Goal: Task Accomplishment & Management: Manage account settings

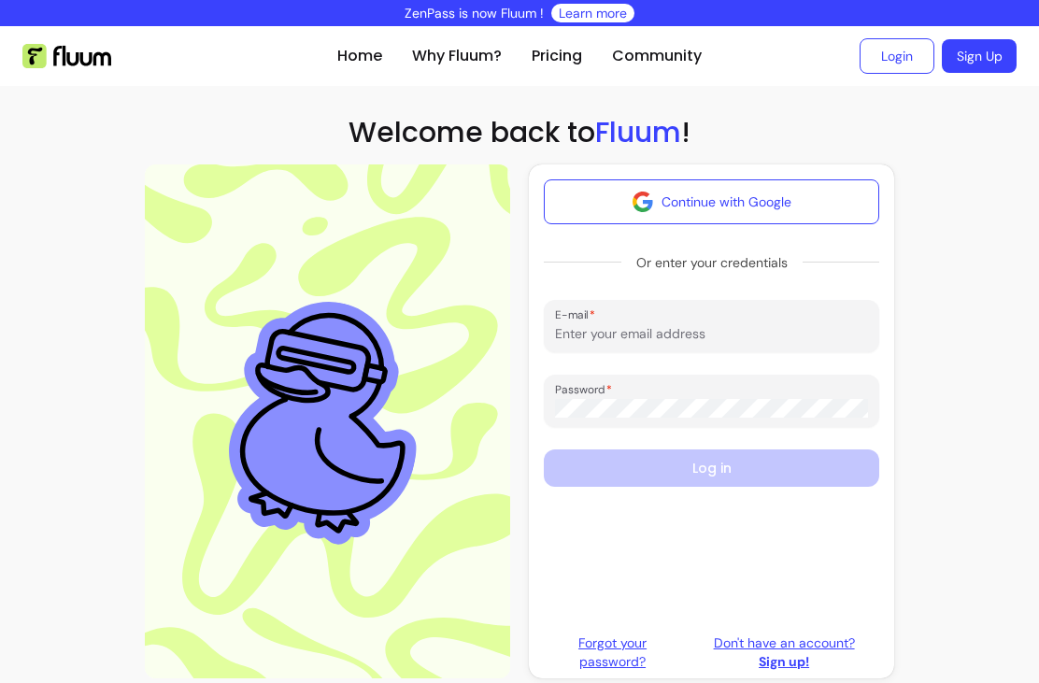
click at [895, 53] on link "Login" at bounding box center [896, 55] width 75 height 35
click at [741, 331] on input "E-mail" at bounding box center [711, 333] width 313 height 19
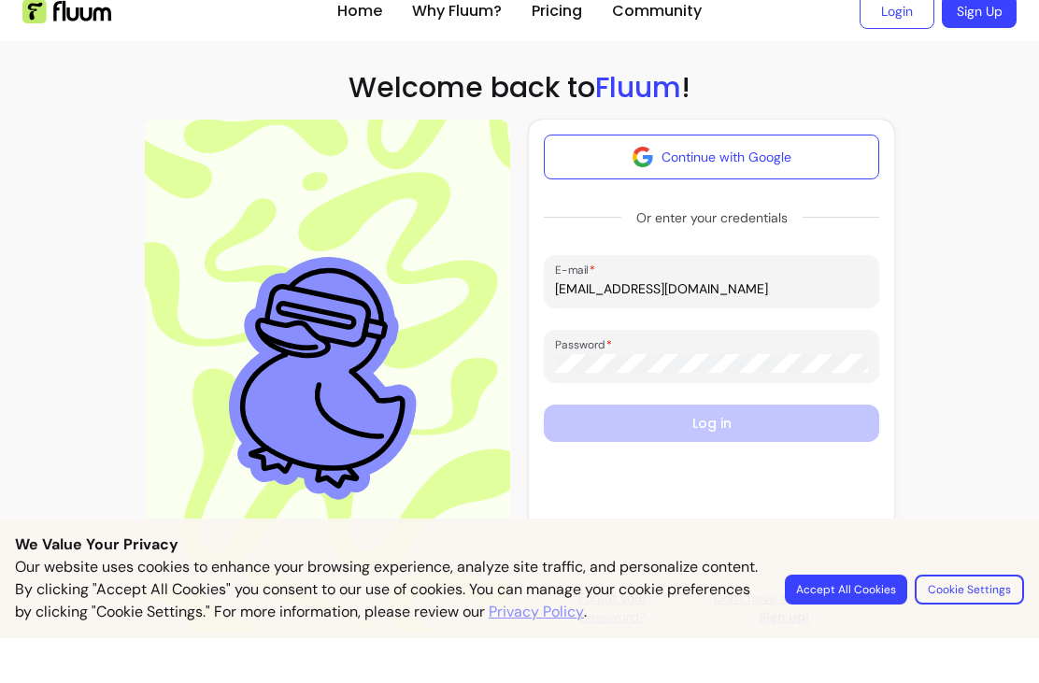
type input "hello@twelveacresdorset.co.uk"
click at [963, 208] on section "Home Why Fluum? Pricing Community Login Sign Up open navigation menu Welcome ba…" at bounding box center [519, 359] width 1039 height 667
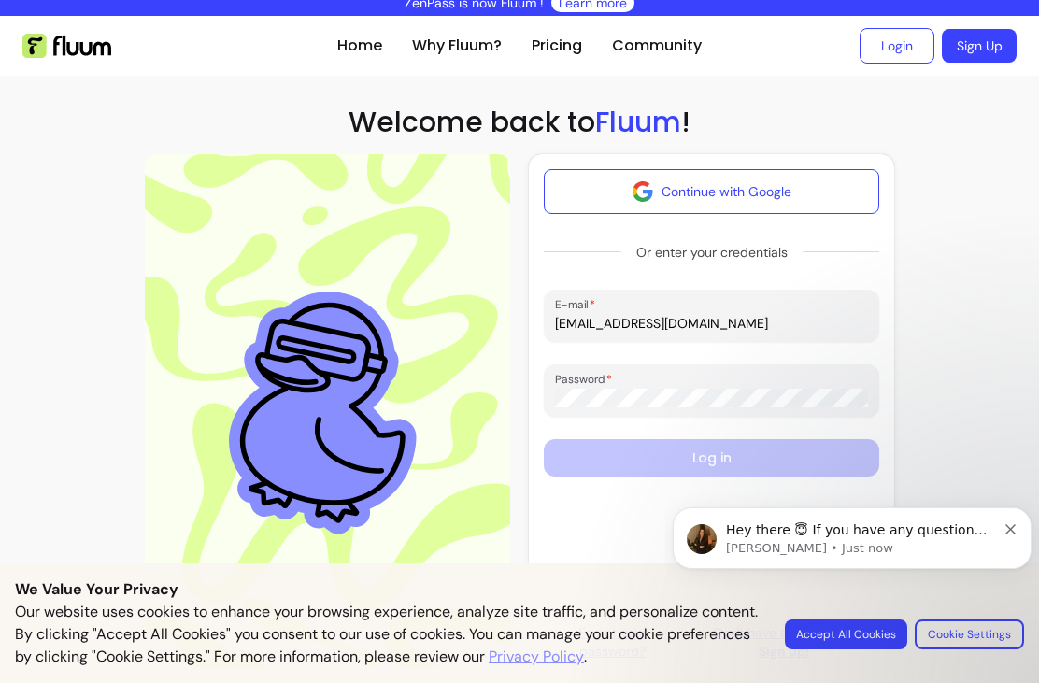
click at [849, 634] on body "Hey there 😇 If you have any question about what you can do with Fluum, I'm here…" at bounding box center [851, 570] width 359 height 191
click at [841, 636] on body "Hey there 😇 If you have any question about what you can do with Fluum, I'm here…" at bounding box center [851, 570] width 359 height 191
click at [852, 641] on body "Hey there 😇 If you have any question about what you can do with Fluum, I'm here…" at bounding box center [851, 570] width 359 height 191
click at [844, 649] on body "Hey there 😇 If you have any question about what you can do with Fluum, I'm here…" at bounding box center [851, 570] width 359 height 191
click at [847, 634] on body "Hey there 😇 If you have any question about what you can do with Fluum, I'm here…" at bounding box center [851, 570] width 359 height 191
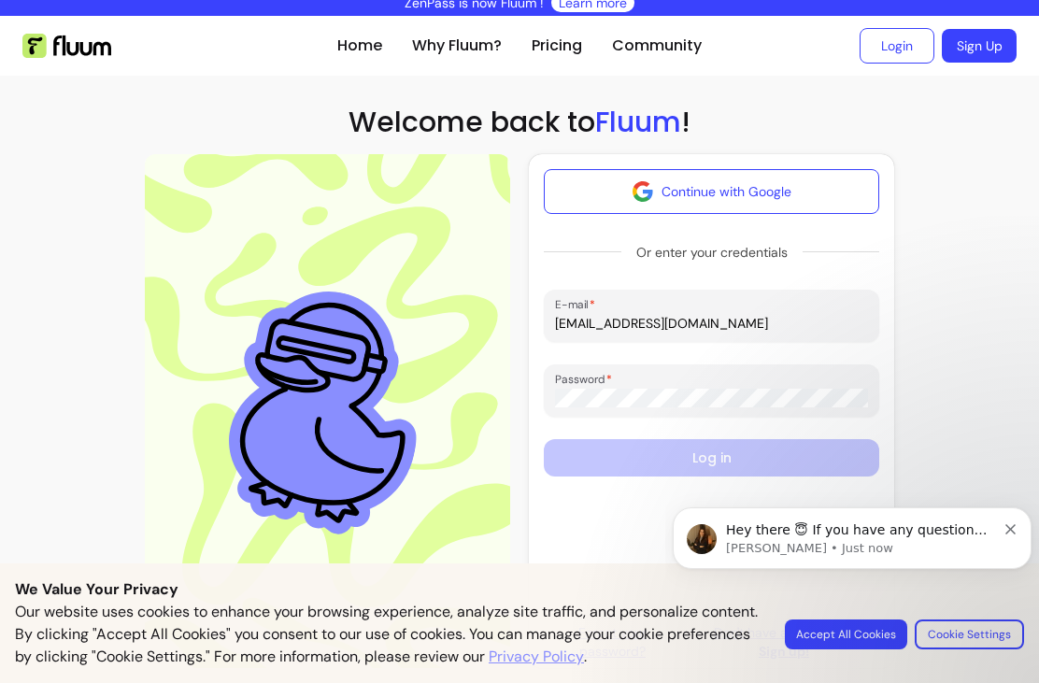
click at [855, 652] on body "Hey there 😇 If you have any question about what you can do with Fluum, I'm here…" at bounding box center [851, 570] width 359 height 191
click at [841, 643] on body "Hey there 😇 If you have any question about what you can do with Fluum, I'm here…" at bounding box center [851, 570] width 359 height 191
click at [852, 630] on body "Hey there 😇 If you have any question about what you can do with Fluum, I'm here…" at bounding box center [851, 570] width 359 height 191
click at [841, 639] on body "Hey there 😇 If you have any question about what you can do with Fluum, I'm here…" at bounding box center [851, 570] width 359 height 191
click at [847, 637] on body "Hey there 😇 If you have any question about what you can do with Fluum, I'm here…" at bounding box center [851, 570] width 359 height 191
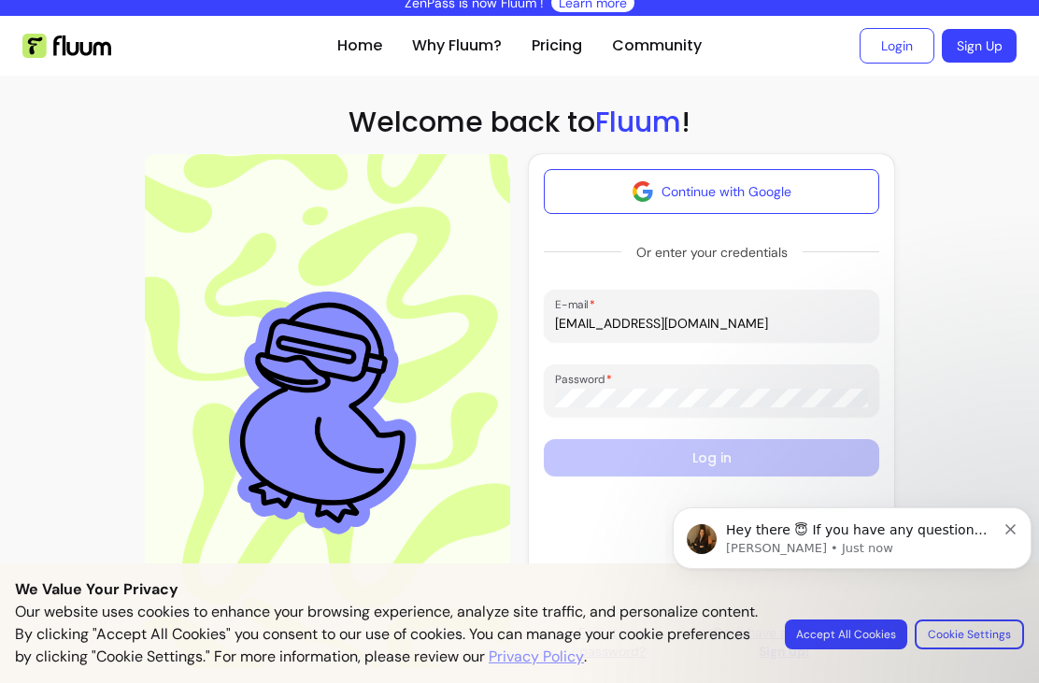
click at [836, 640] on body "Hey there 😇 If you have any question about what you can do with Fluum, I'm here…" at bounding box center [851, 570] width 359 height 191
click at [847, 634] on body "Hey there 😇 If you have any question about what you can do with Fluum, I'm here…" at bounding box center [851, 570] width 359 height 191
click at [844, 622] on body "Hey there 😇 If you have any question about what you can do with Fluum, I'm here…" at bounding box center [851, 570] width 359 height 191
click at [870, 634] on body "Hey there 😇 If you have any question about what you can do with Fluum, I'm here…" at bounding box center [851, 570] width 359 height 191
click at [844, 649] on body "Hey there 😇 If you have any question about what you can do with Fluum, I'm here…" at bounding box center [851, 570] width 359 height 191
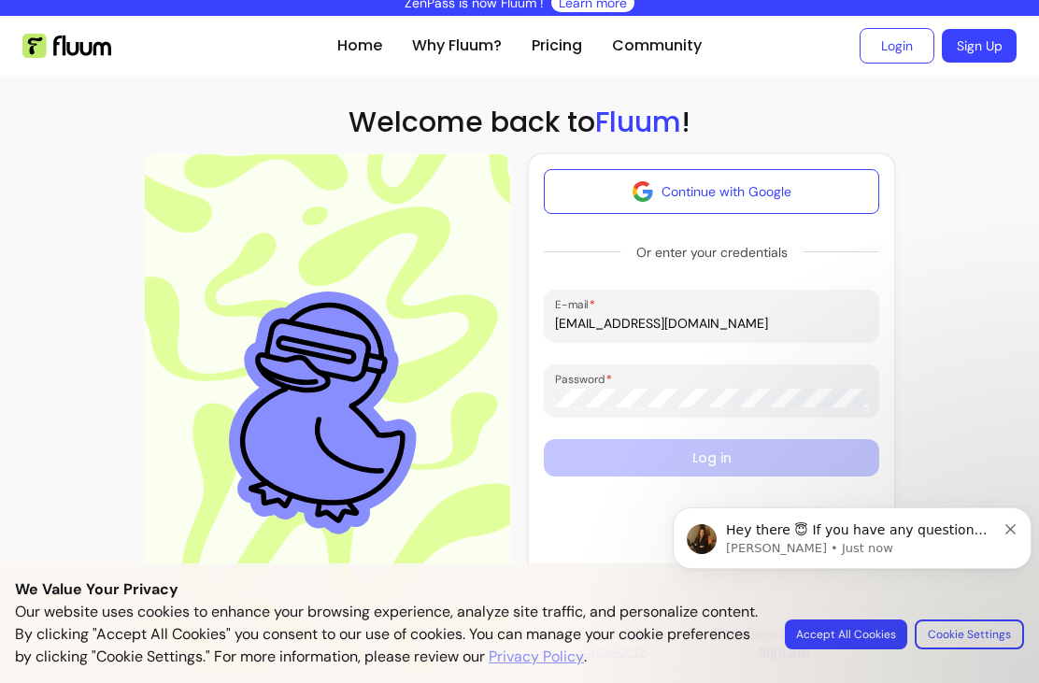
click at [862, 636] on body "Hey there 😇 If you have any question about what you can do with Fluum, I'm here…" at bounding box center [851, 570] width 359 height 191
click at [849, 625] on body "Hey there 😇 If you have any question about what you can do with Fluum, I'm here…" at bounding box center [851, 570] width 359 height 191
click at [830, 639] on body "Hey there 😇 If you have any question about what you can do with Fluum, I'm here…" at bounding box center [851, 570] width 359 height 191
click at [831, 649] on body "Hey there 😇 If you have any question about what you can do with Fluum, I'm here…" at bounding box center [851, 570] width 359 height 191
click at [835, 643] on body "Hey there 😇 If you have any question about what you can do with Fluum, I'm here…" at bounding box center [851, 570] width 359 height 191
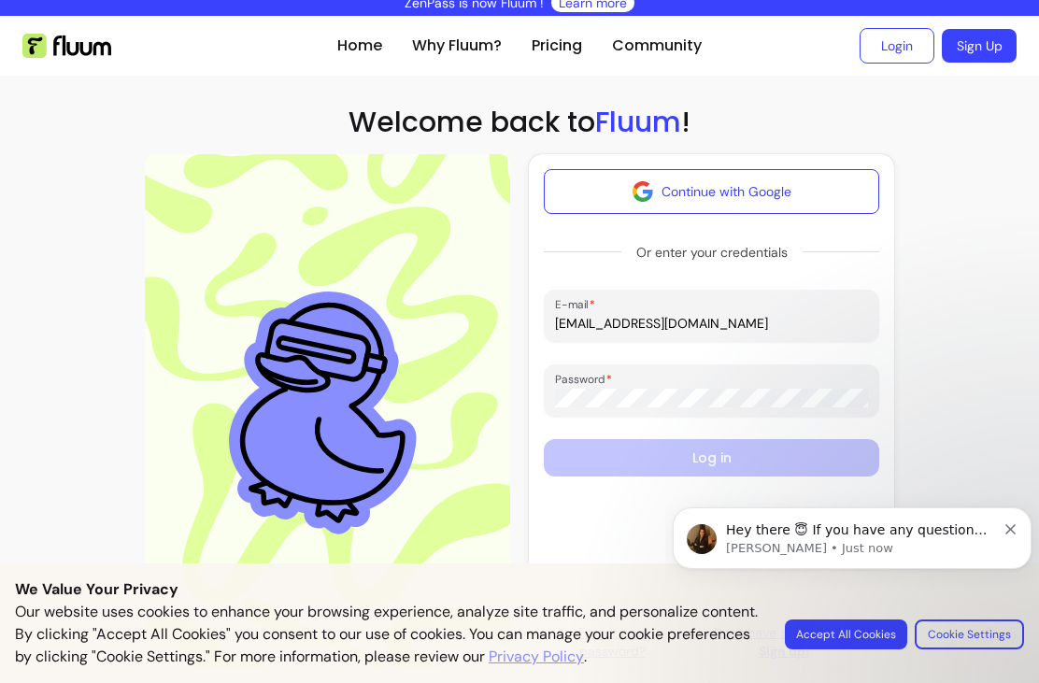
click at [843, 621] on body "Hey there 😇 If you have any question about what you can do with Fluum, I'm here…" at bounding box center [851, 570] width 359 height 191
click at [863, 636] on body "Hey there 😇 If you have any question about what you can do with Fluum, I'm here…" at bounding box center [851, 570] width 359 height 191
click at [871, 636] on body "Hey there 😇 If you have any question about what you can do with Fluum, I'm here…" at bounding box center [851, 570] width 359 height 191
click at [870, 634] on body "Hey there 😇 If you have any question about what you can do with Fluum, I'm here…" at bounding box center [851, 570] width 359 height 191
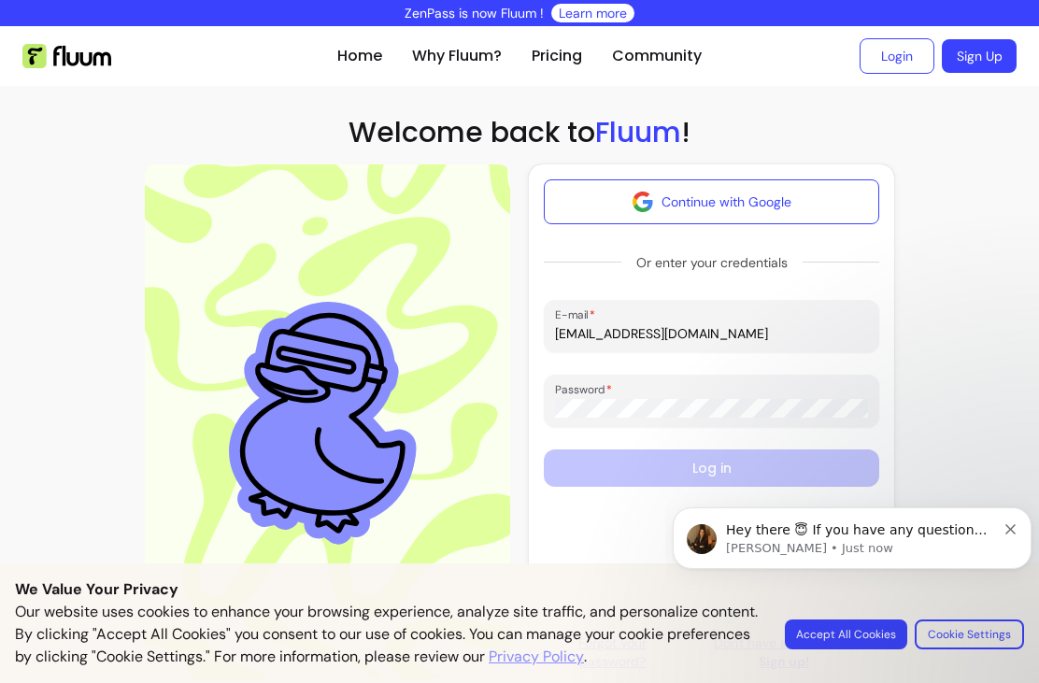
scroll to position [-1, 0]
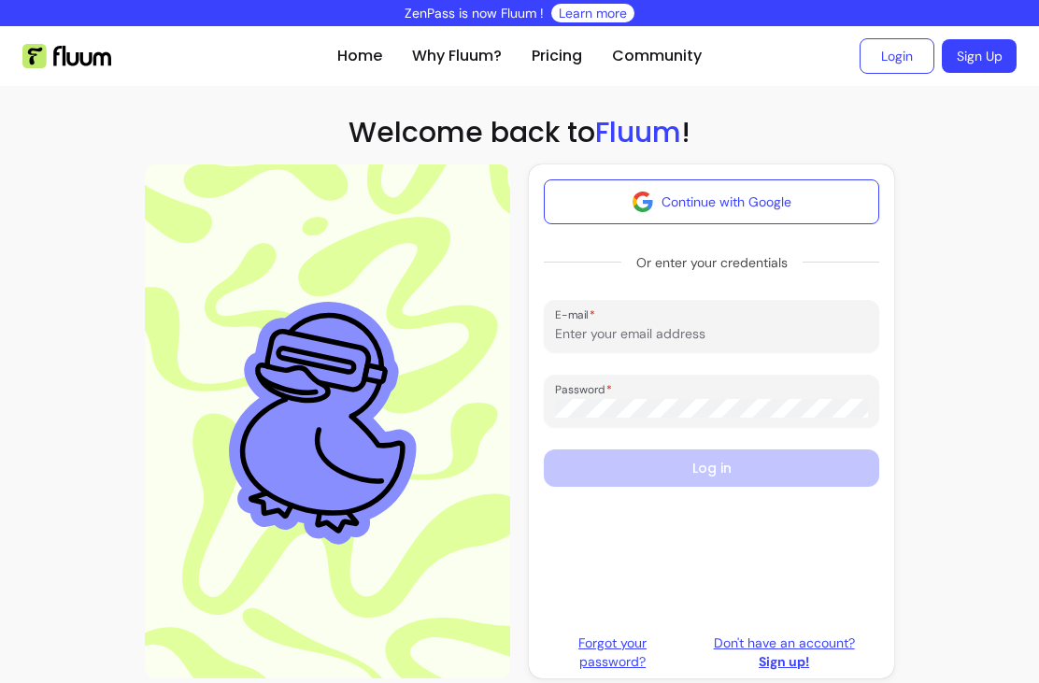
click at [652, 338] on input "E-mail" at bounding box center [711, 333] width 313 height 19
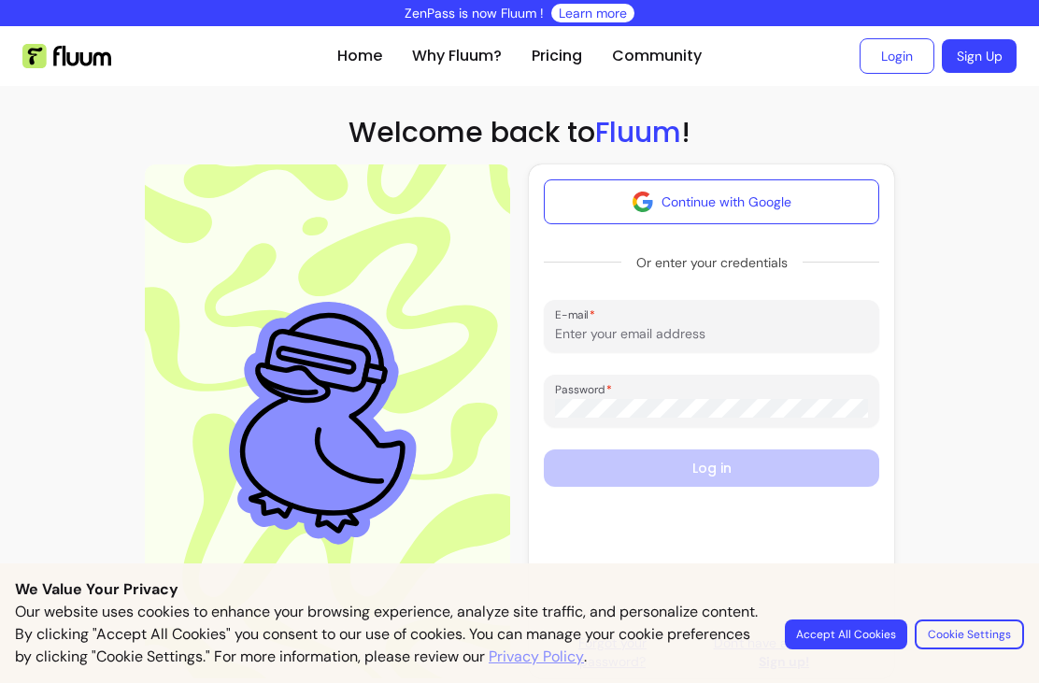
click at [630, 340] on input "E-mail" at bounding box center [711, 333] width 313 height 19
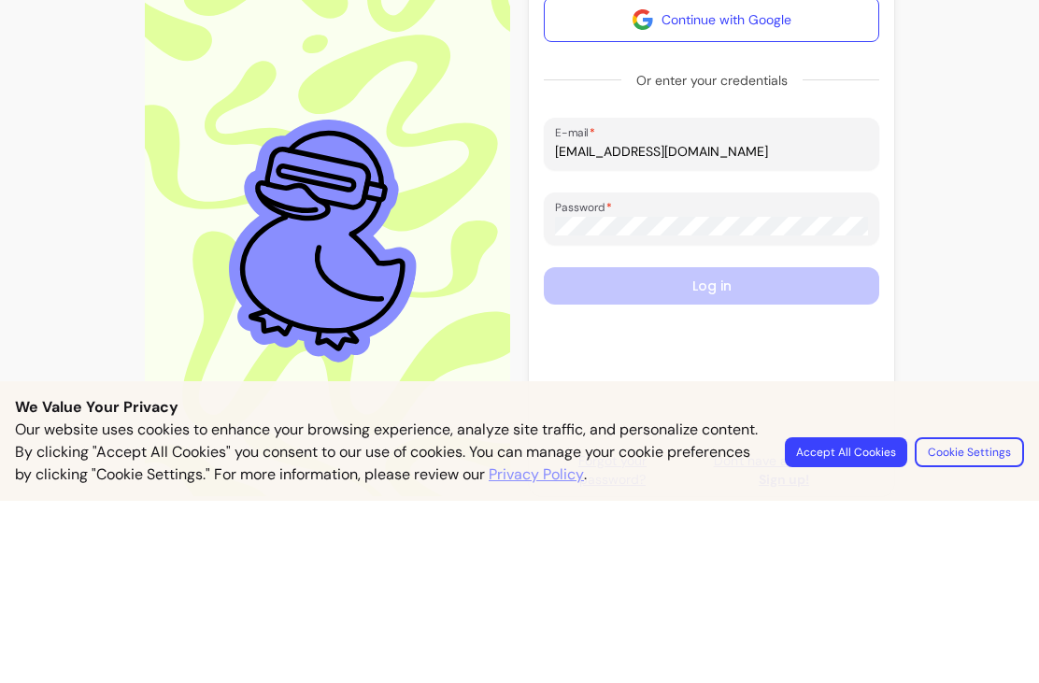
type input "hello@twelveacresdorset.co.uk"
click at [1000, 214] on section "Home Why Fluum? Pricing Community Login Sign Up open navigation menu Welcome ba…" at bounding box center [519, 359] width 1039 height 667
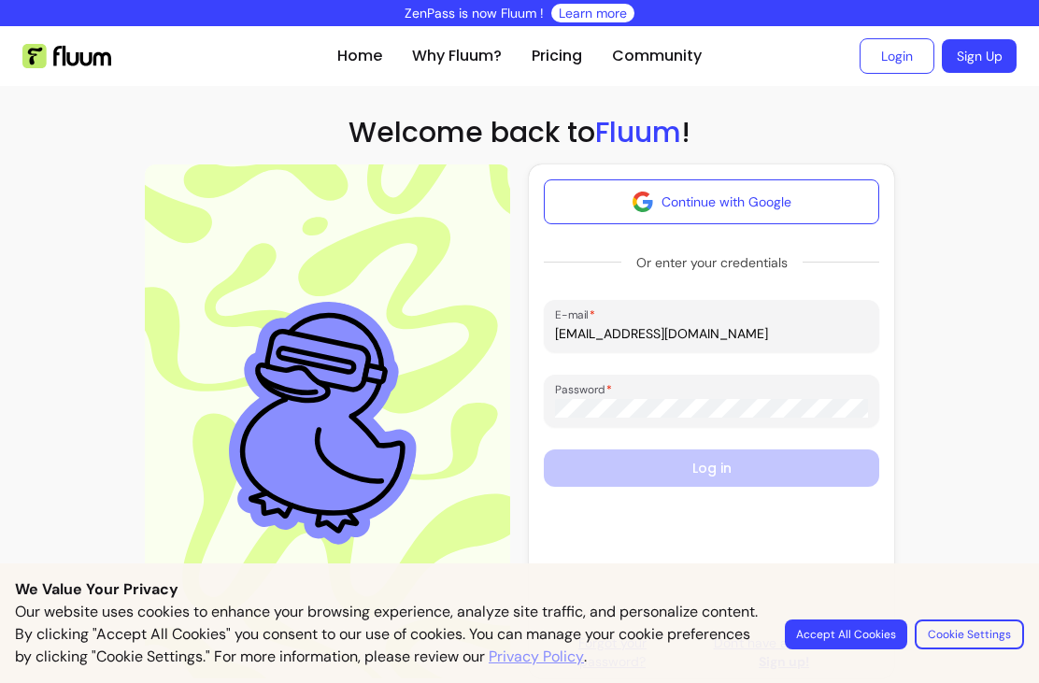
click at [855, 638] on button "Accept All Cookies" at bounding box center [846, 634] width 122 height 30
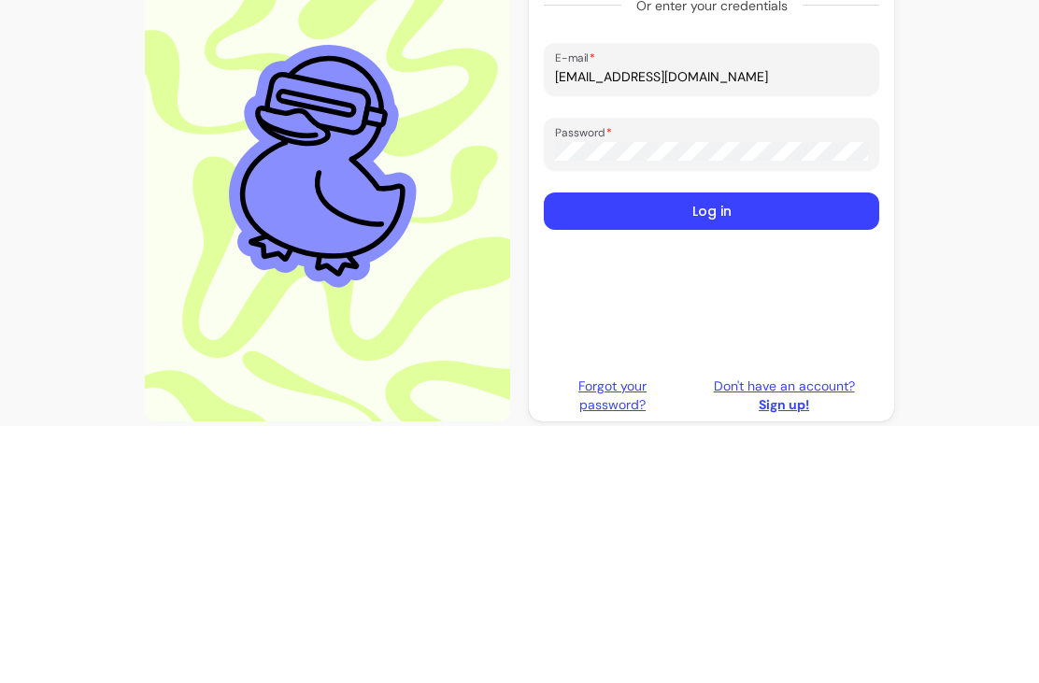
click at [729, 449] on button "Log in" at bounding box center [711, 467] width 335 height 37
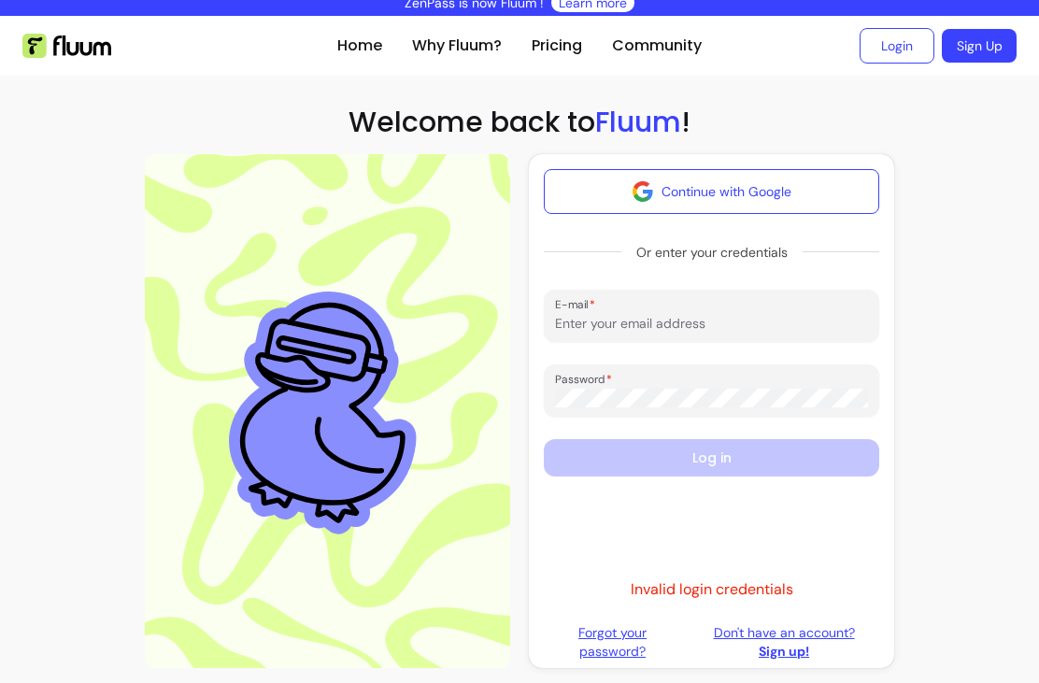
scroll to position [10, 0]
click at [615, 654] on link "Forgot your password?" at bounding box center [612, 641] width 137 height 37
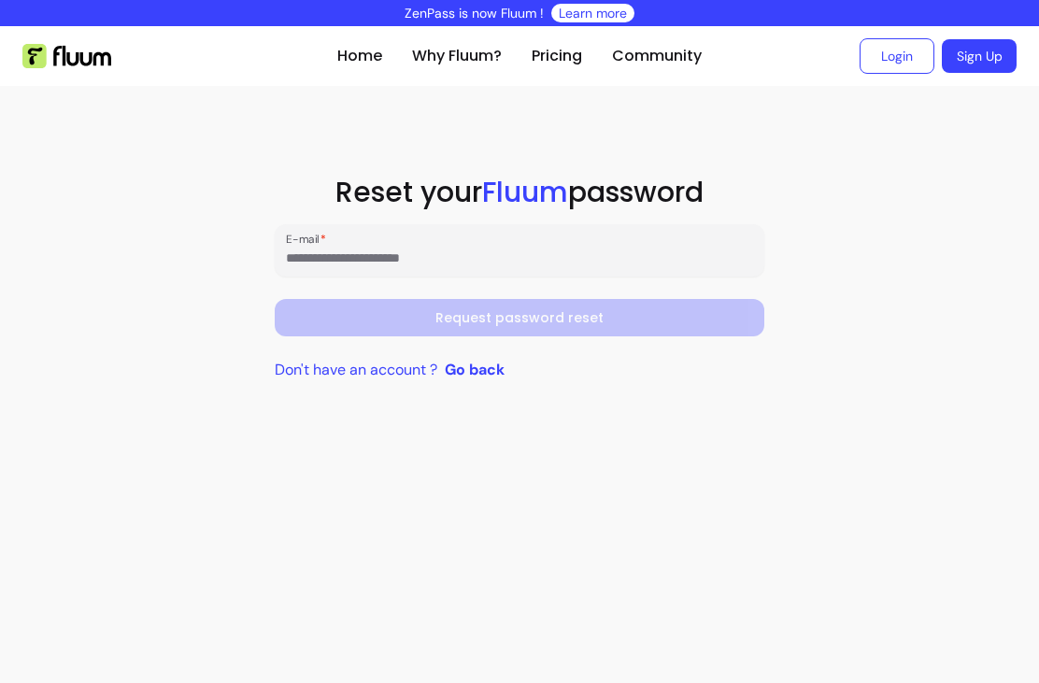
click at [408, 250] on input "E-mail" at bounding box center [519, 257] width 467 height 19
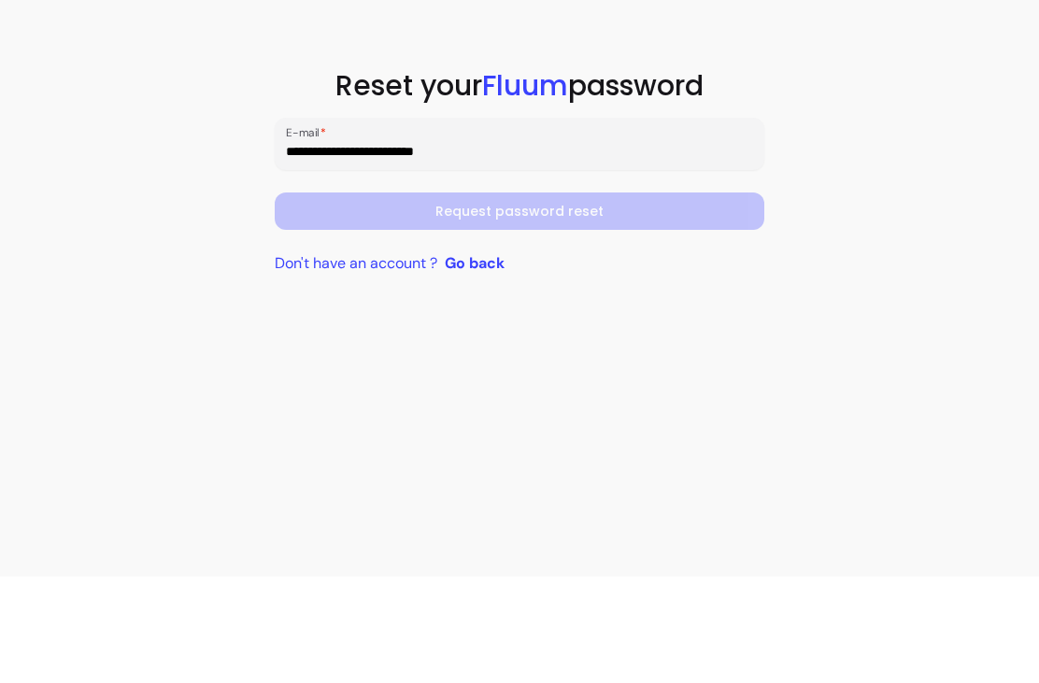
click at [542, 224] on form "**********" at bounding box center [519, 280] width 489 height 112
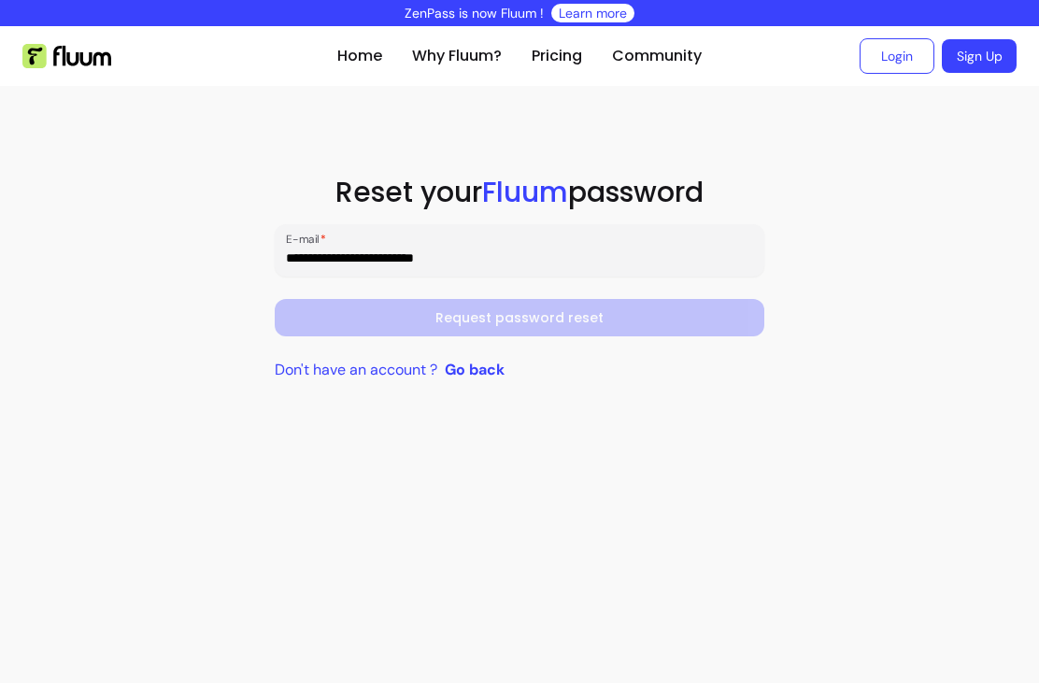
click at [771, 515] on div "**********" at bounding box center [519, 354] width 1039 height 657
click at [512, 270] on div "**********" at bounding box center [519, 250] width 489 height 52
click at [447, 248] on input "**********" at bounding box center [519, 257] width 467 height 19
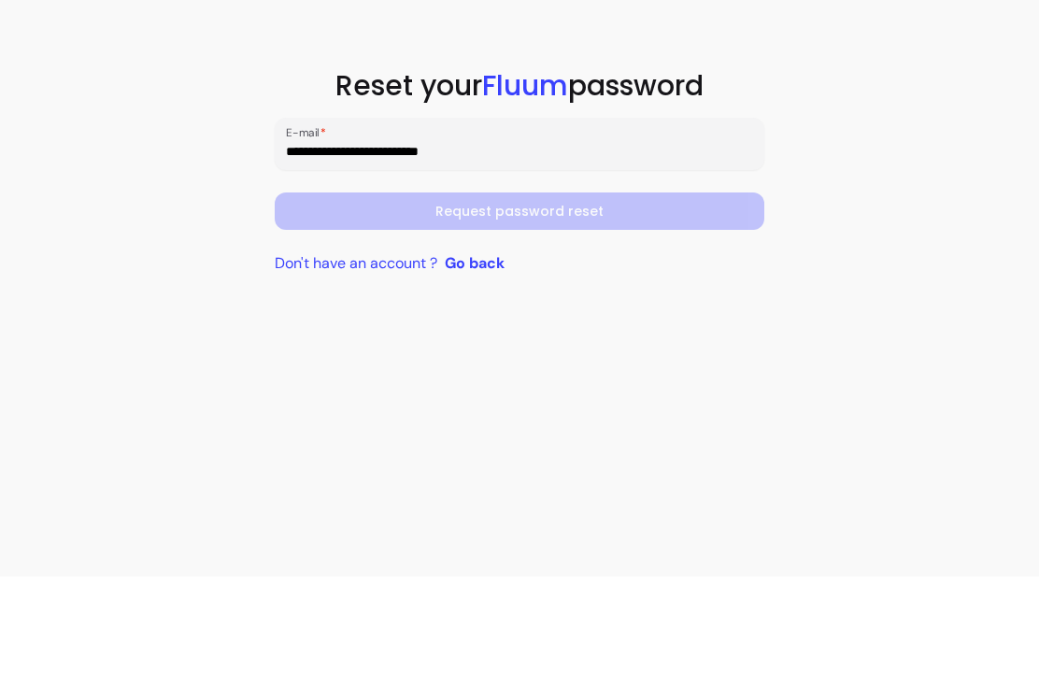
click at [889, 209] on section "**********" at bounding box center [519, 286] width 1039 height 400
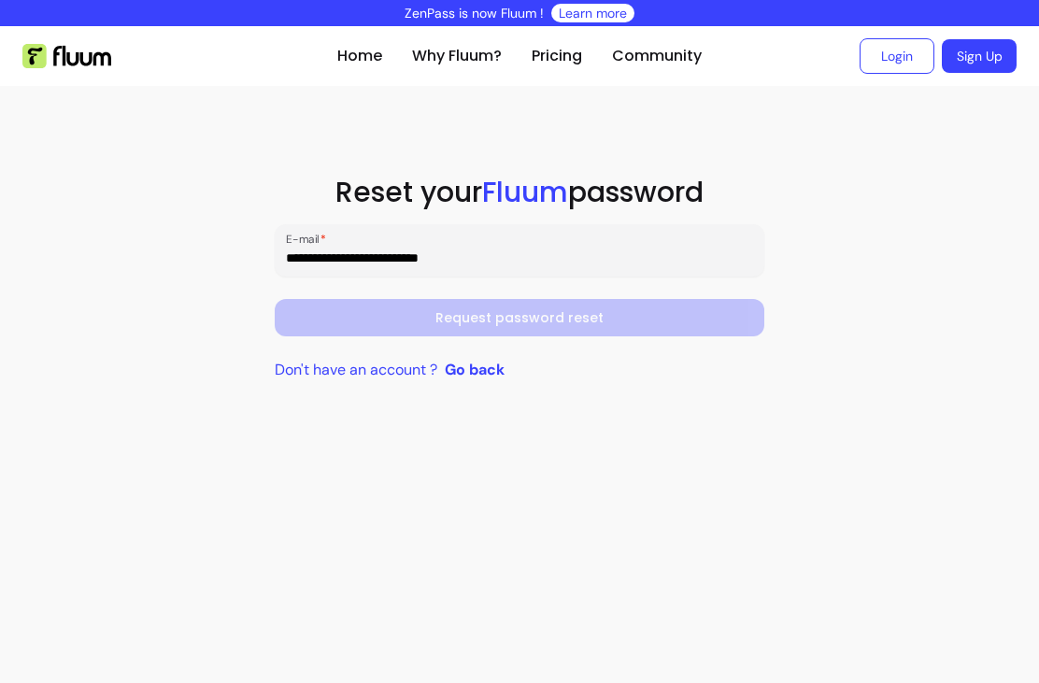
click at [564, 324] on form "**********" at bounding box center [519, 280] width 489 height 112
click at [480, 262] on input "**********" at bounding box center [519, 257] width 467 height 19
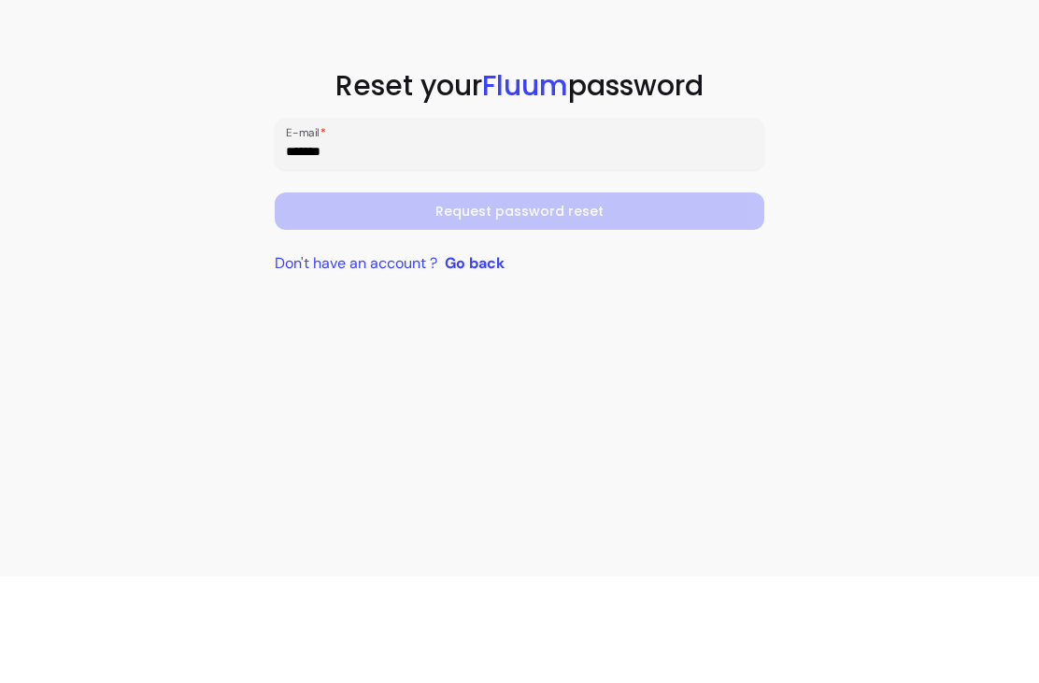
type input "*****"
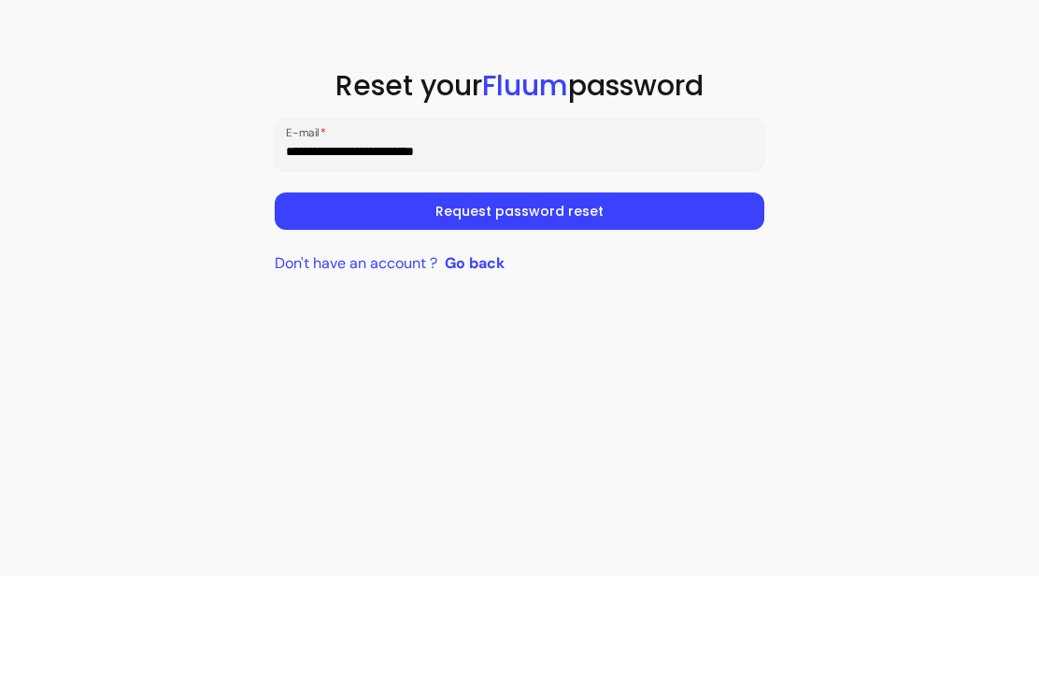
type input "**********"
click at [535, 299] on button "Request password reset" at bounding box center [519, 317] width 489 height 37
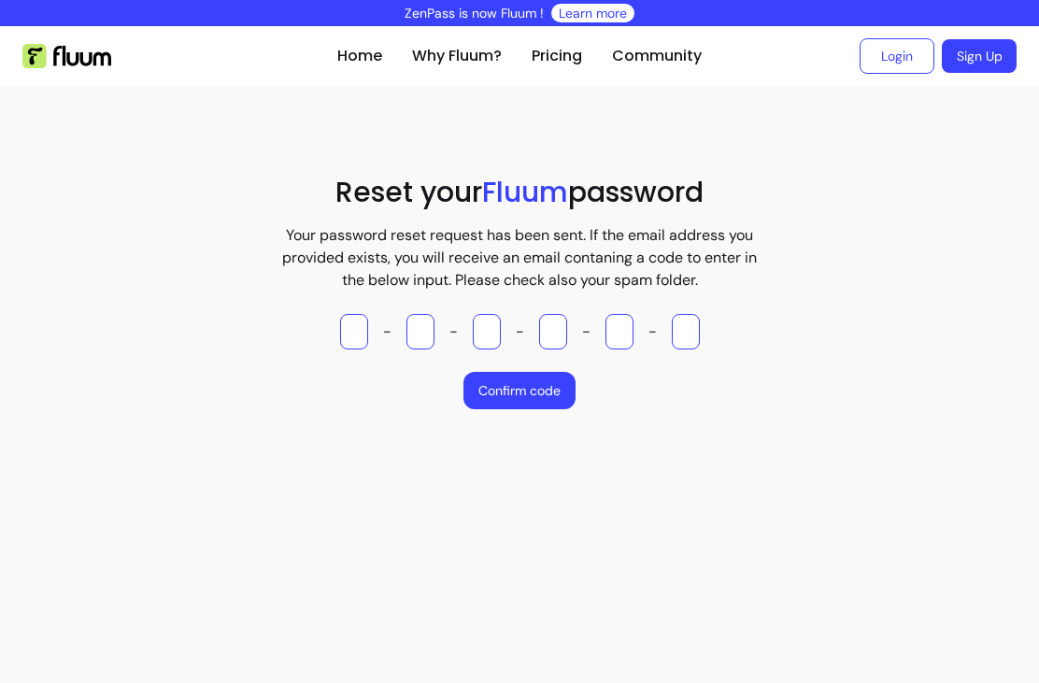
click at [351, 332] on input "Please enter OTP character 1" at bounding box center [354, 331] width 28 height 35
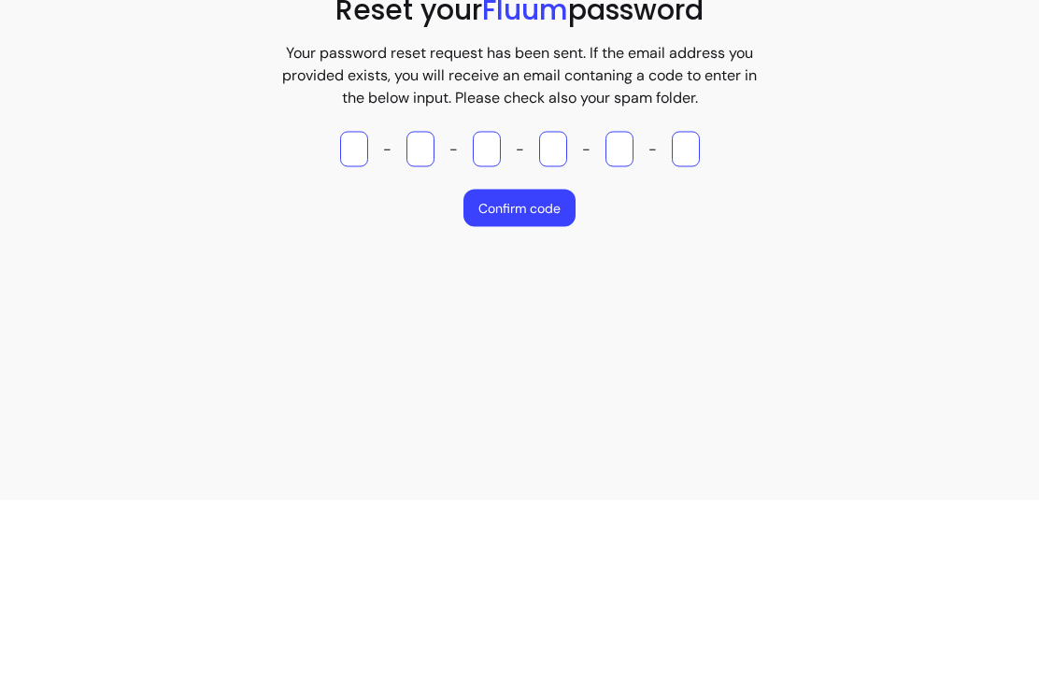
type input "*"
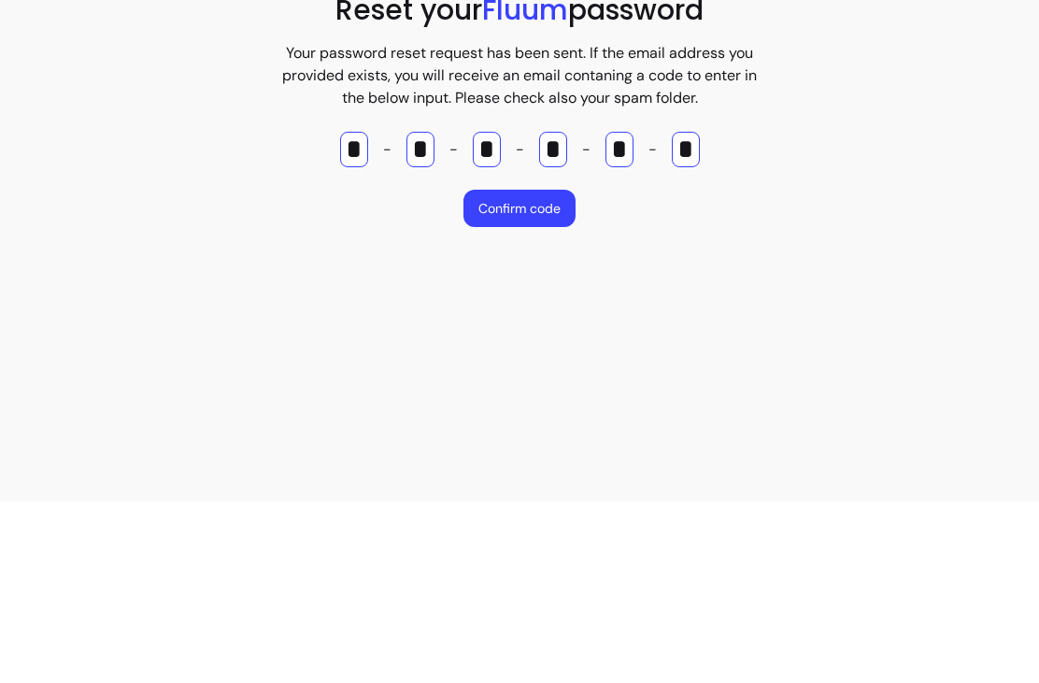
type input "*"
click at [515, 372] on button "Confirm code" at bounding box center [519, 390] width 112 height 37
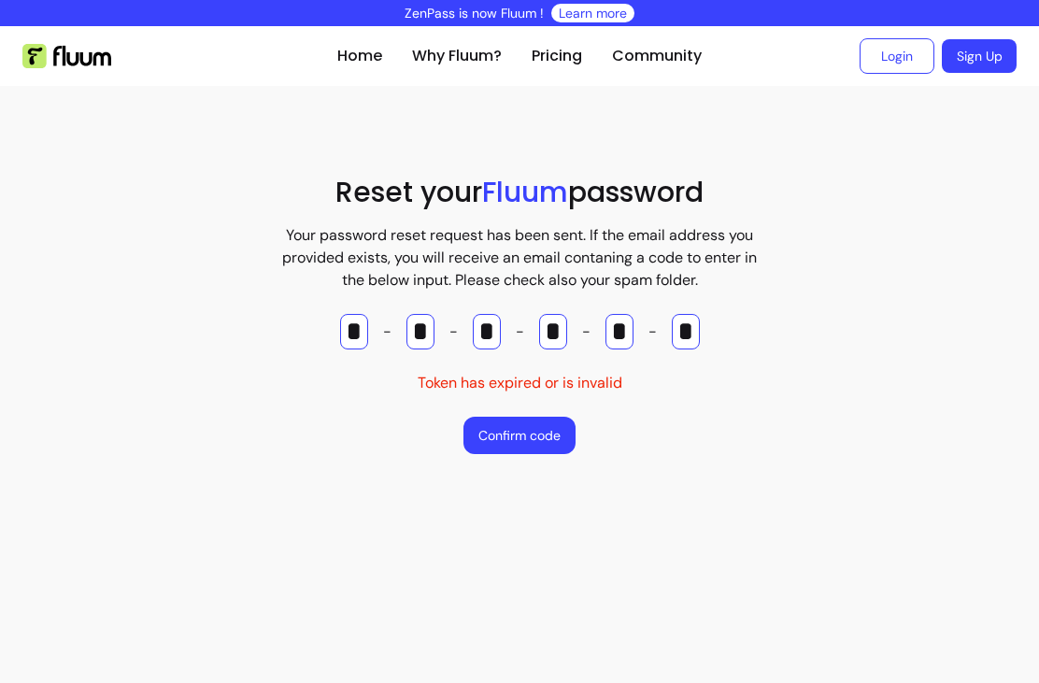
click at [620, 338] on input "*" at bounding box center [619, 331] width 28 height 35
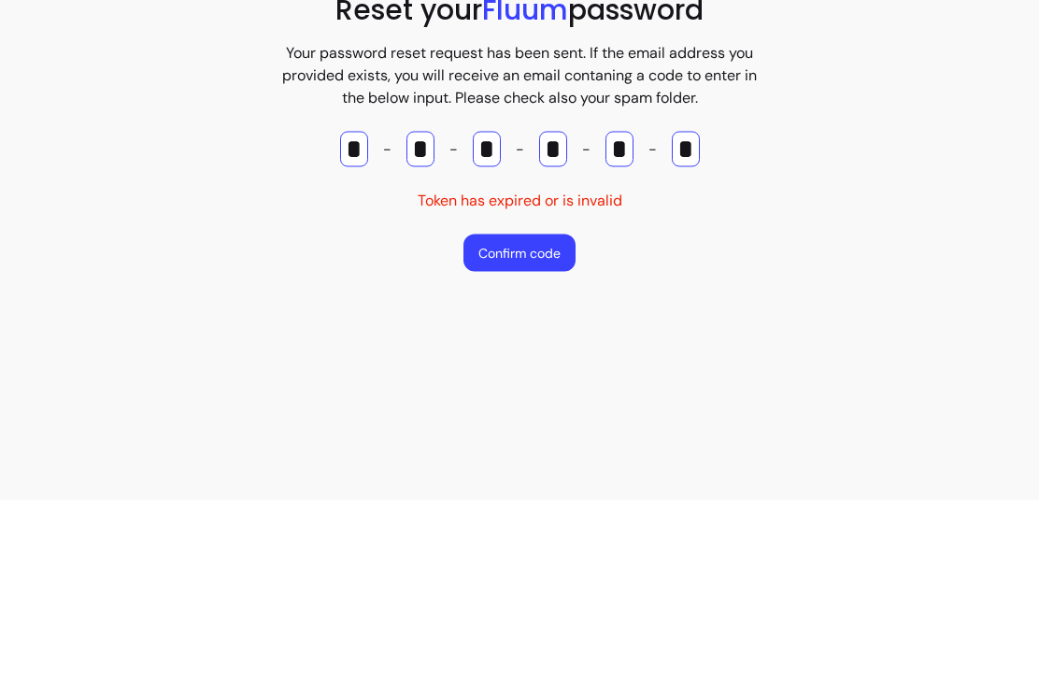
type input "*"
click at [512, 417] on button "Confirm code" at bounding box center [519, 435] width 112 height 37
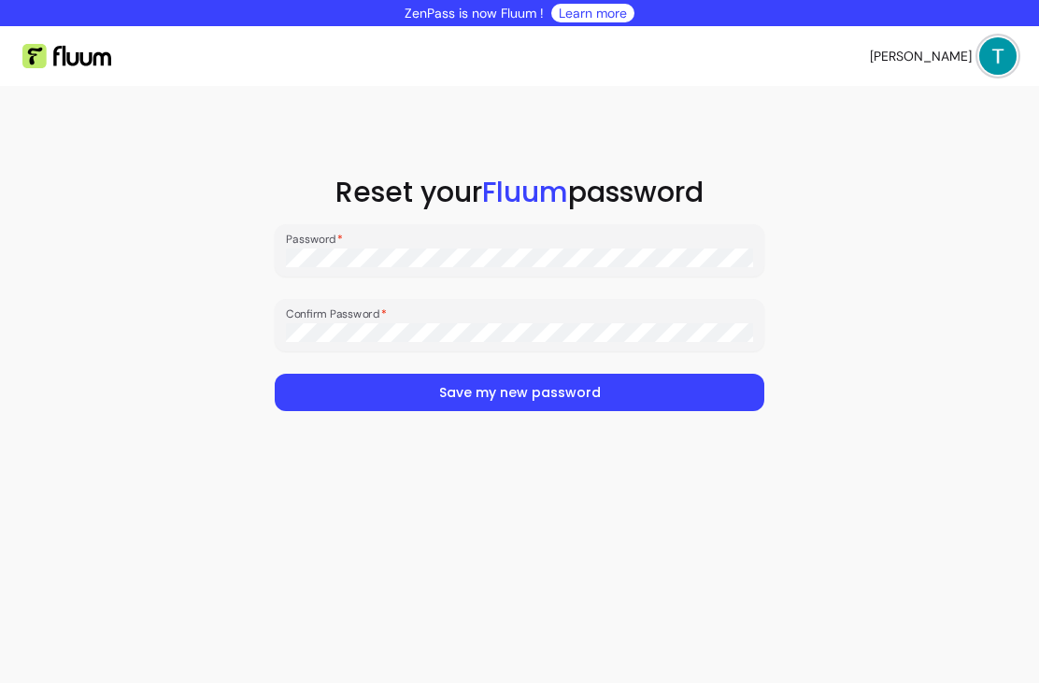
click at [530, 400] on button "Save my new password" at bounding box center [519, 392] width 489 height 37
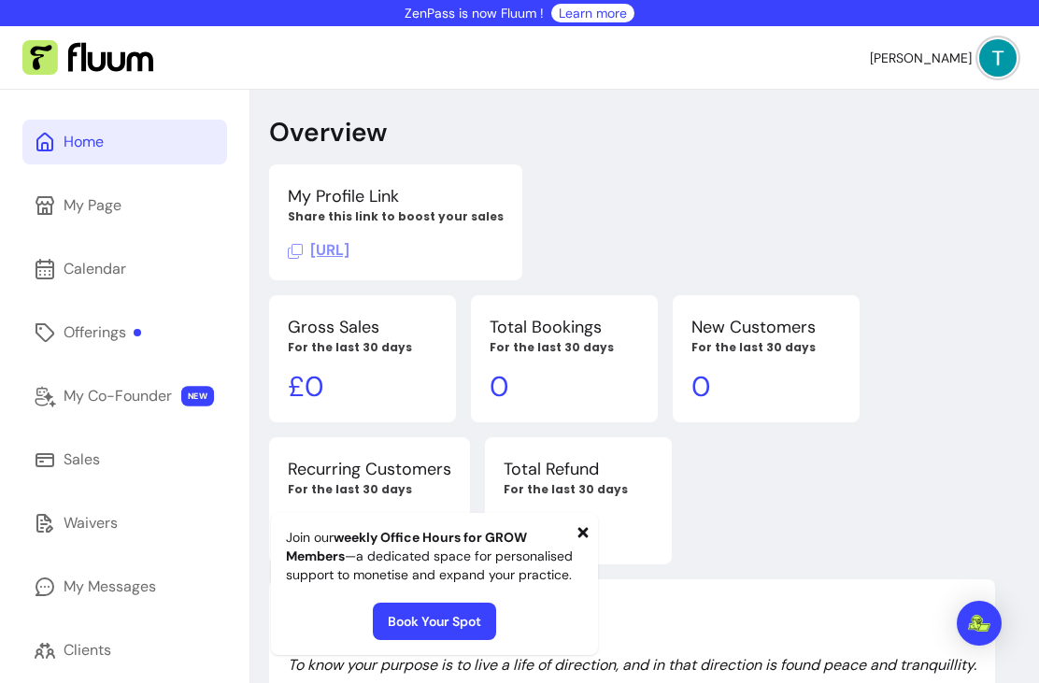
click at [127, 395] on div "My Co-Founder" at bounding box center [118, 396] width 108 height 22
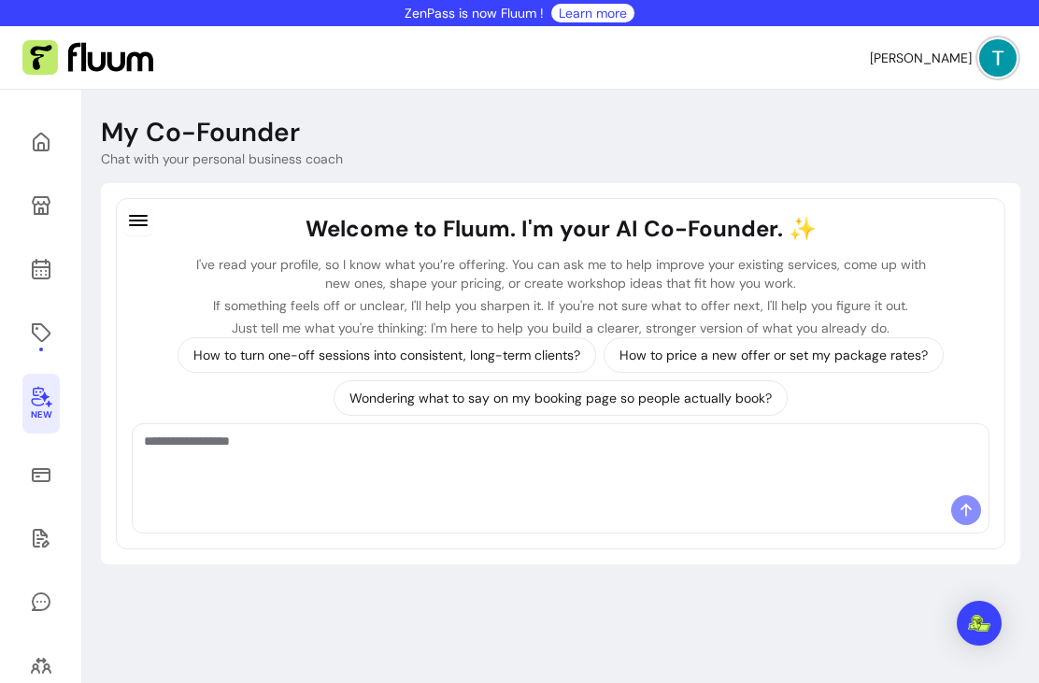
click at [40, 146] on icon at bounding box center [41, 142] width 22 height 22
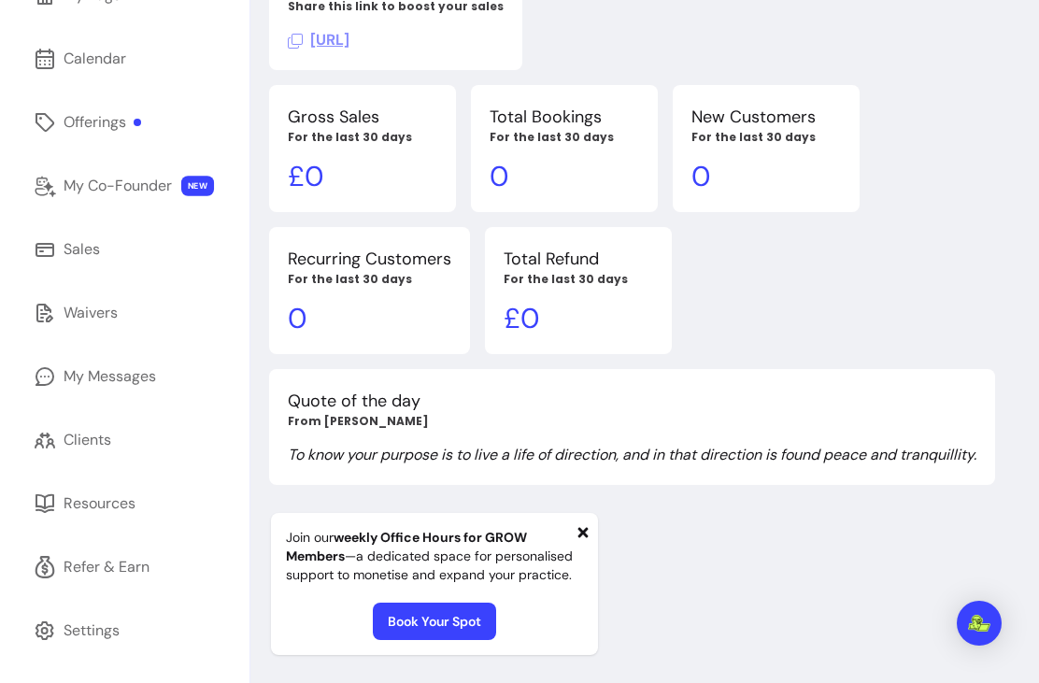
scroll to position [210, 0]
click at [578, 542] on span at bounding box center [582, 531] width 15 height 22
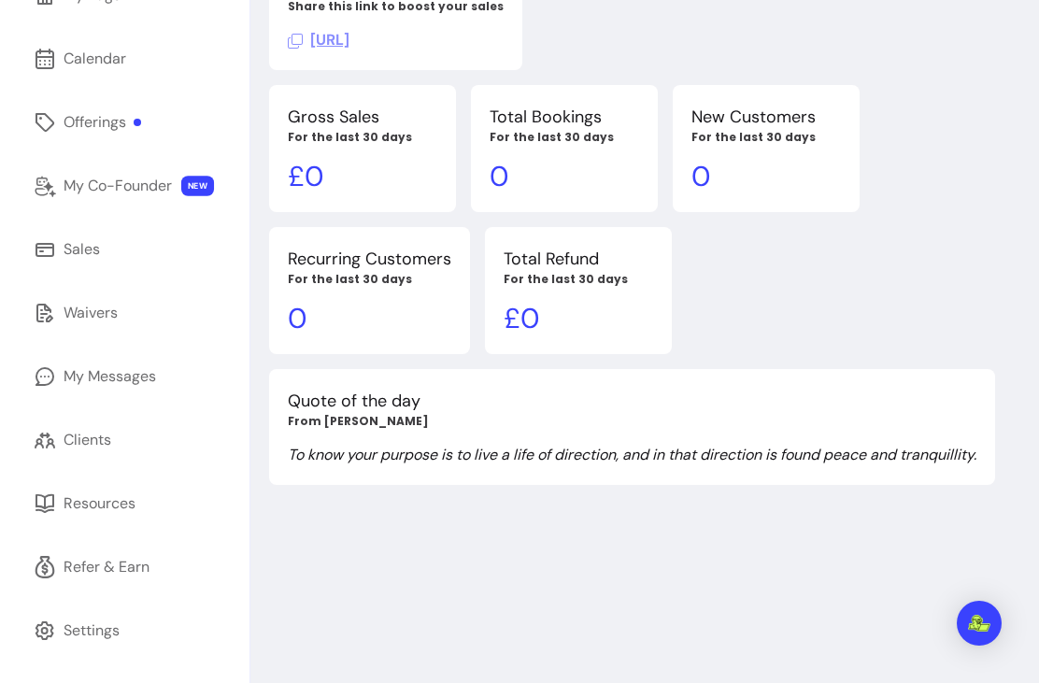
click at [110, 126] on div "Offerings" at bounding box center [103, 122] width 78 height 22
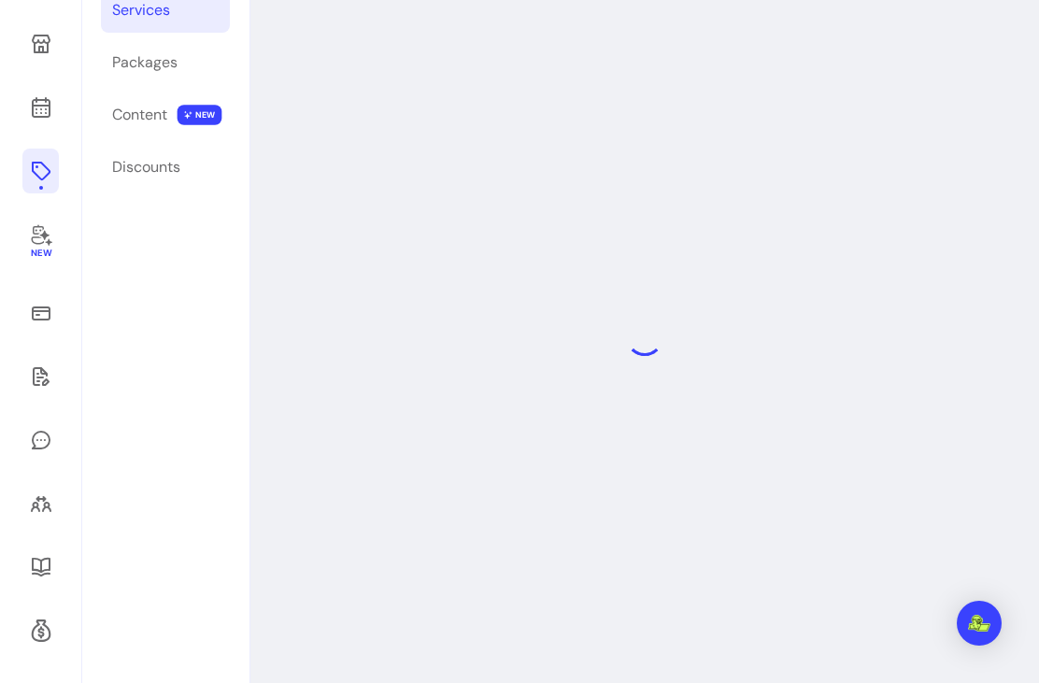
scroll to position [90, 0]
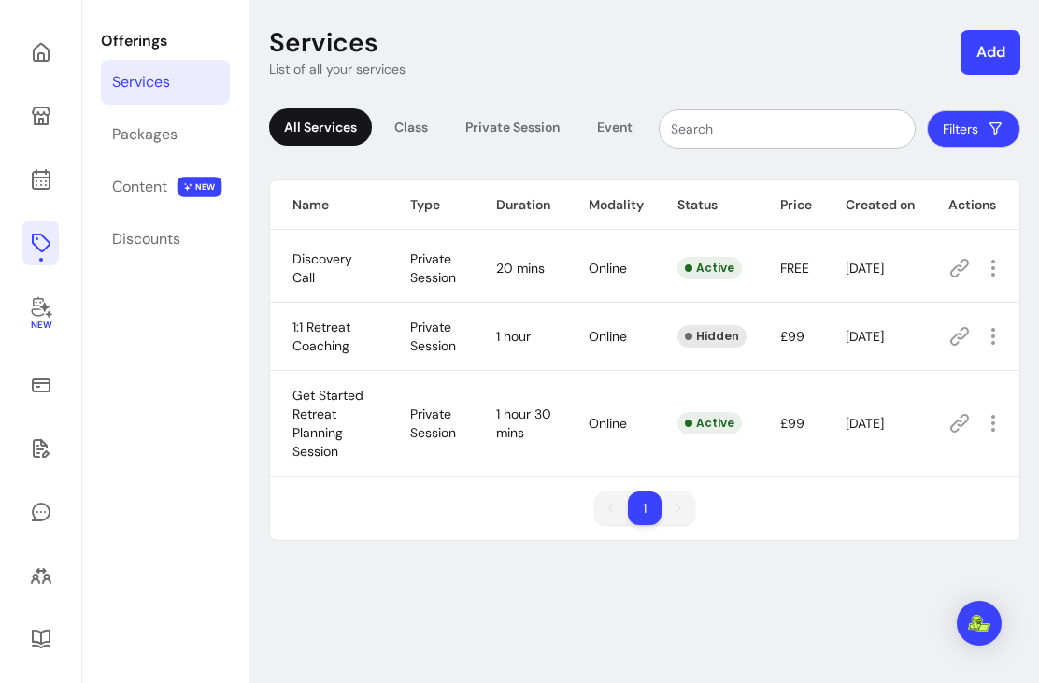
click at [148, 134] on div "Packages" at bounding box center [144, 134] width 65 height 22
click at [164, 124] on div "Packages" at bounding box center [144, 134] width 65 height 22
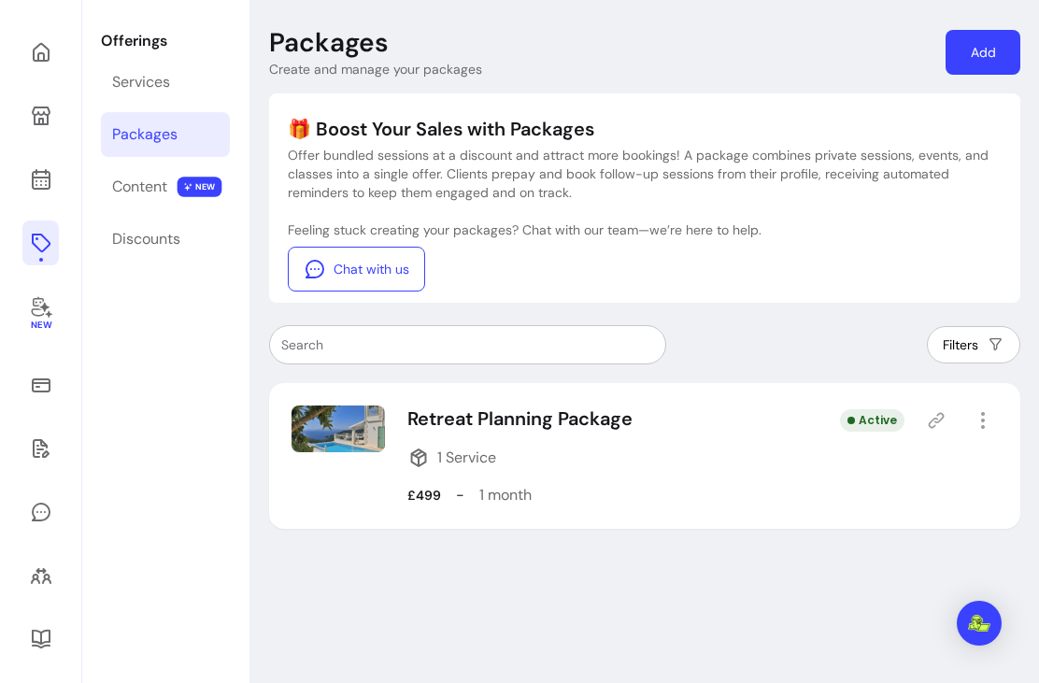
click at [28, 320] on link "New" at bounding box center [40, 314] width 36 height 60
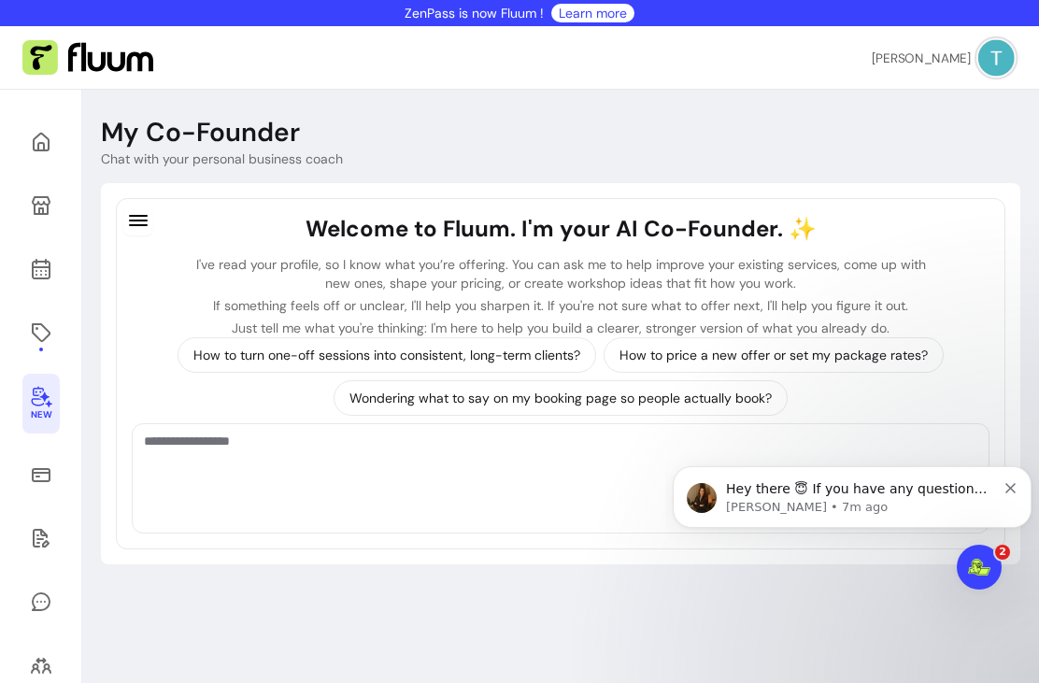
click at [1015, 49] on nav "[PERSON_NAME]" at bounding box center [943, 57] width 147 height 37
click at [899, 143] on span "My Messages" at bounding box center [935, 137] width 131 height 18
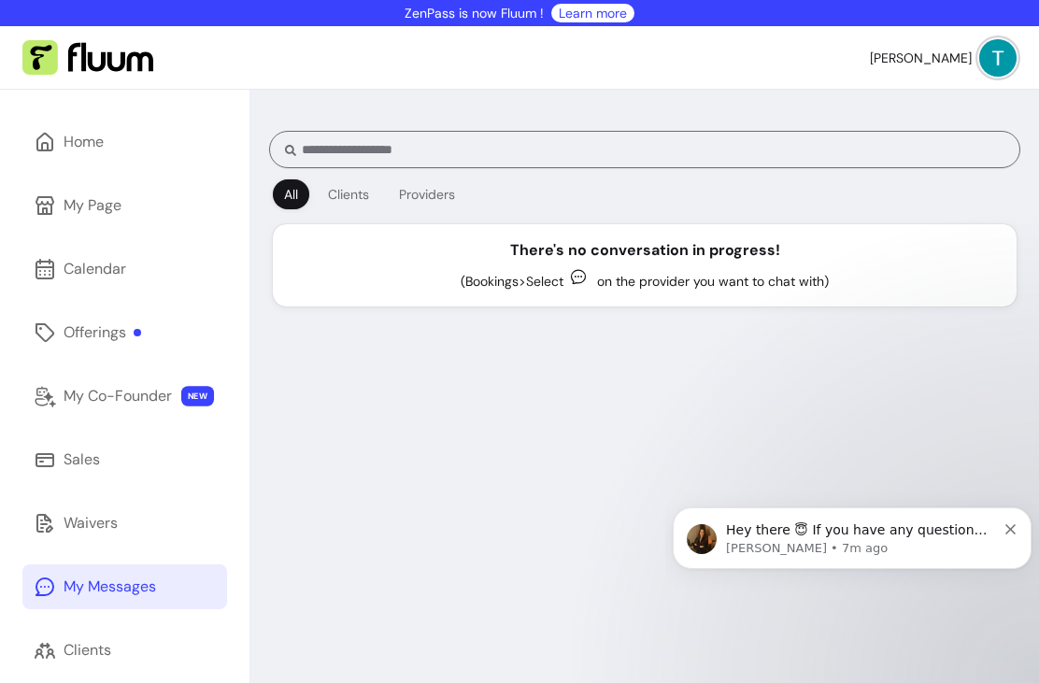
click at [991, 56] on img at bounding box center [997, 57] width 37 height 37
click at [927, 163] on span "Contact us" at bounding box center [935, 168] width 131 height 18
click at [87, 210] on div "My Page" at bounding box center [93, 205] width 58 height 22
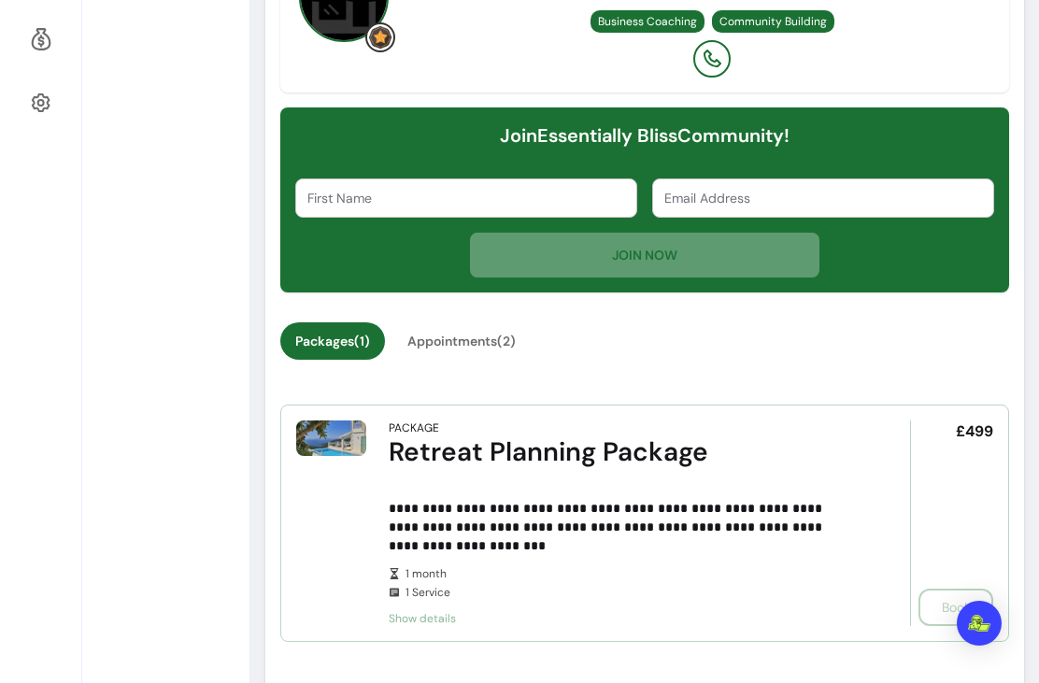
scroll to position [752, 0]
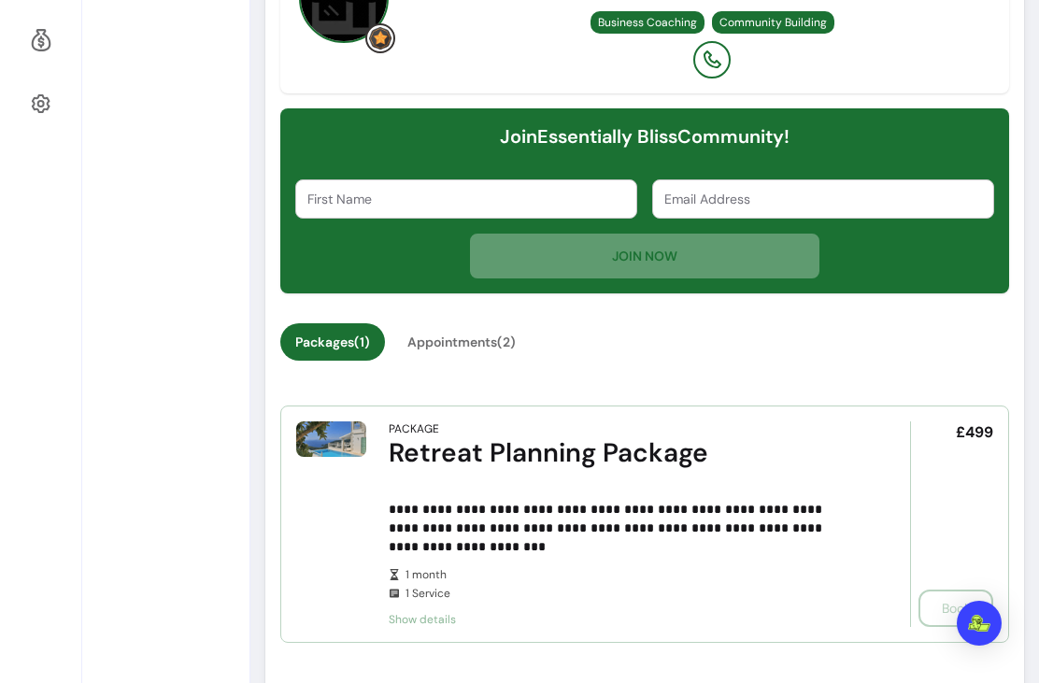
click at [373, 202] on div "First Name" at bounding box center [466, 198] width 340 height 37
type input "[PERSON_NAME]"
click at [742, 205] on div "Email Address" at bounding box center [823, 198] width 340 height 37
type input "L"
type input "[EMAIL_ADDRESS][DOMAIN_NAME]"
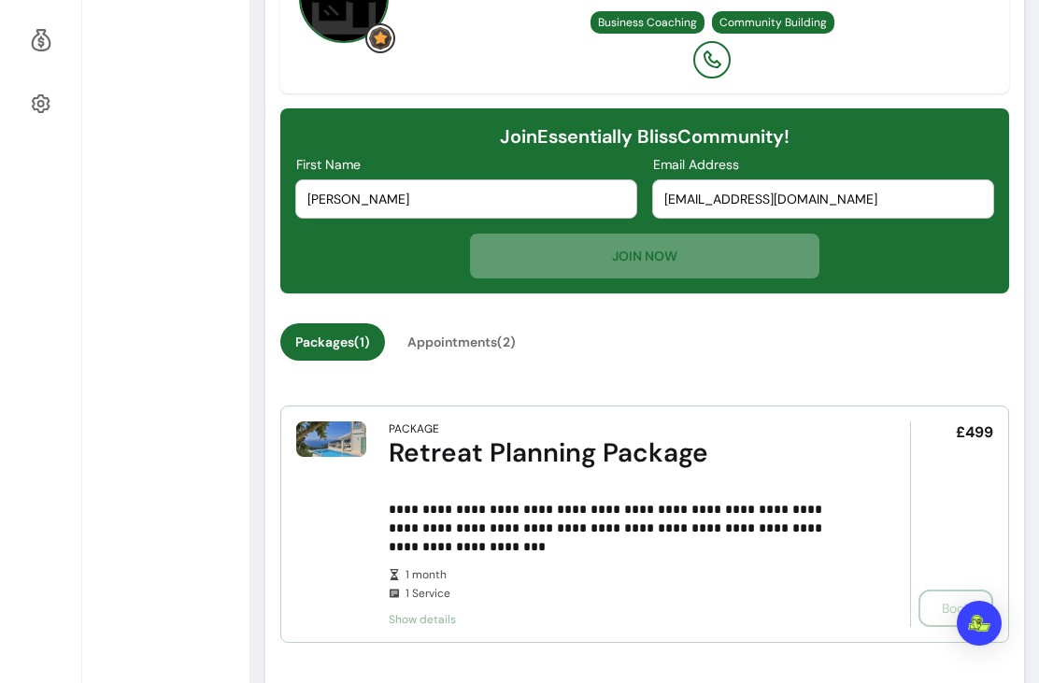
click at [641, 260] on div "JOIN NOW" at bounding box center [644, 255] width 699 height 45
click at [653, 256] on div "JOIN NOW" at bounding box center [644, 255] width 699 height 45
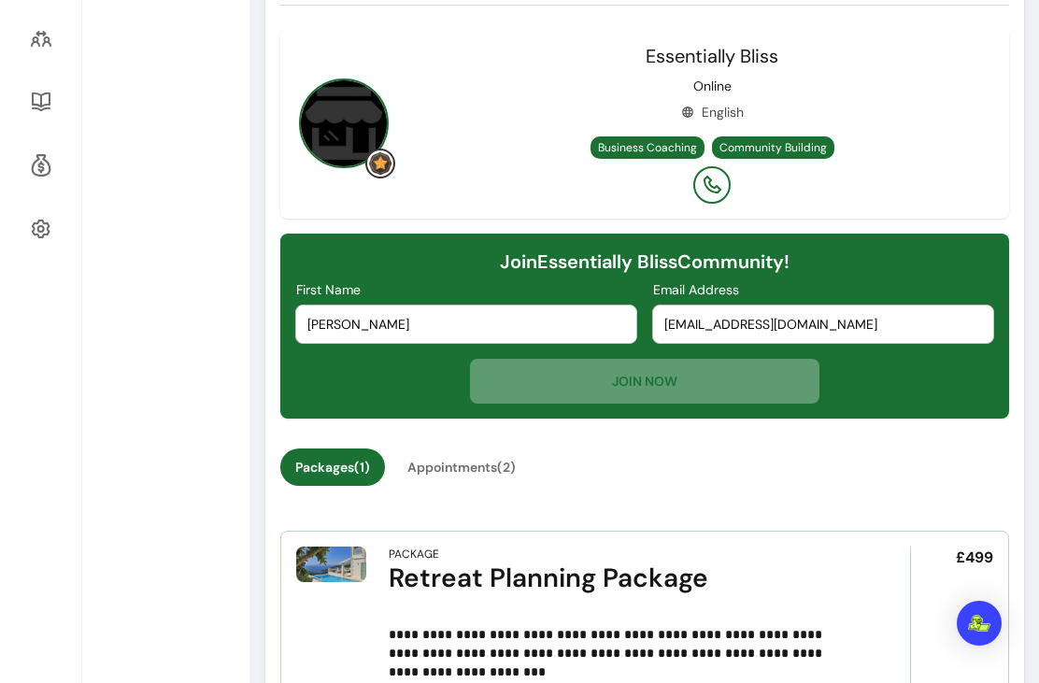
scroll to position [604, 0]
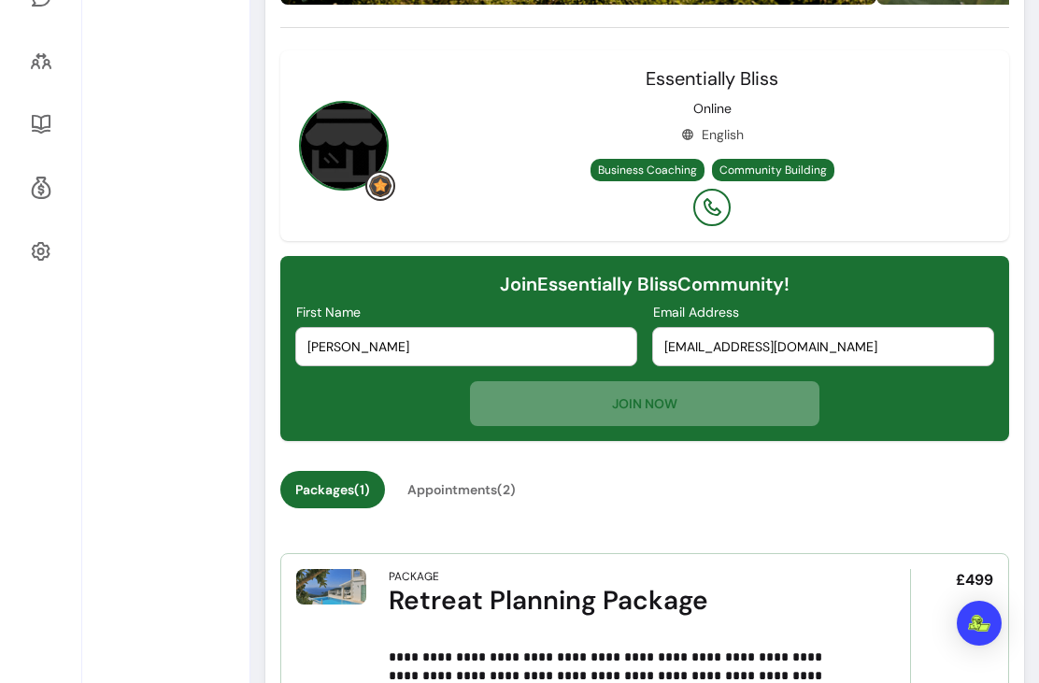
click at [684, 407] on div "JOIN NOW" at bounding box center [644, 403] width 699 height 45
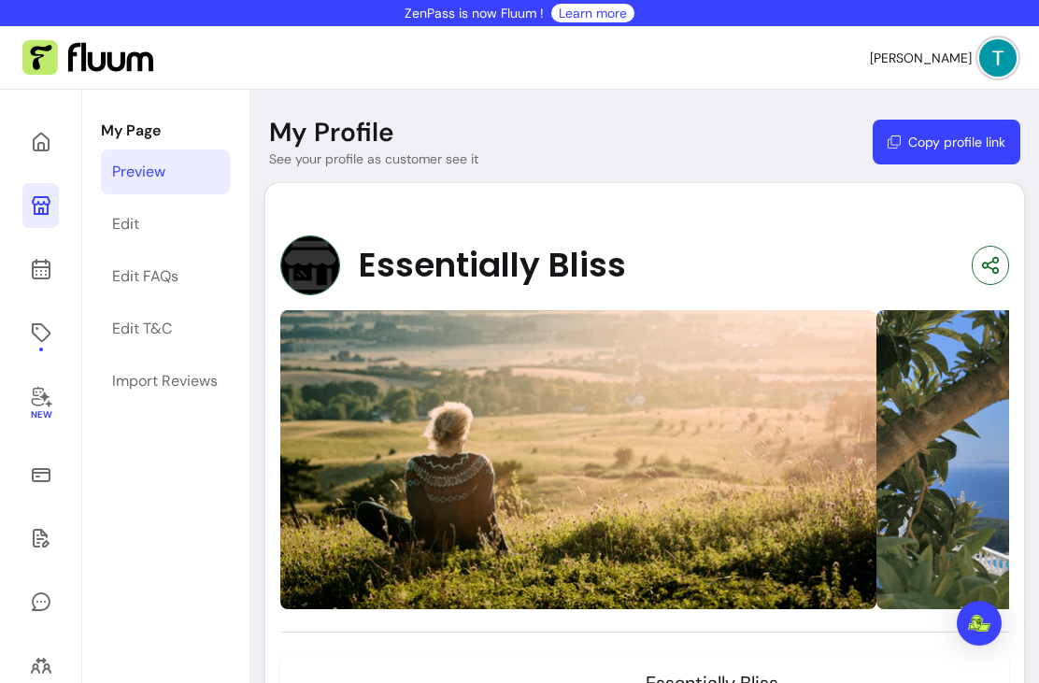
scroll to position [0, 0]
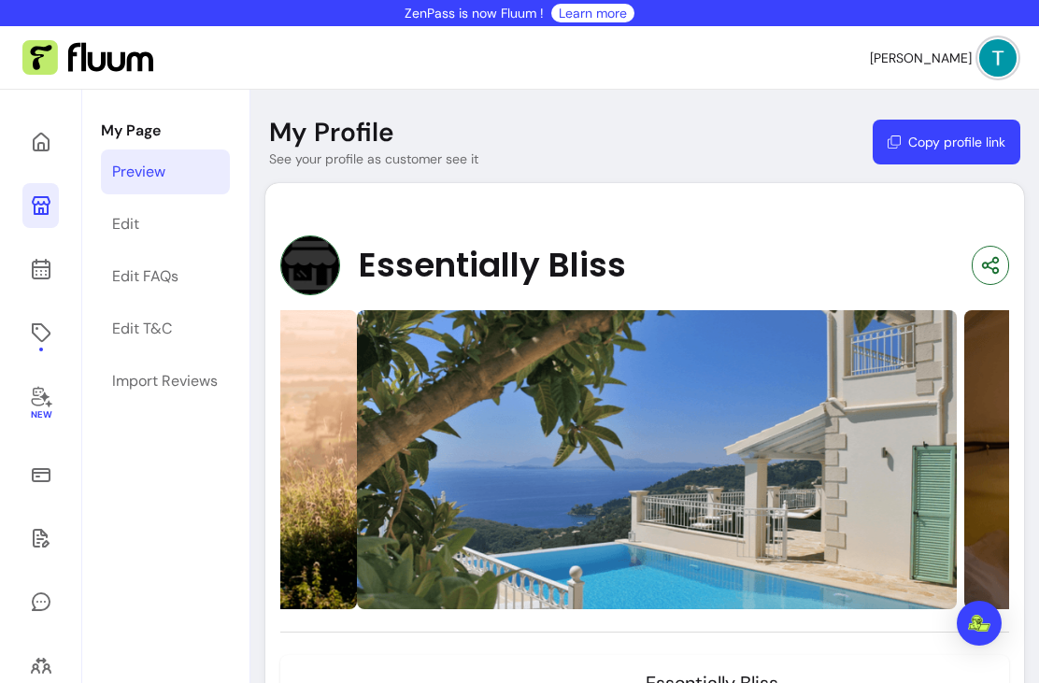
click at [982, 625] on img "Open Intercom Messenger" at bounding box center [979, 623] width 22 height 17
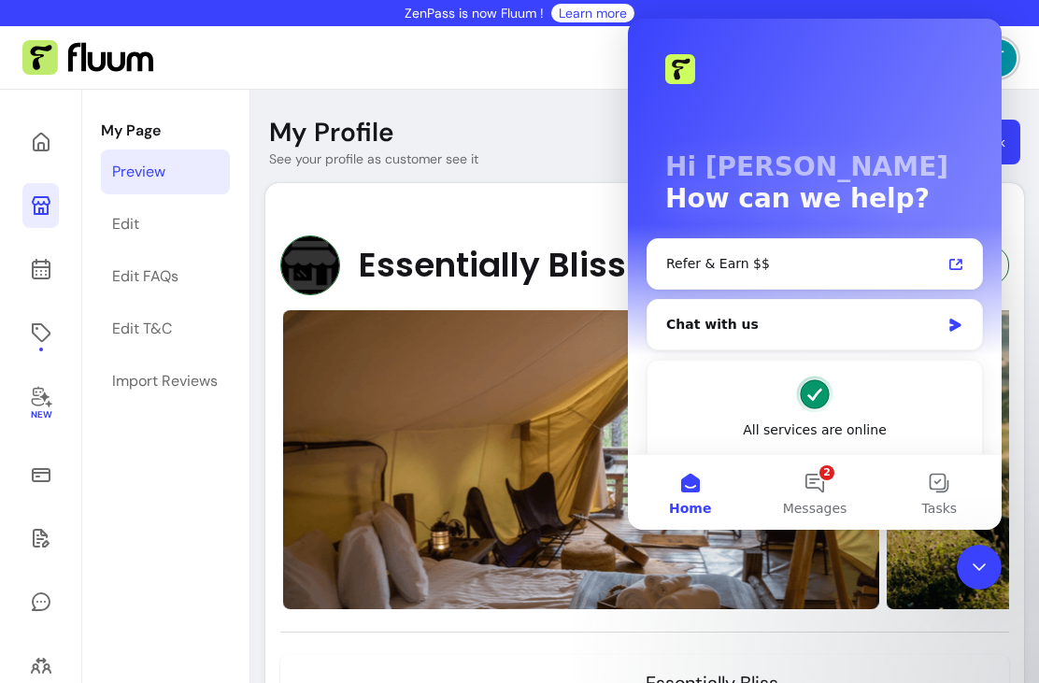
click at [827, 502] on span "Messages" at bounding box center [815, 508] width 64 height 13
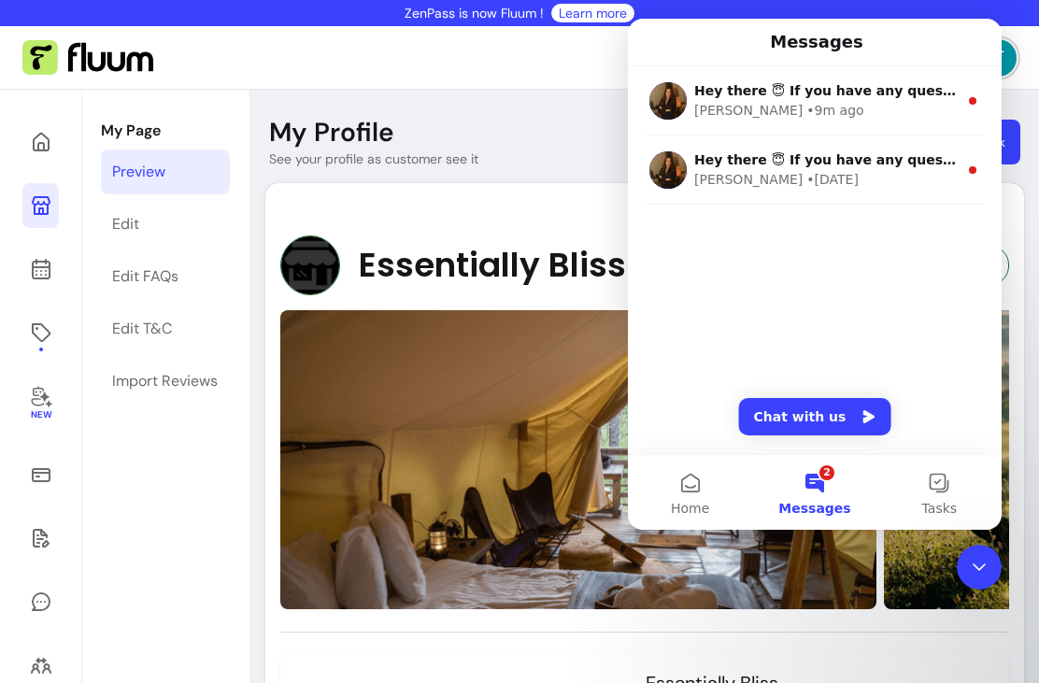
click at [830, 425] on button "Chat with us" at bounding box center [815, 416] width 152 height 37
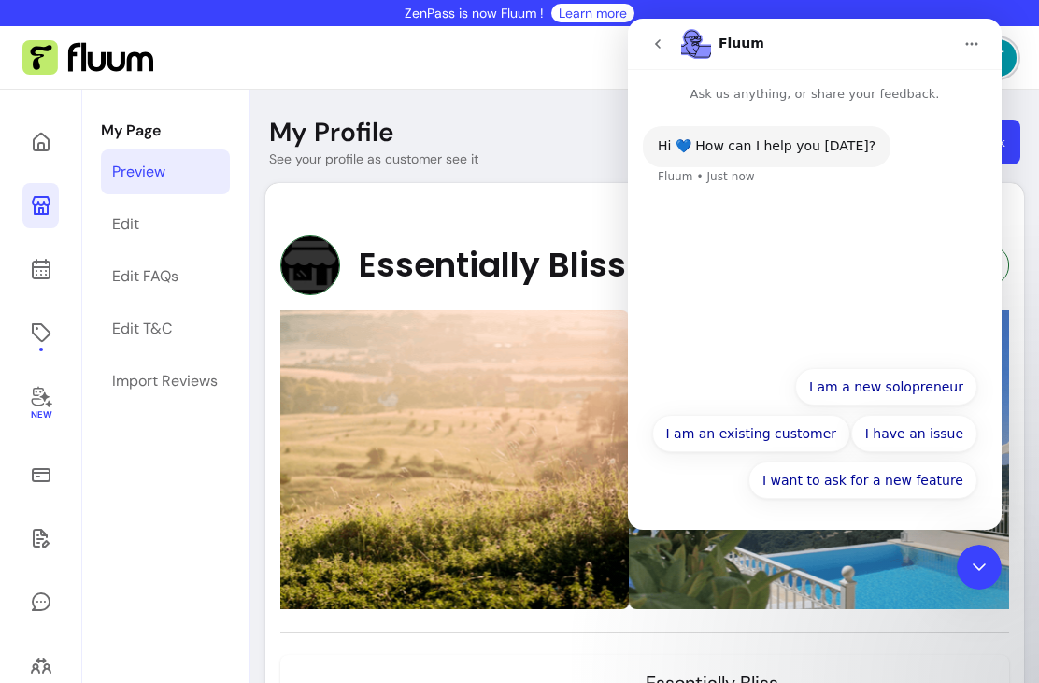
click at [751, 445] on button "I am an existing customer" at bounding box center [751, 433] width 199 height 37
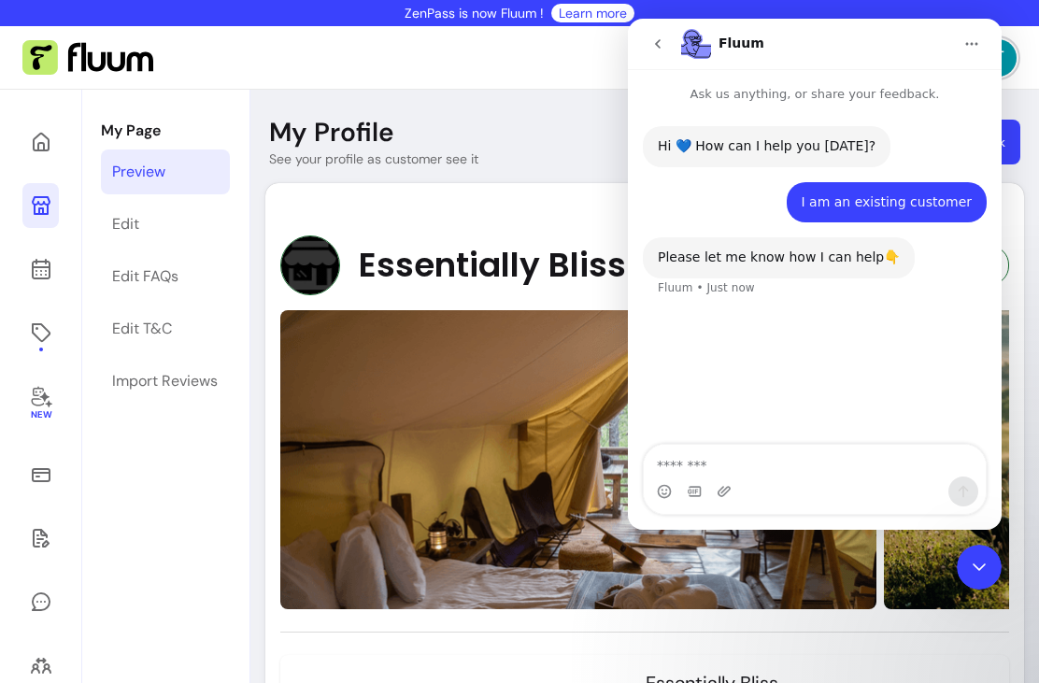
click at [714, 472] on textarea "Message…" at bounding box center [814, 461] width 342 height 32
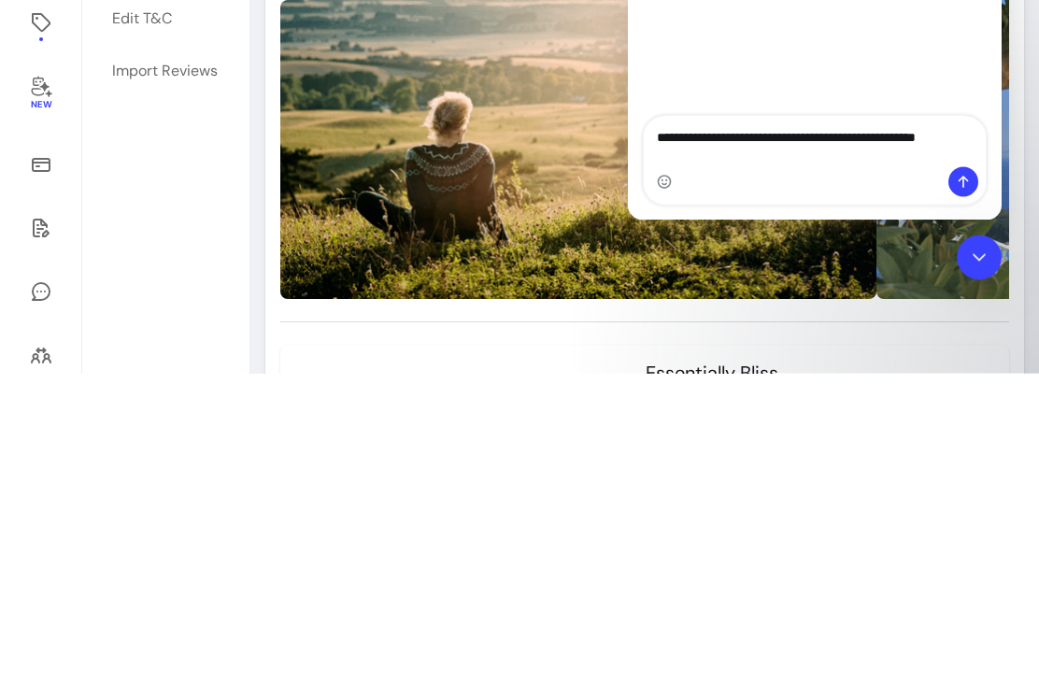
type textarea "**********"
click at [969, 184] on icon "Send a message…" at bounding box center [962, 182] width 15 height 15
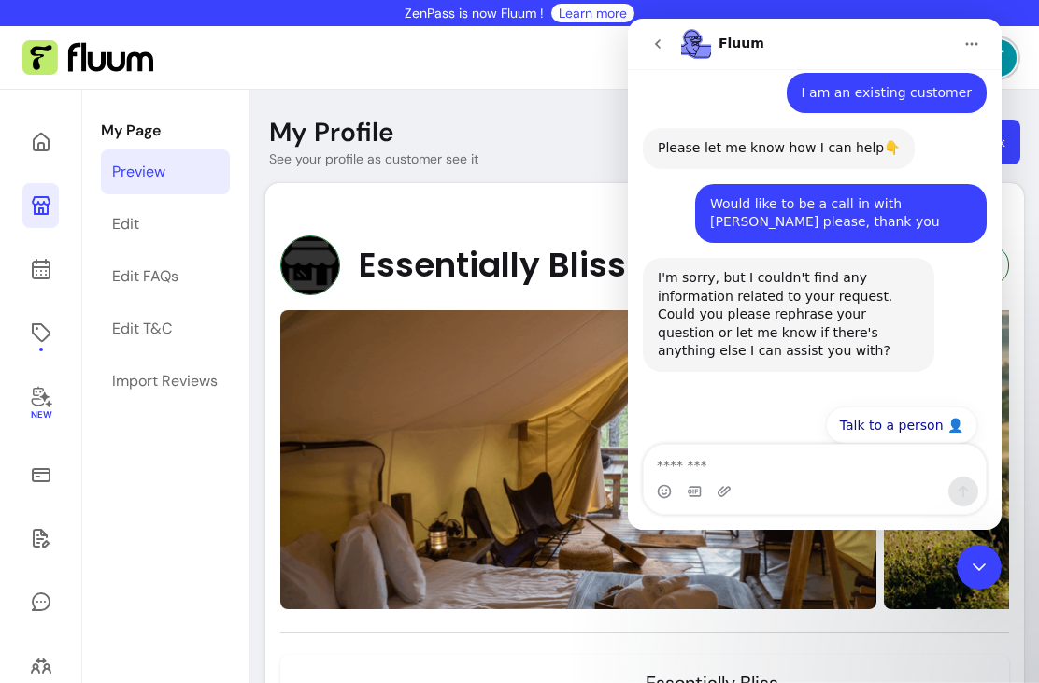
scroll to position [118, 0]
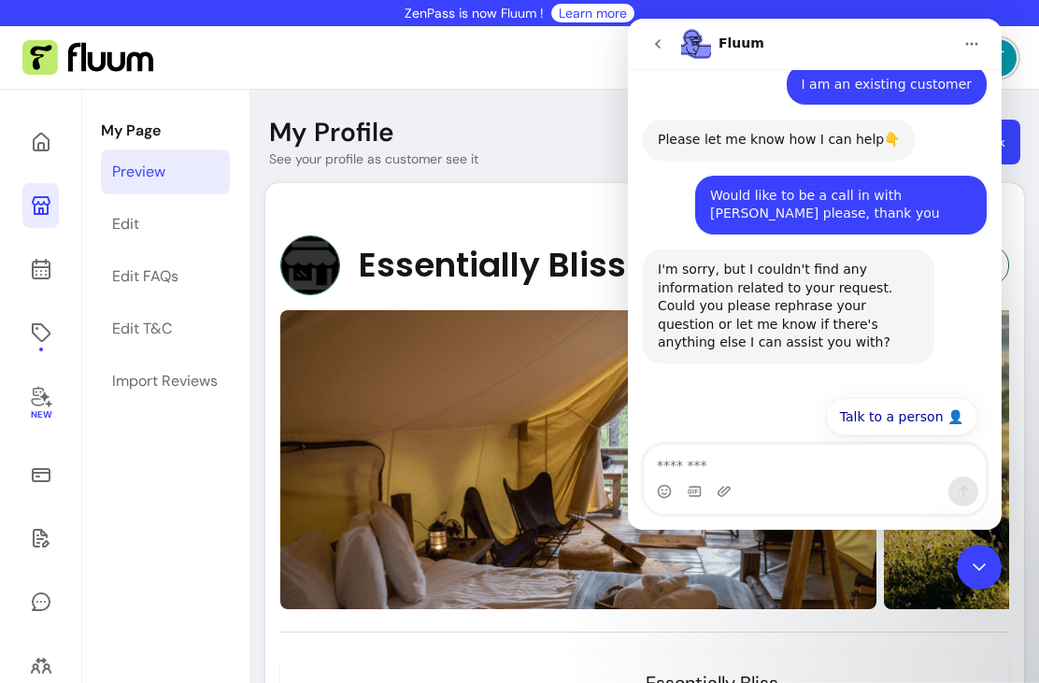
click at [900, 411] on button "Talk to a person 👤" at bounding box center [901, 416] width 151 height 37
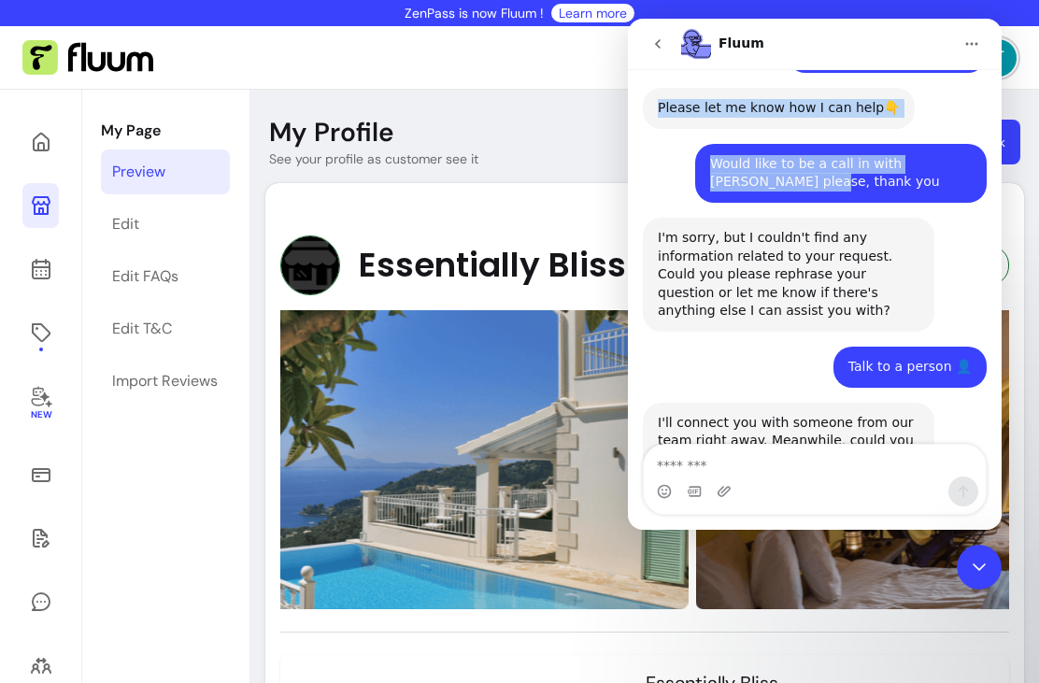
scroll to position [149, 0]
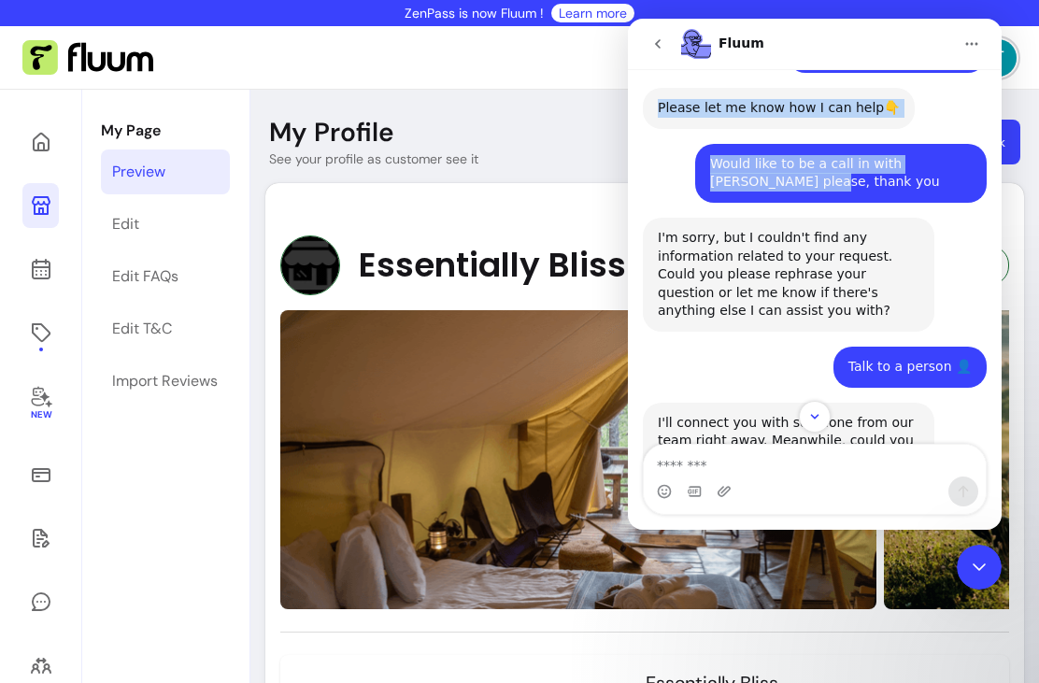
click at [686, 185] on div "Would like to be a call in with [PERSON_NAME] please, thank you [PERSON_NAME] •…" at bounding box center [815, 181] width 344 height 74
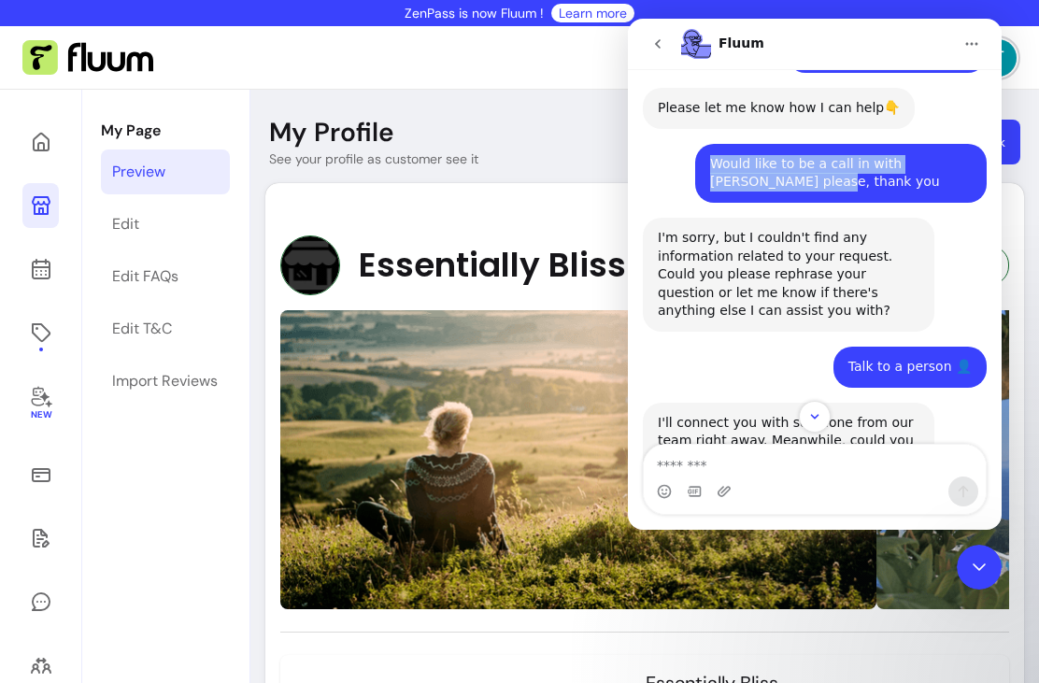
copy div "Would like to be a call in with [PERSON_NAME] please, thank"
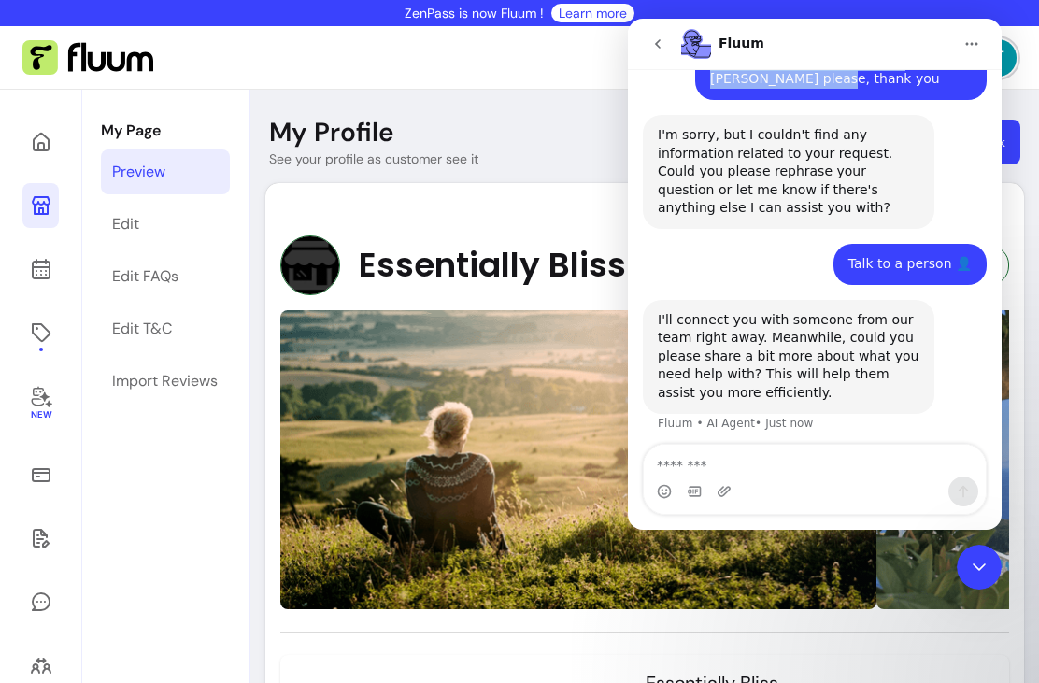
scroll to position [251, 0]
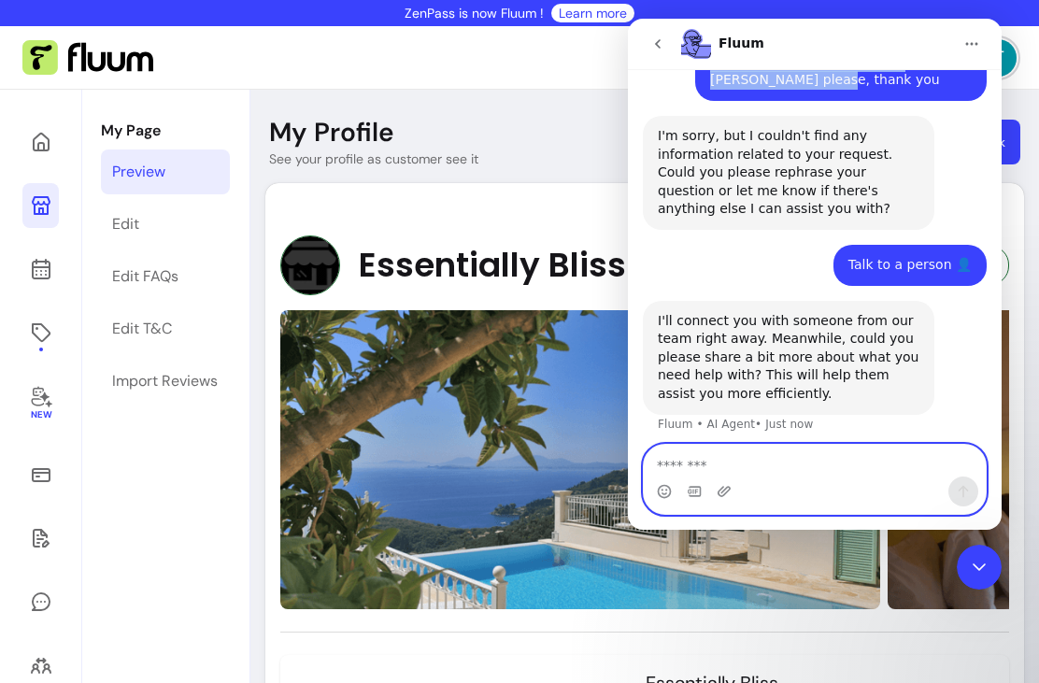
click at [686, 467] on textarea "Message…" at bounding box center [814, 461] width 342 height 32
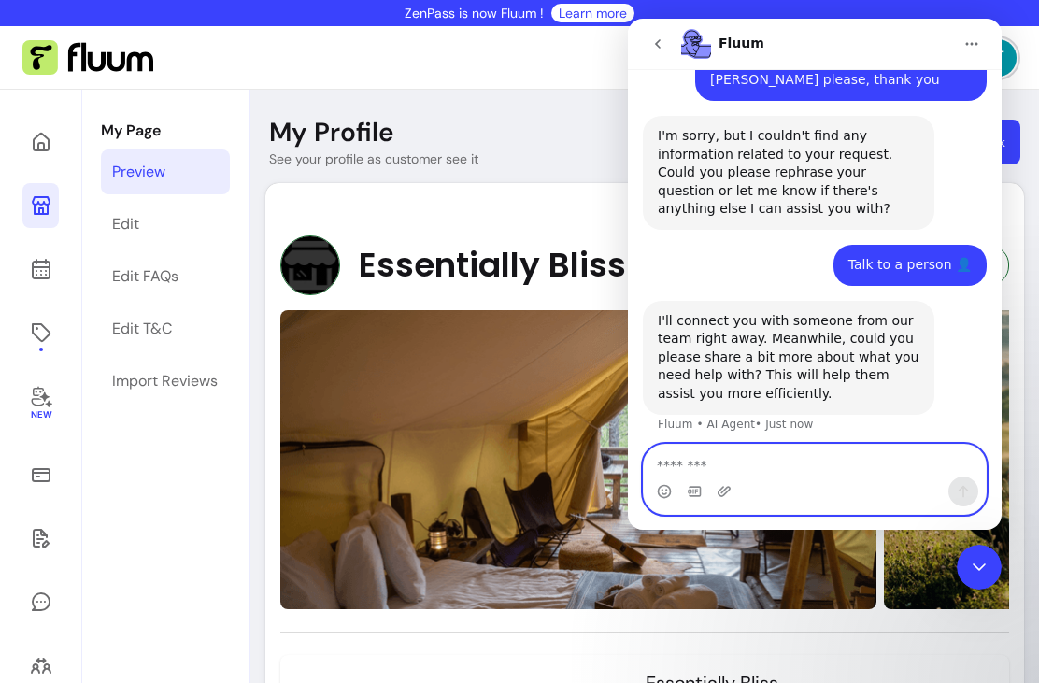
click at [682, 471] on textarea "Message…" at bounding box center [814, 461] width 342 height 32
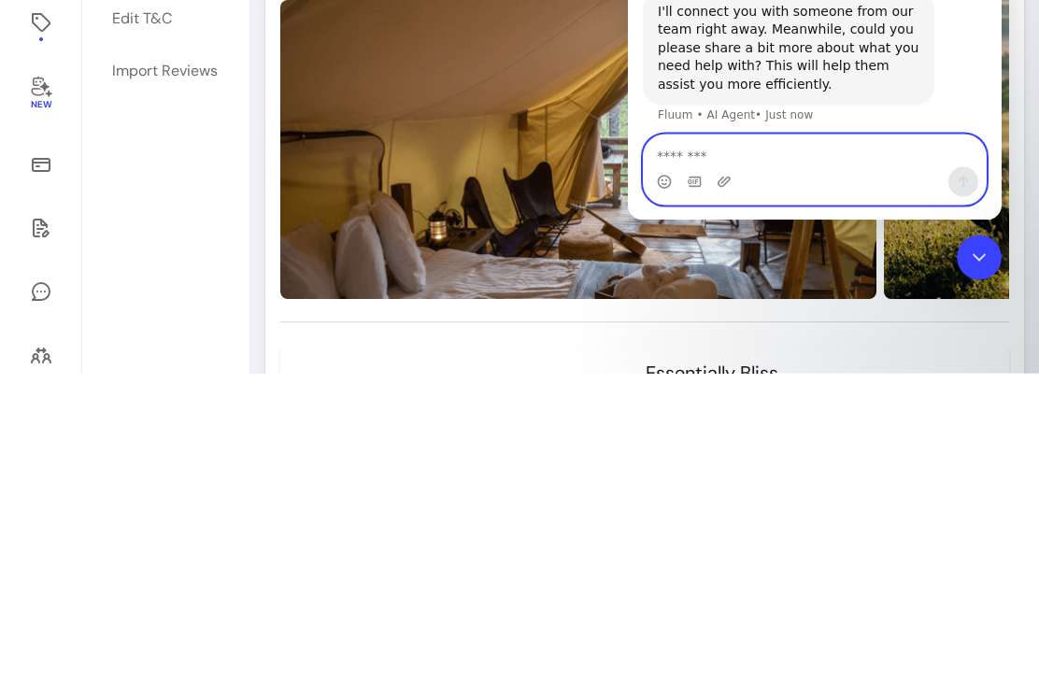
click at [663, 157] on textarea "Message…" at bounding box center [814, 151] width 342 height 32
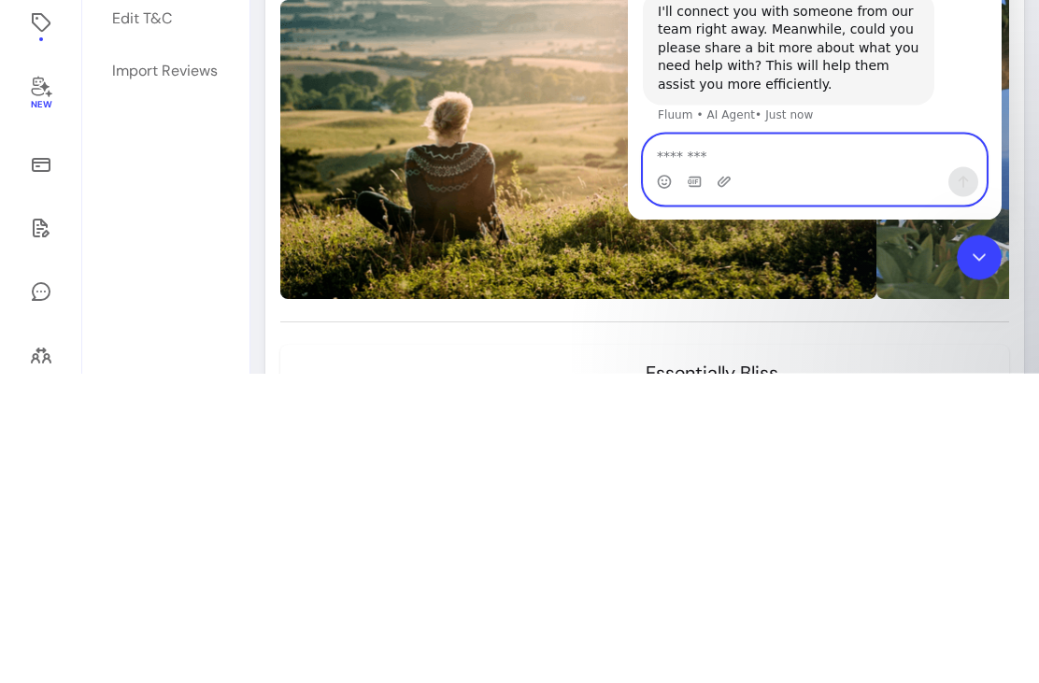
paste textarea "**********"
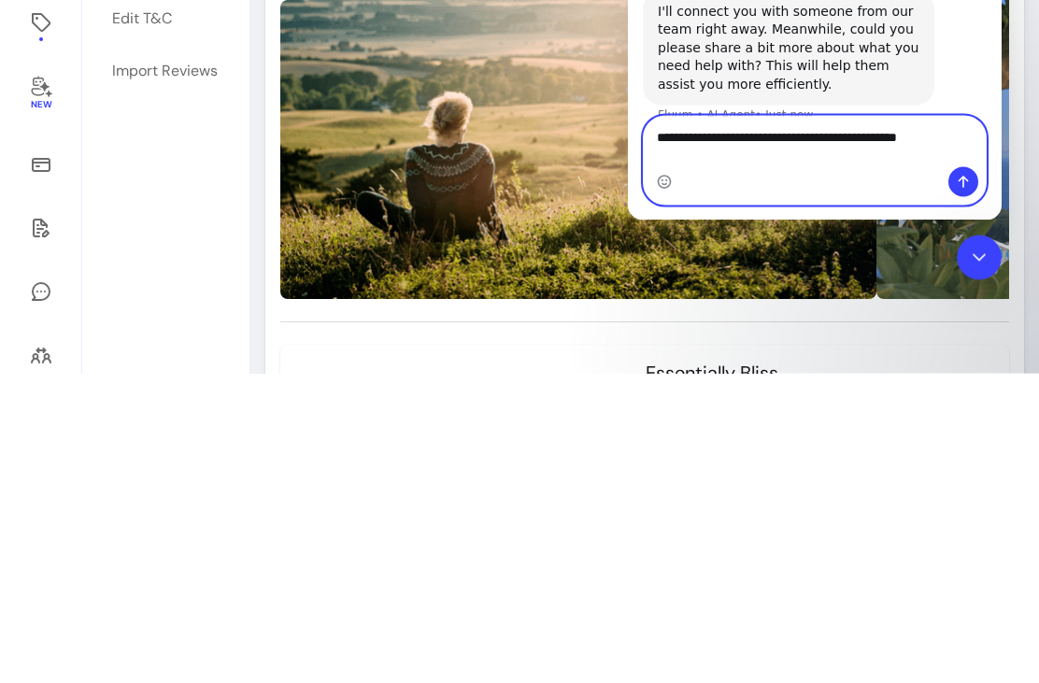
type textarea "**********"
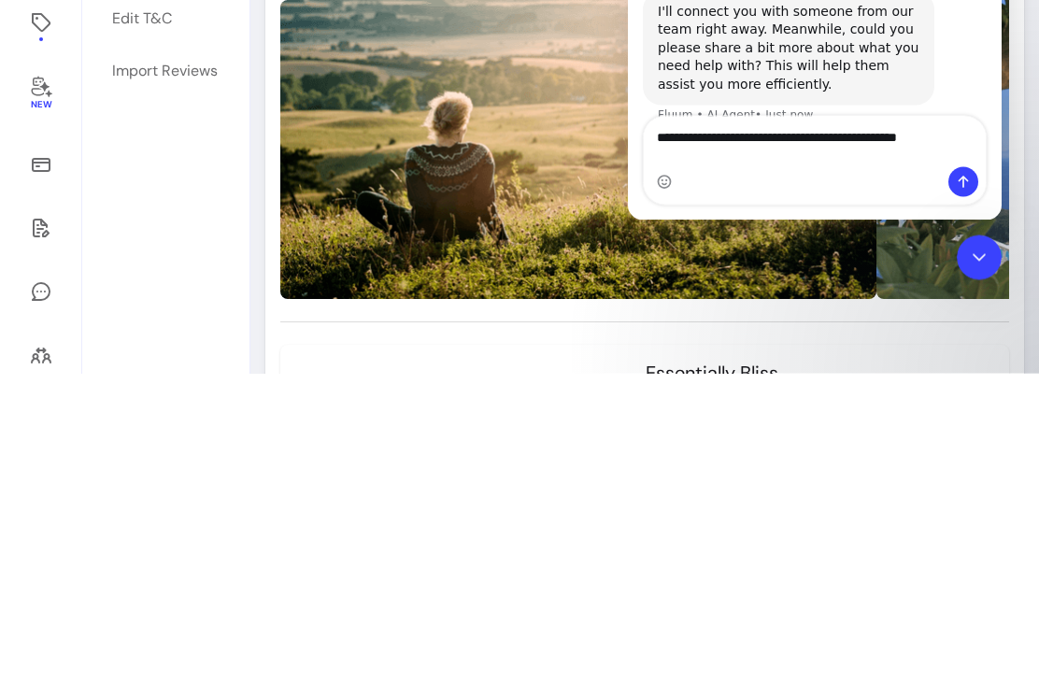
click at [965, 184] on icon "Send a message…" at bounding box center [962, 182] width 15 height 15
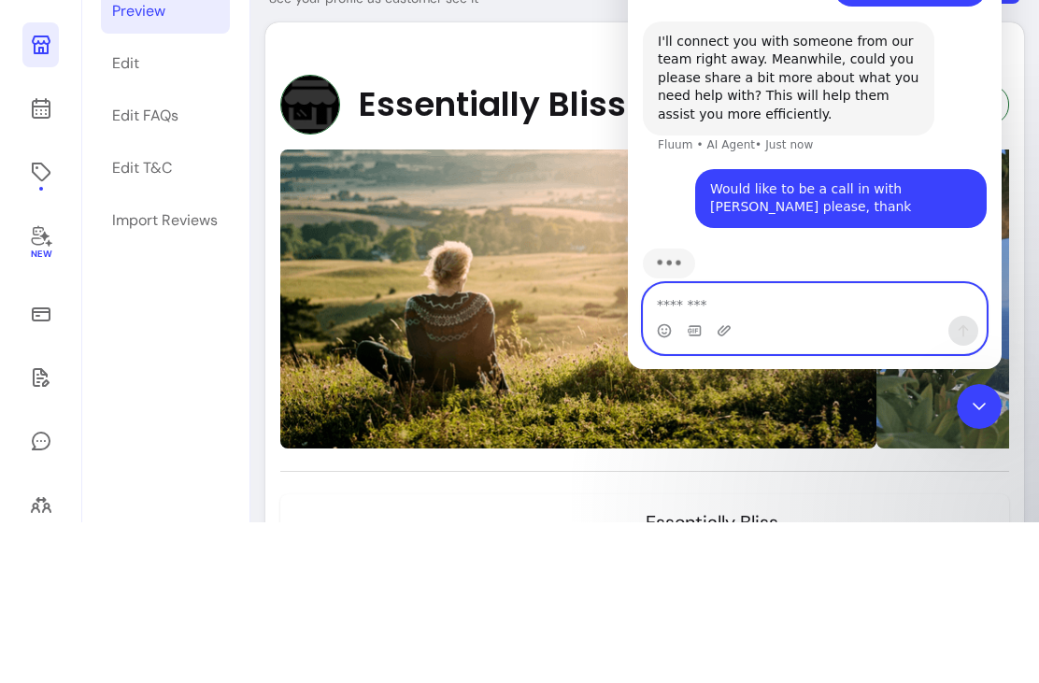
scroll to position [385, 0]
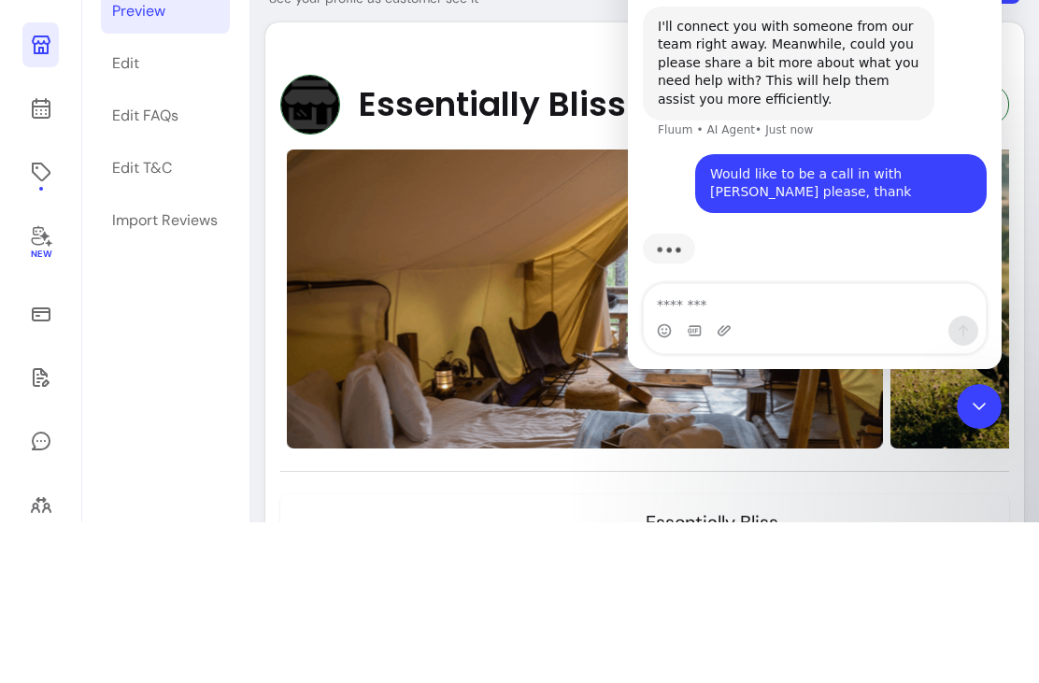
click at [944, 179] on div "Would like to be a call in with [PERSON_NAME] please, thank" at bounding box center [841, 183] width 262 height 36
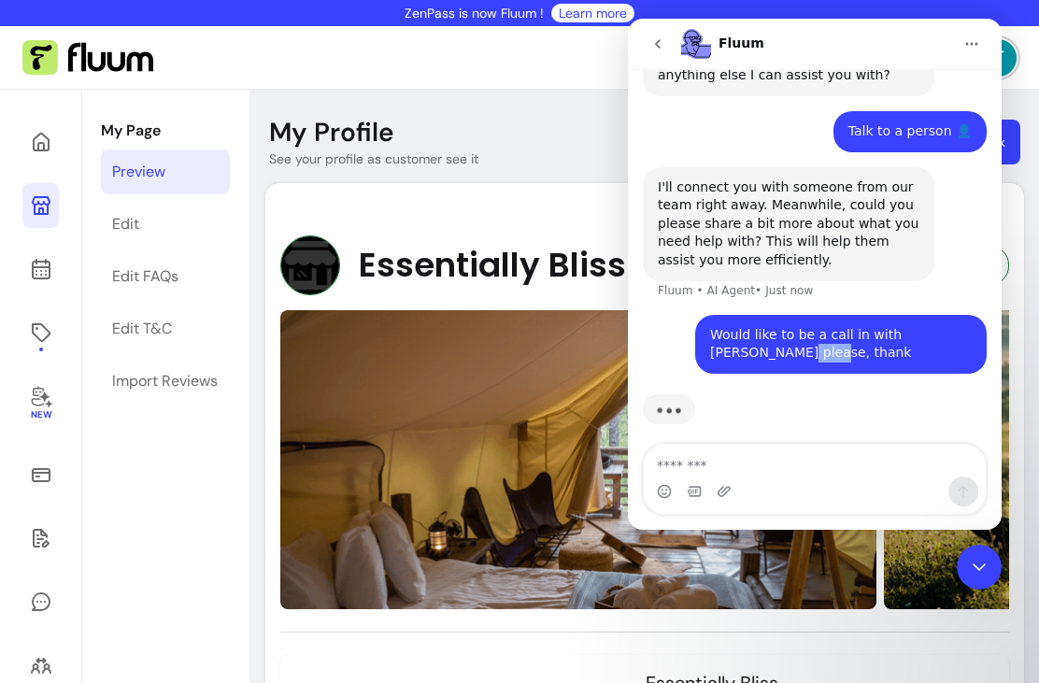
click at [903, 403] on div "Typing" at bounding box center [815, 421] width 344 height 72
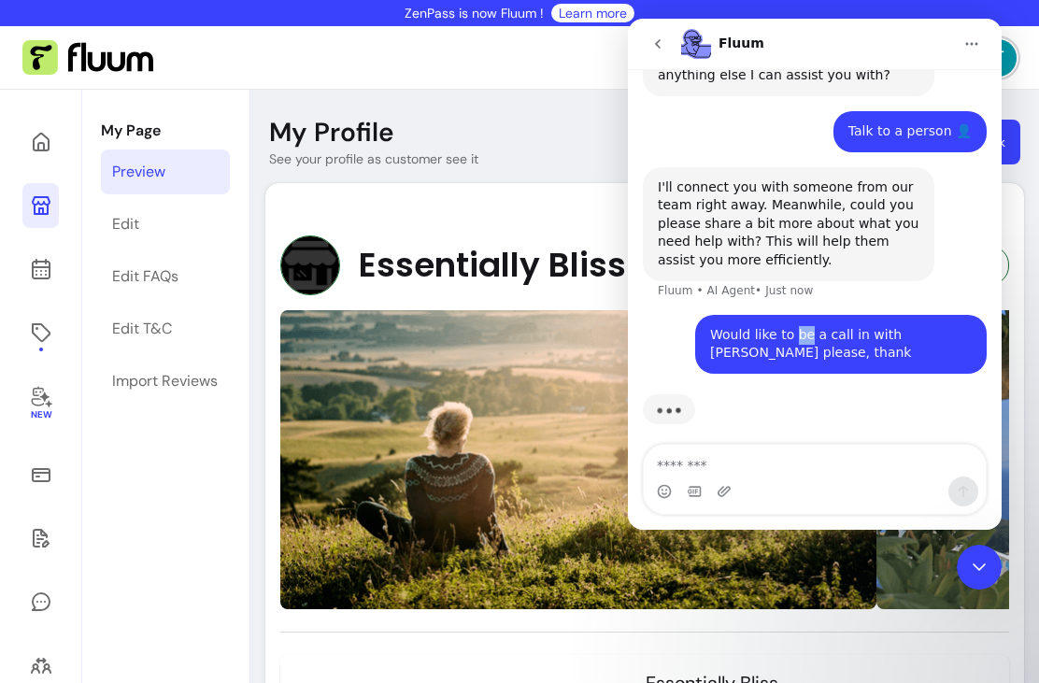
click at [968, 326] on div "Would like to be a call in with [PERSON_NAME] please, thank" at bounding box center [841, 344] width 262 height 36
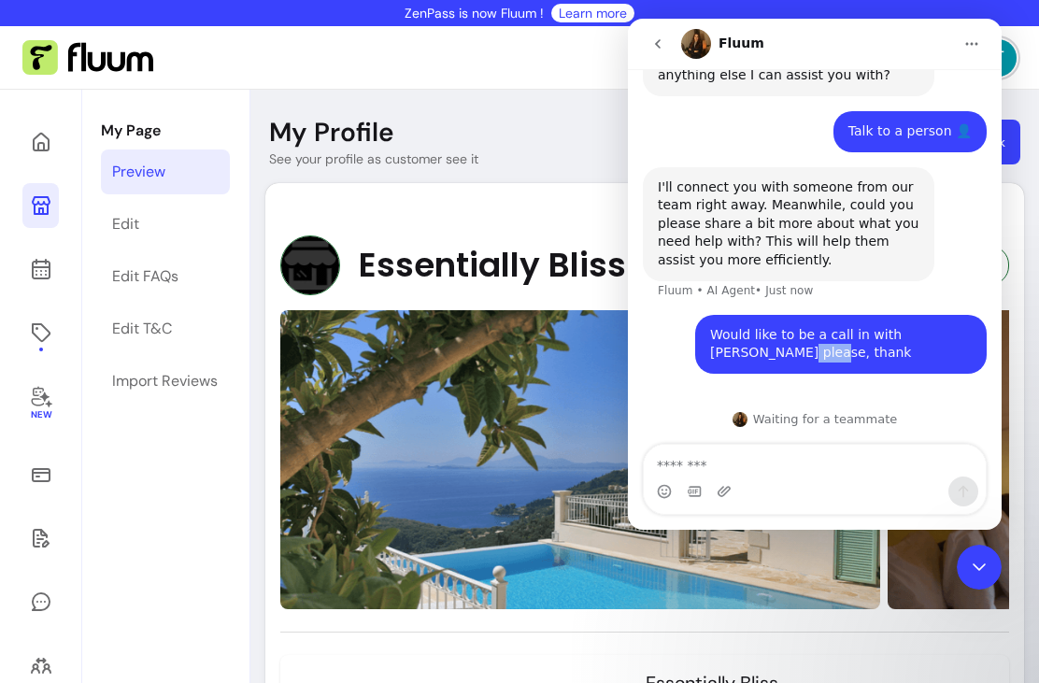
scroll to position [376, 0]
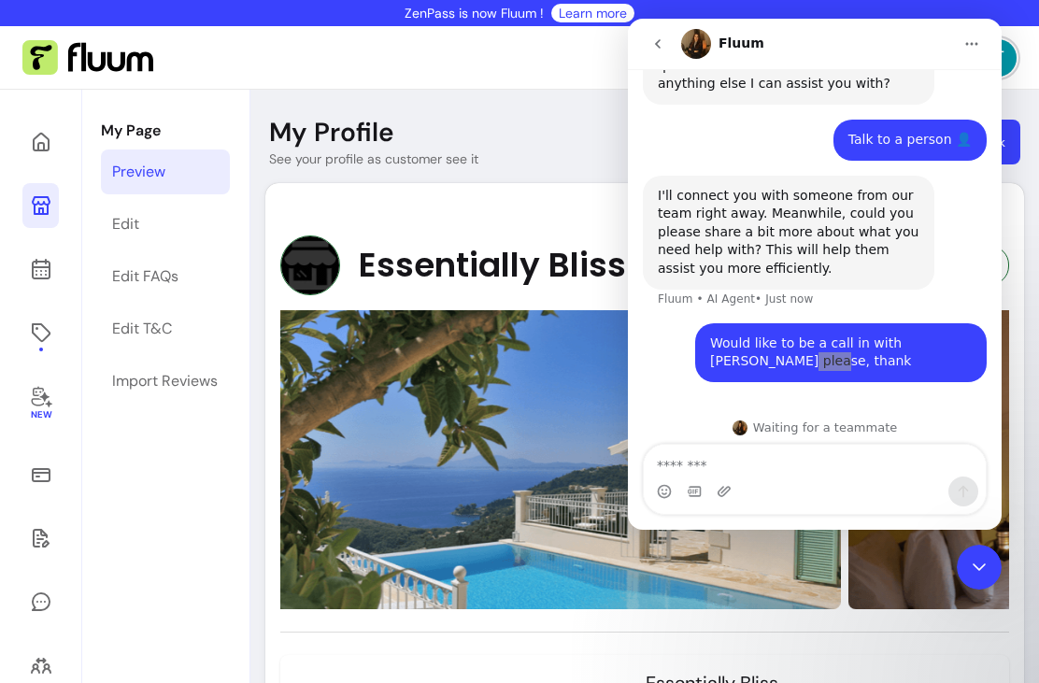
click at [538, 74] on nav "[PERSON_NAME]" at bounding box center [519, 58] width 1039 height 64
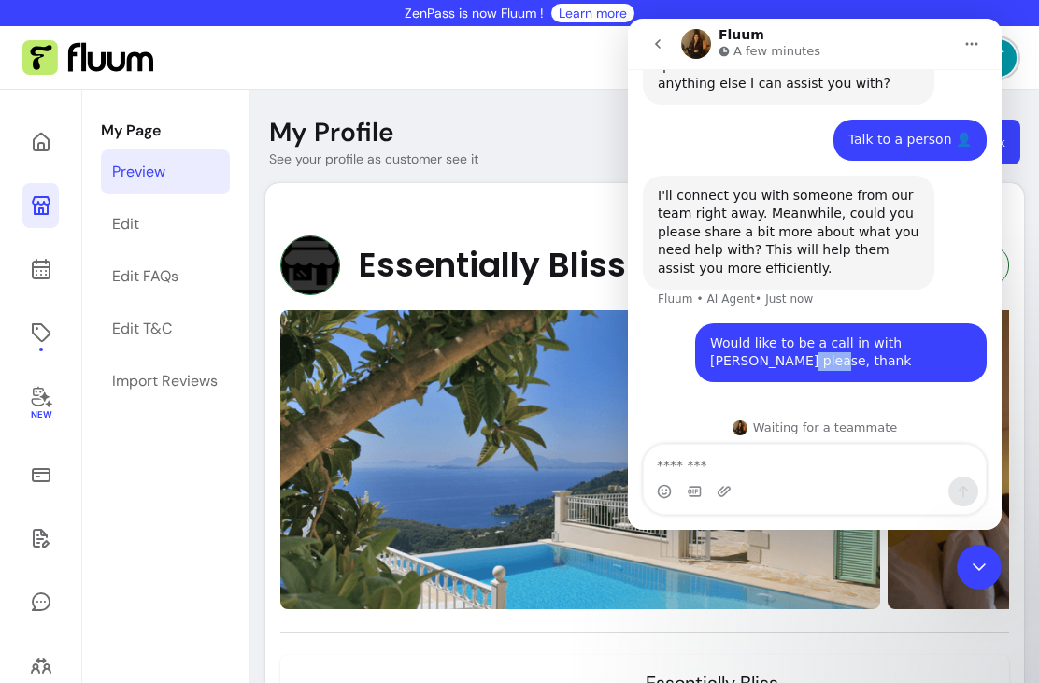
click at [912, 347] on div "Would like to be a call in with [PERSON_NAME] please, thank" at bounding box center [841, 352] width 262 height 36
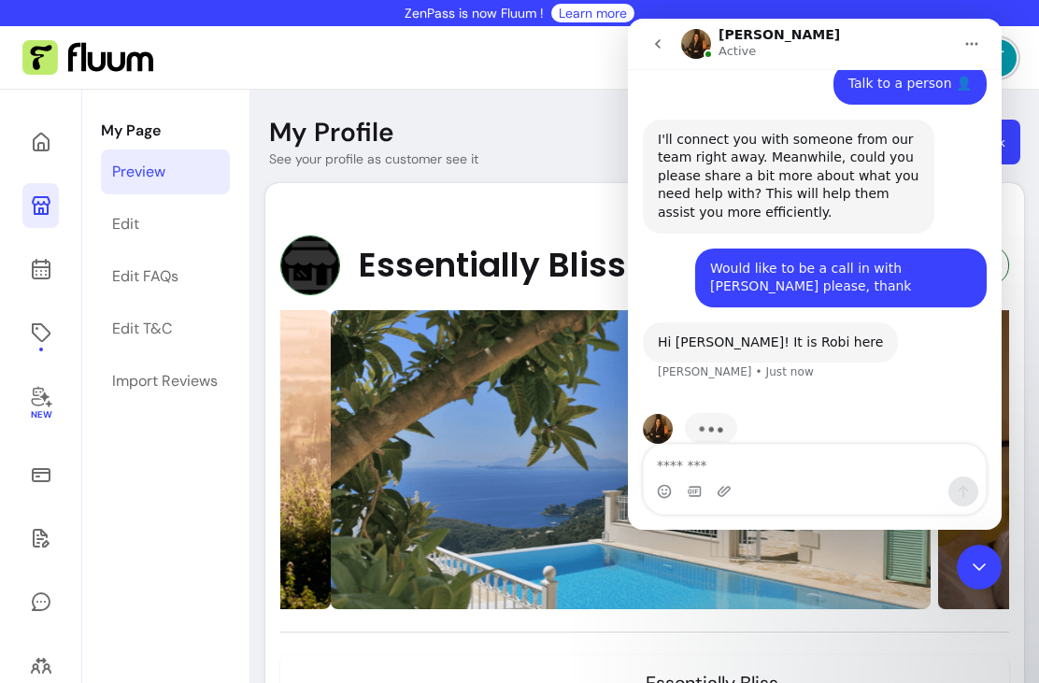
scroll to position [451, 0]
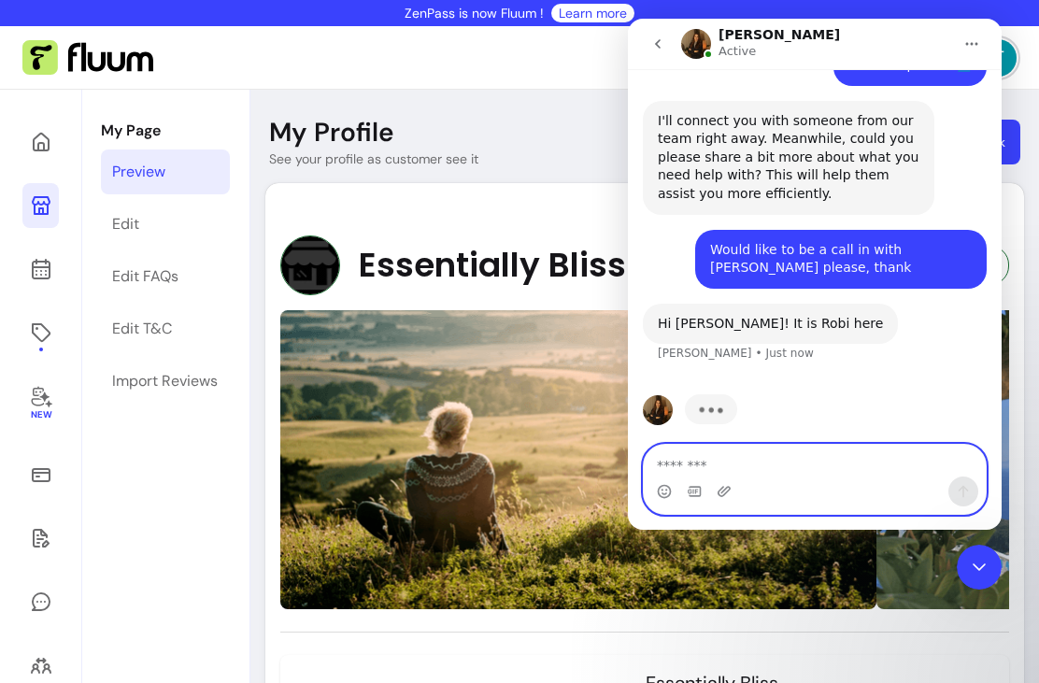
click at [711, 469] on textarea "Message…" at bounding box center [814, 461] width 342 height 32
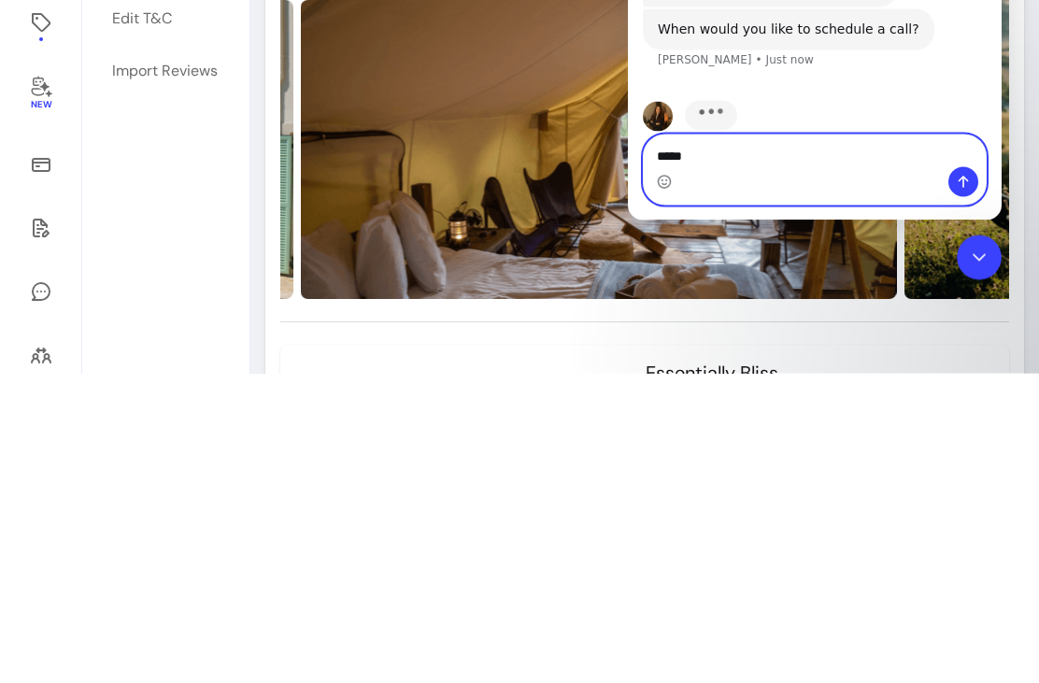
scroll to position [493, 0]
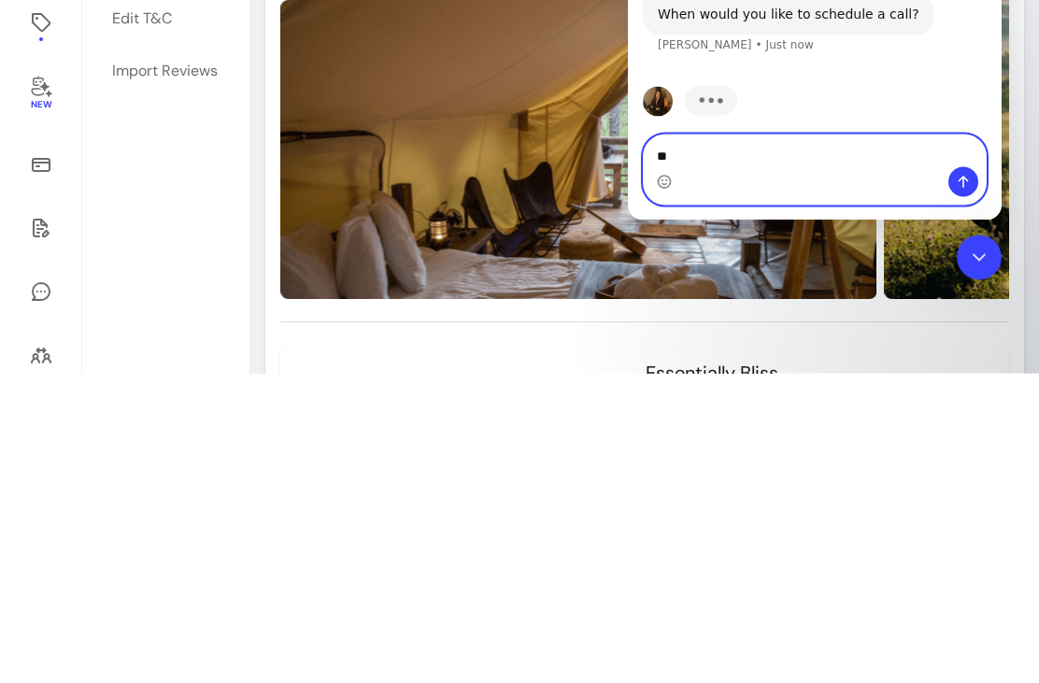
type textarea "*"
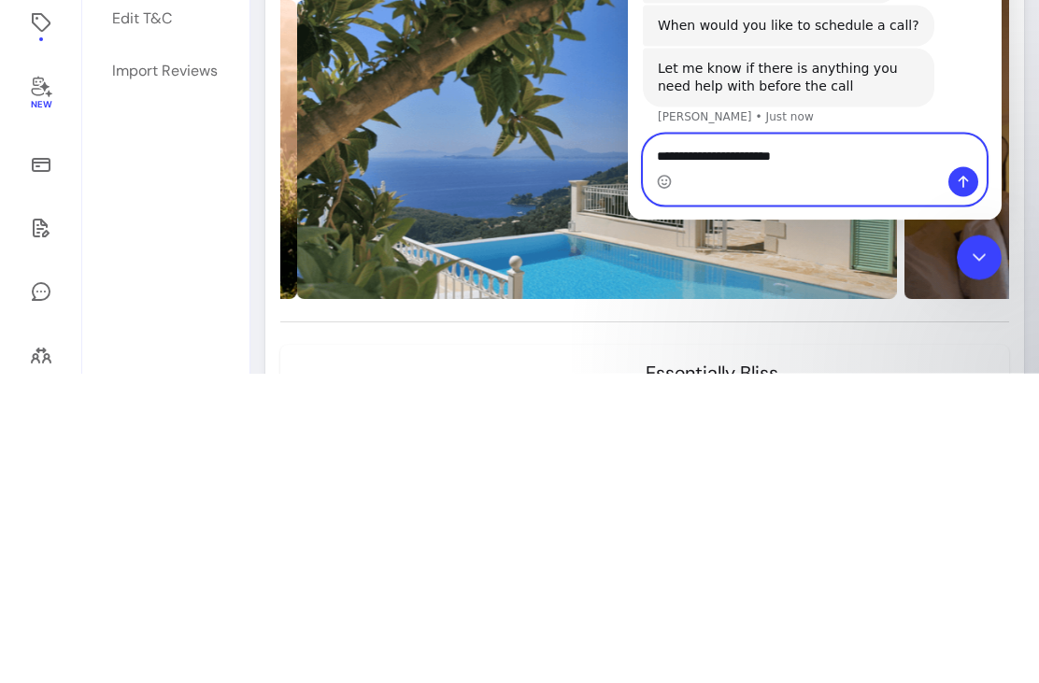
scroll to position [481, 0]
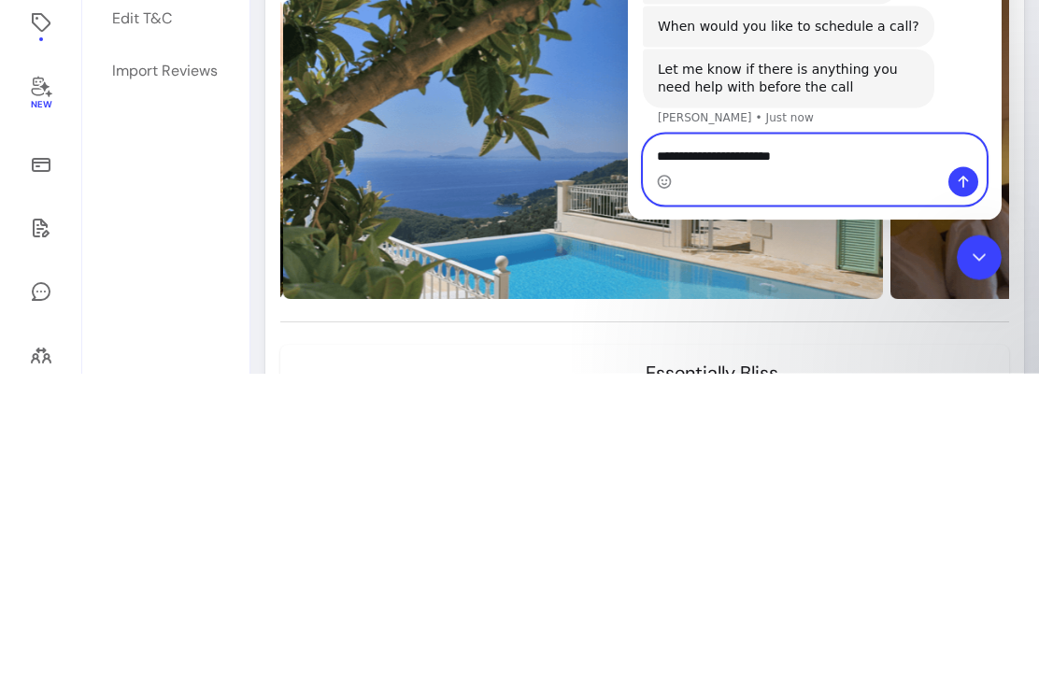
click at [840, 162] on textarea "**********" at bounding box center [814, 151] width 342 height 32
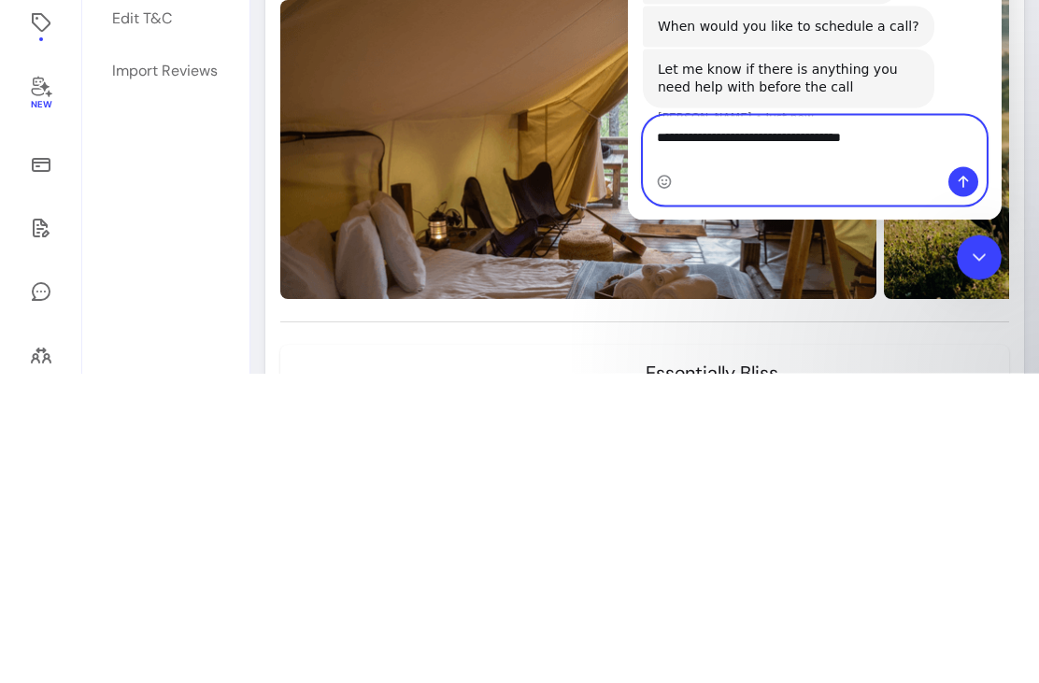
type textarea "**********"
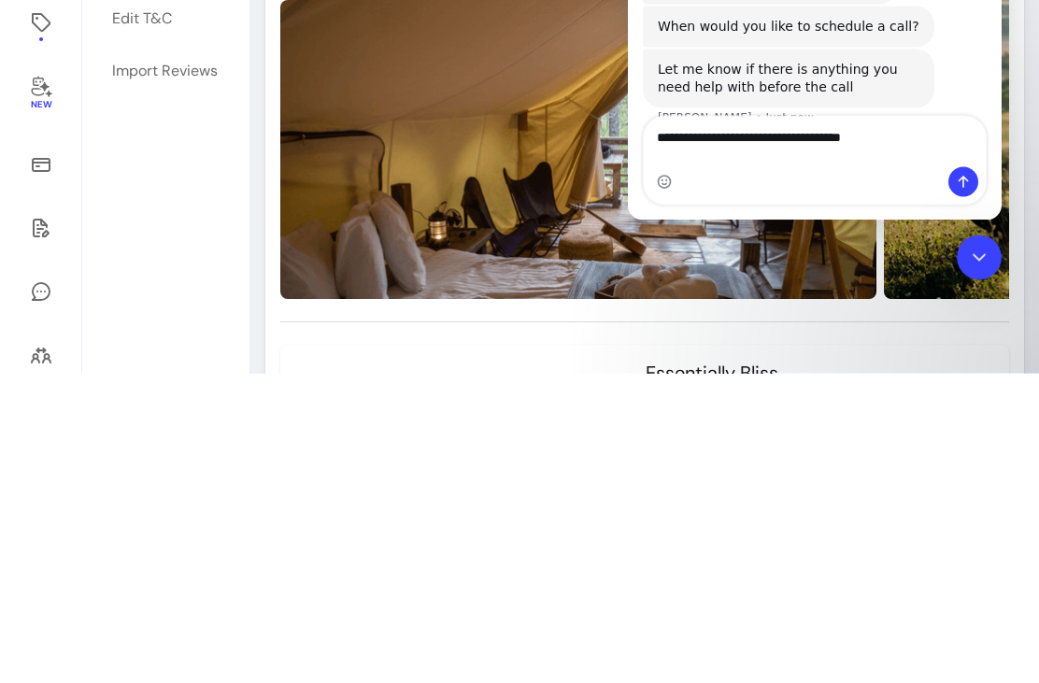
click at [971, 182] on button "Send a message…" at bounding box center [963, 182] width 30 height 30
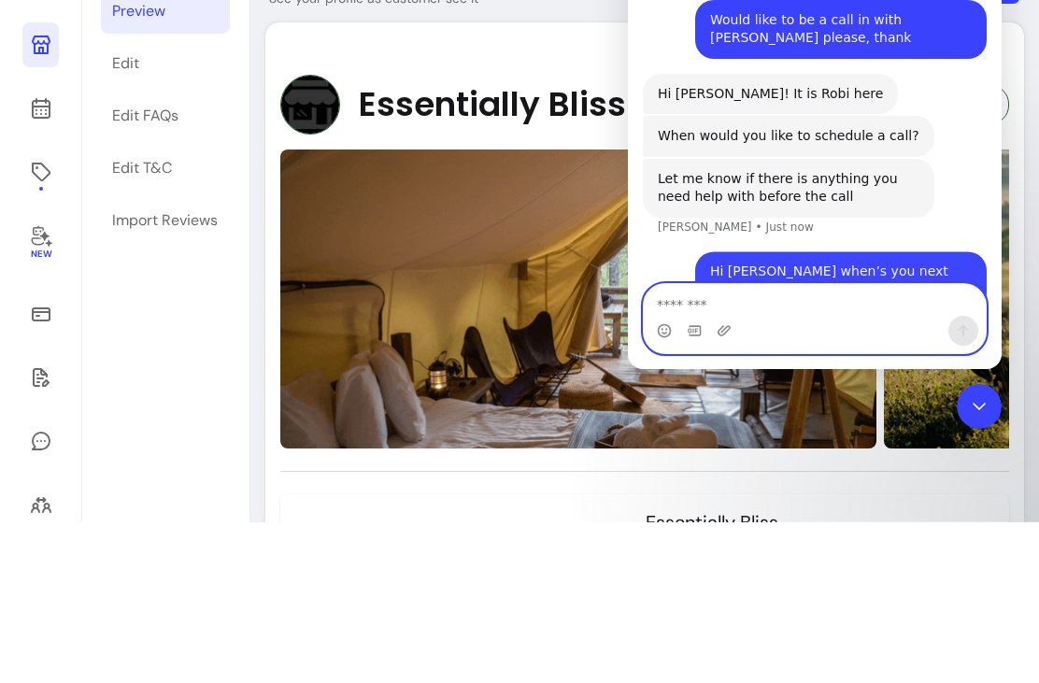
scroll to position [536, 0]
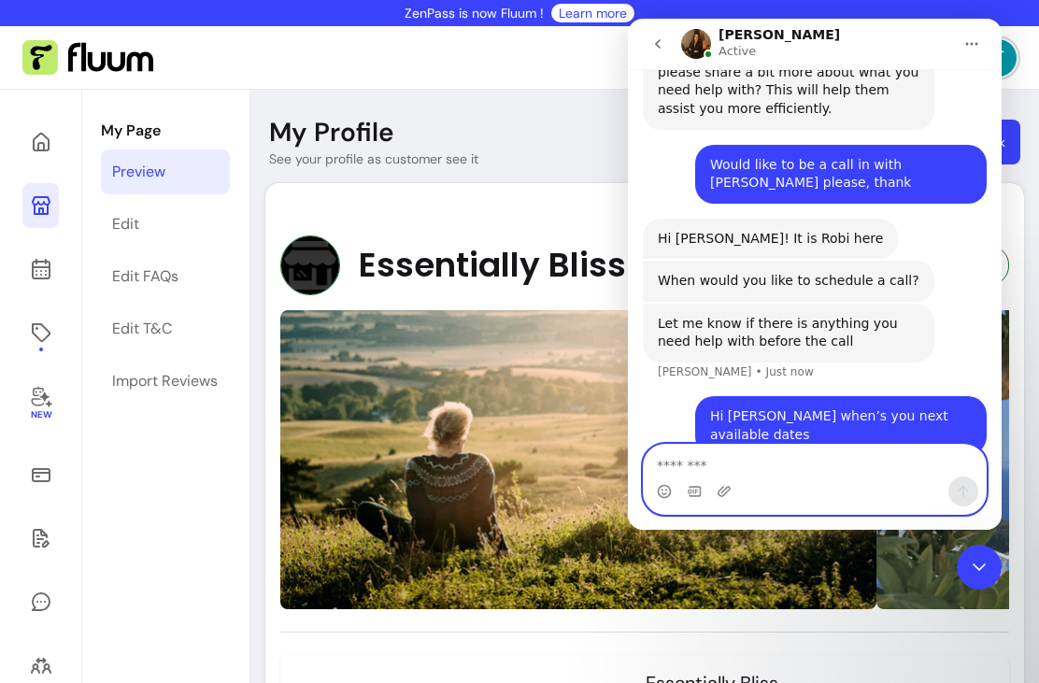
click at [703, 468] on textarea "Message…" at bounding box center [814, 461] width 342 height 32
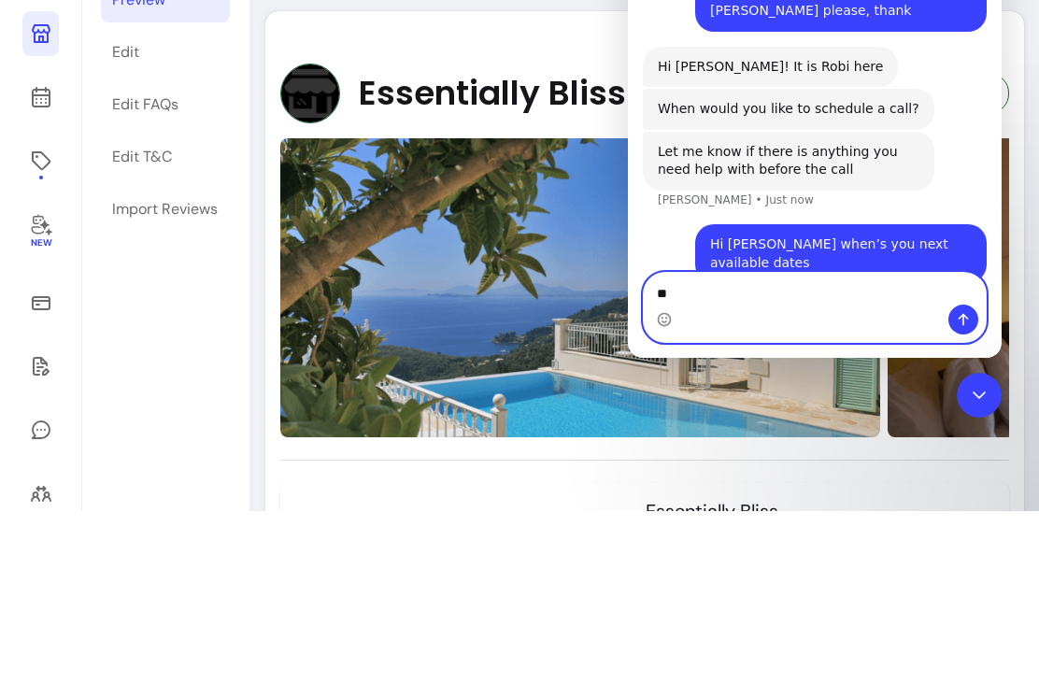
type textarea "*"
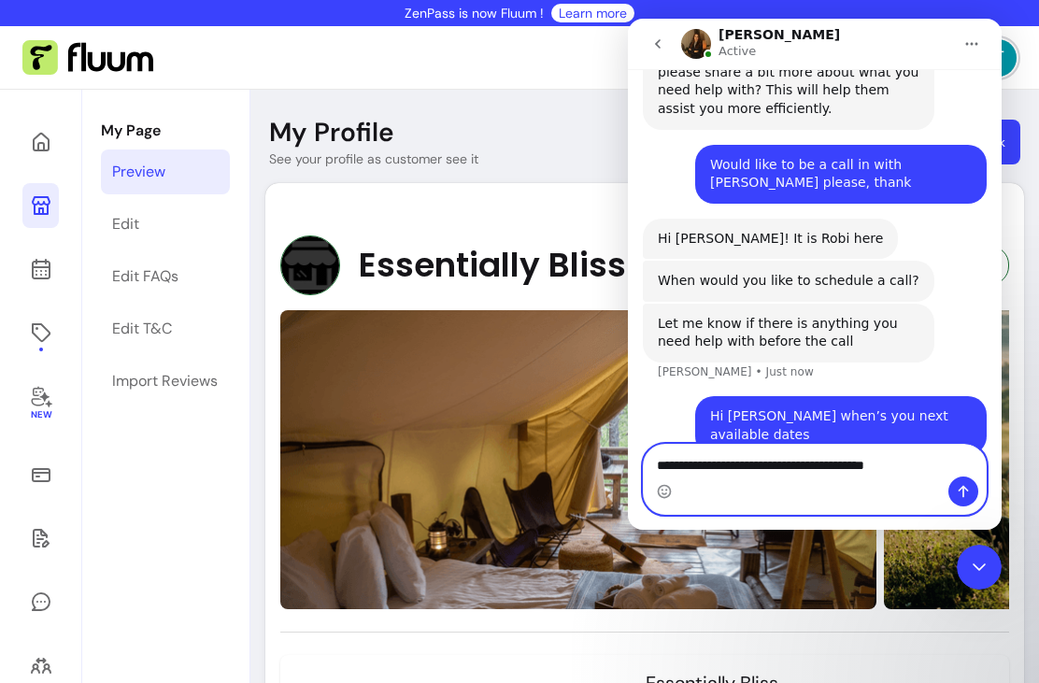
type textarea "**********"
click at [971, 486] on button "Send a message…" at bounding box center [963, 491] width 30 height 30
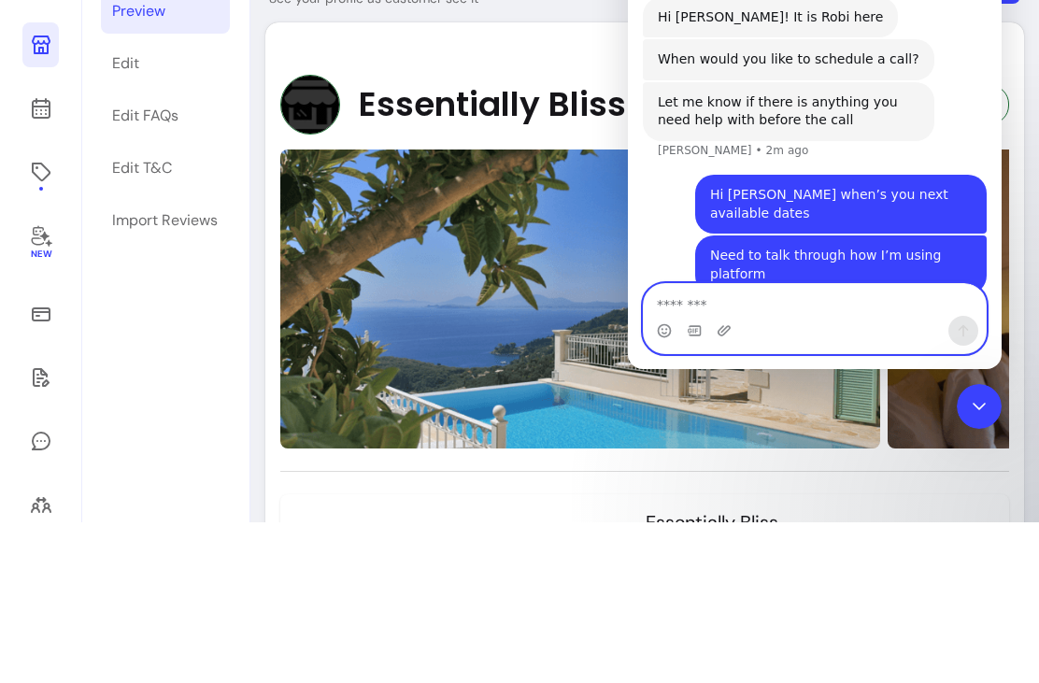
scroll to position [596, 0]
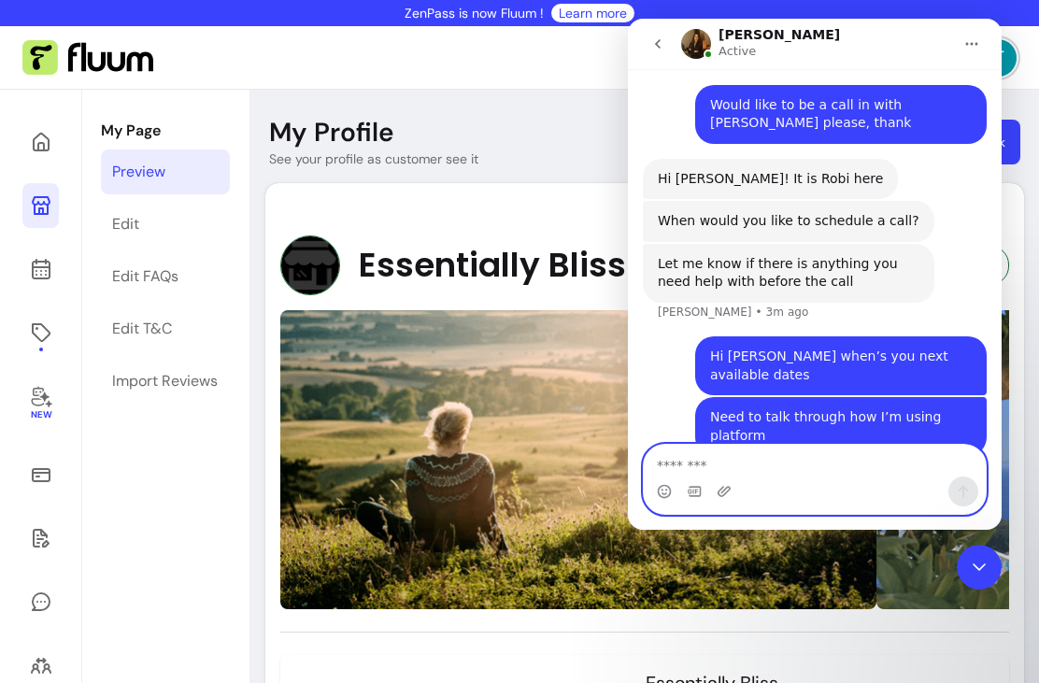
click at [713, 474] on textarea "Message…" at bounding box center [814, 461] width 342 height 32
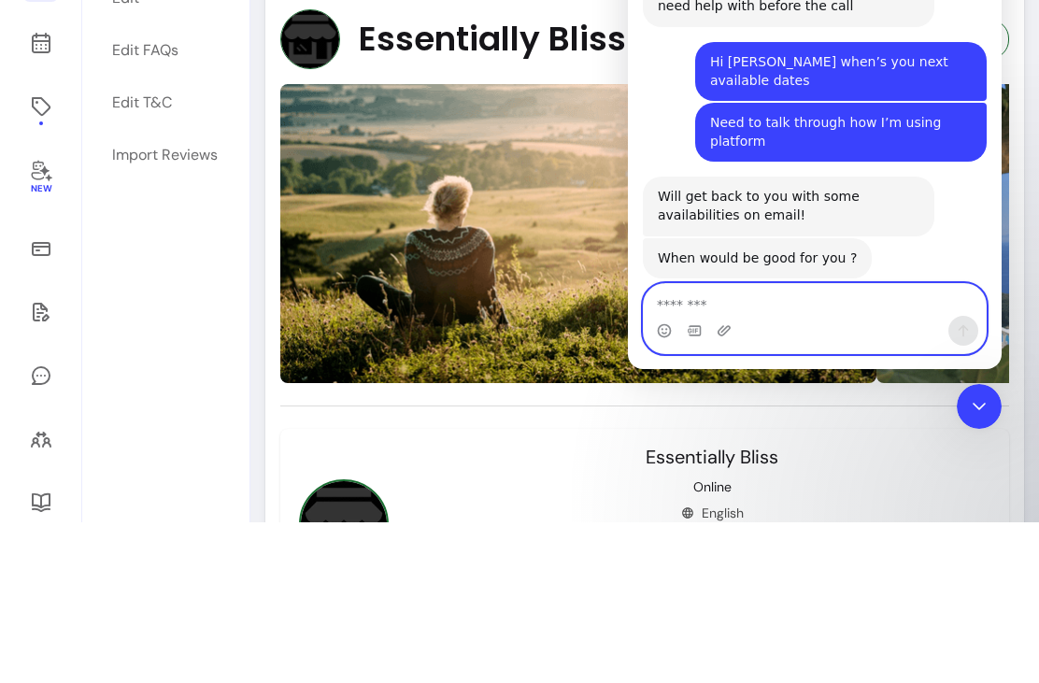
scroll to position [92, 0]
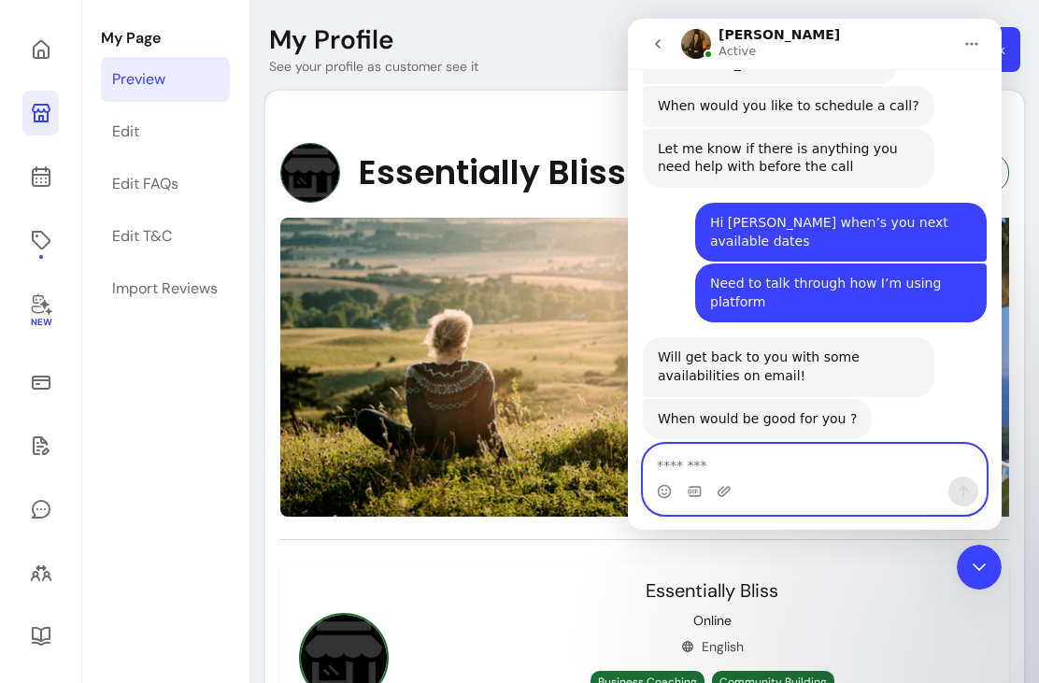
click at [692, 471] on textarea "Message…" at bounding box center [814, 461] width 342 height 32
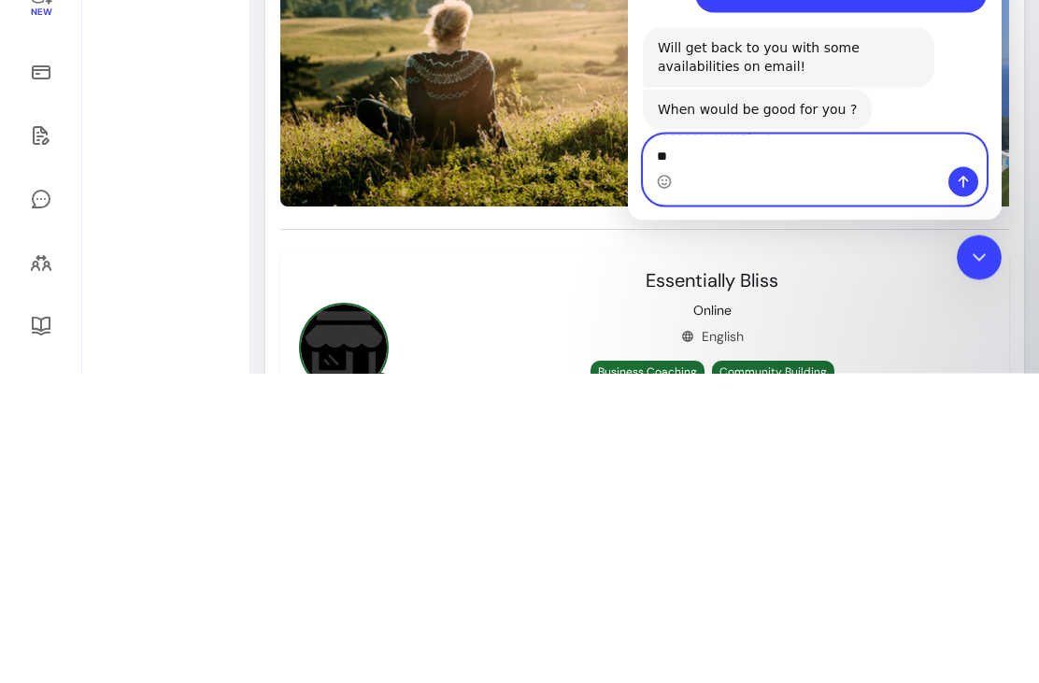
type textarea "*"
type textarea "**********"
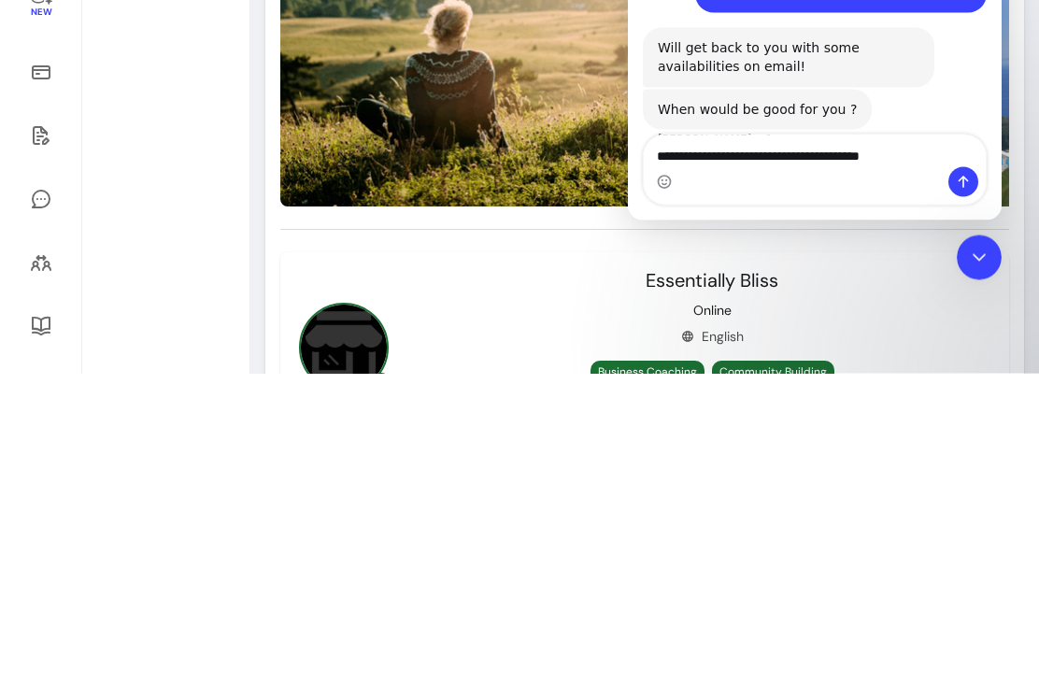
click at [959, 185] on icon "Send a message…" at bounding box center [962, 182] width 15 height 15
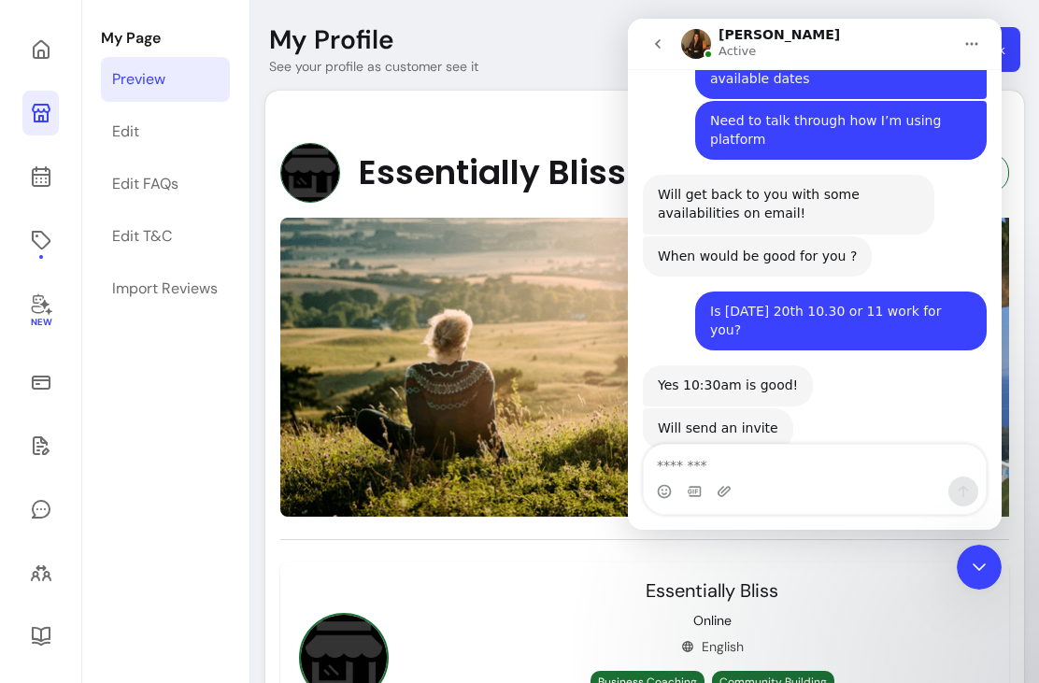
scroll to position [881, 0]
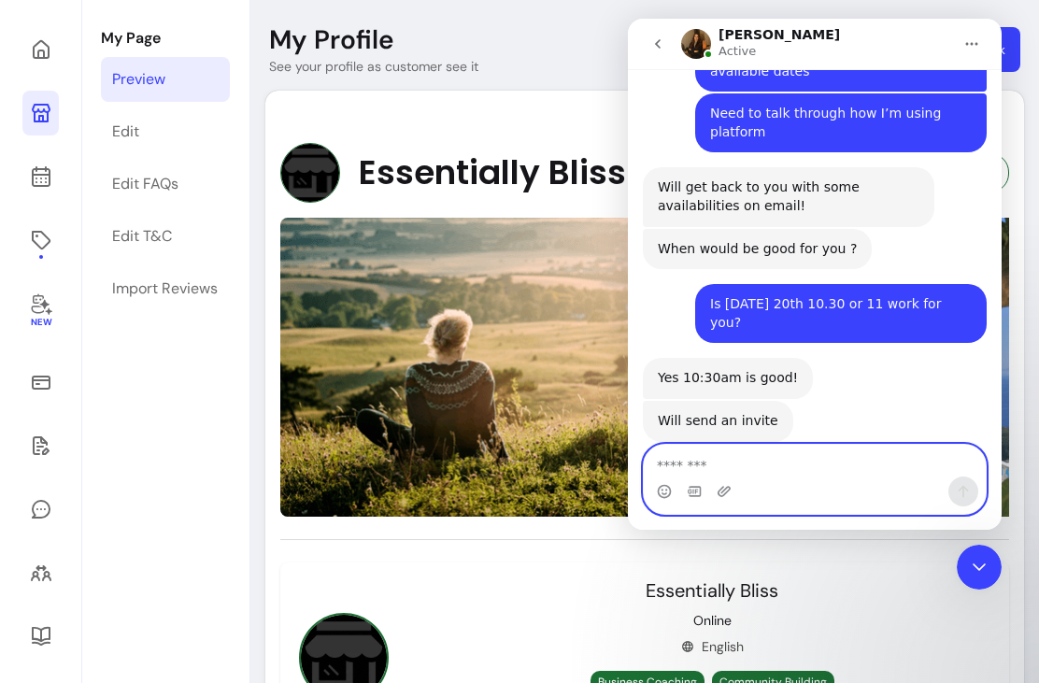
click at [700, 473] on textarea "Message…" at bounding box center [814, 461] width 342 height 32
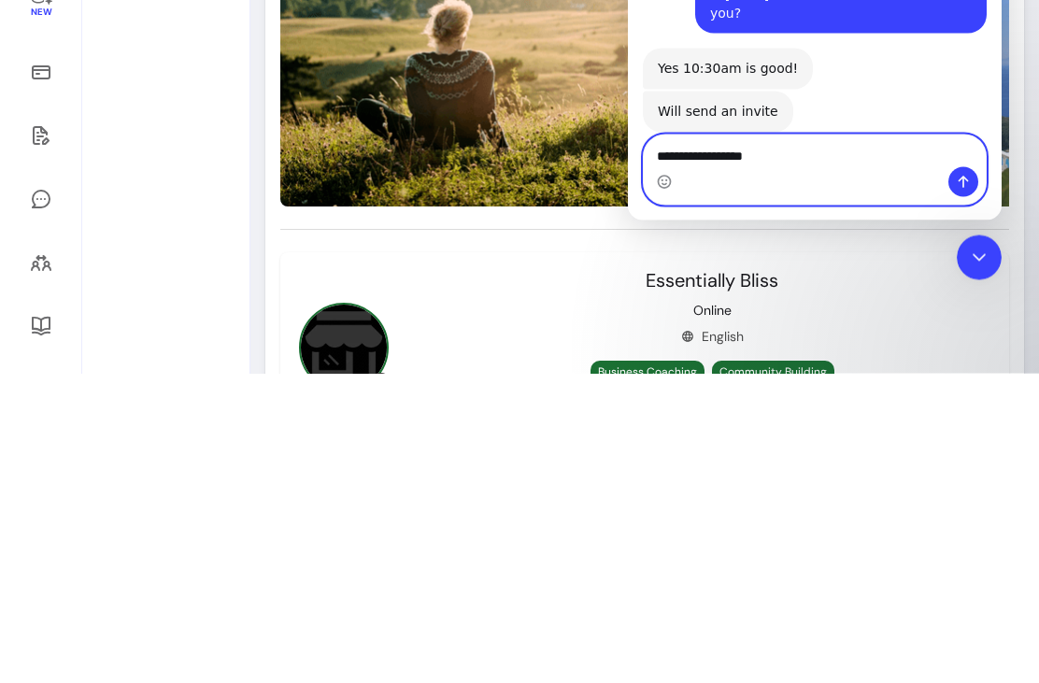
type textarea "**********"
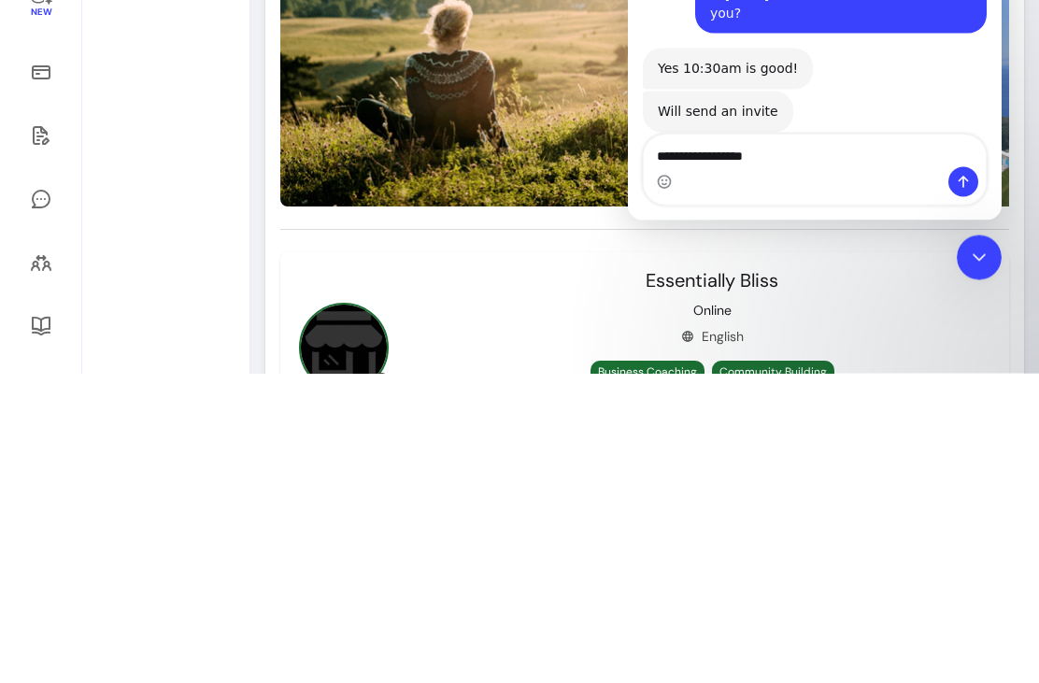
click at [952, 189] on button "Send a message…" at bounding box center [963, 182] width 30 height 30
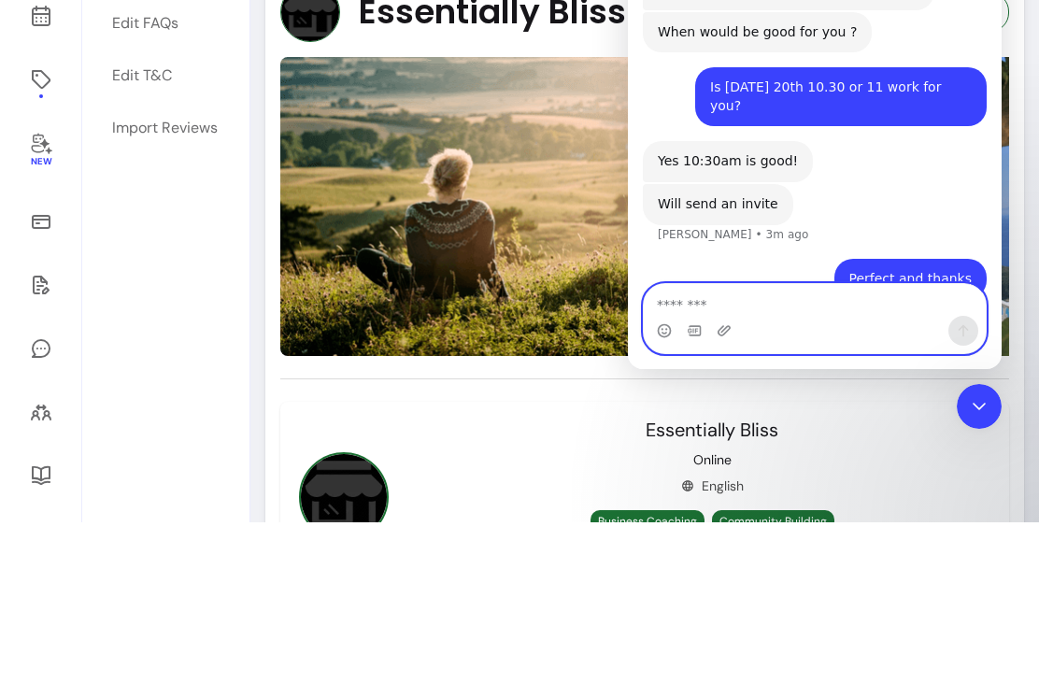
scroll to position [936, 0]
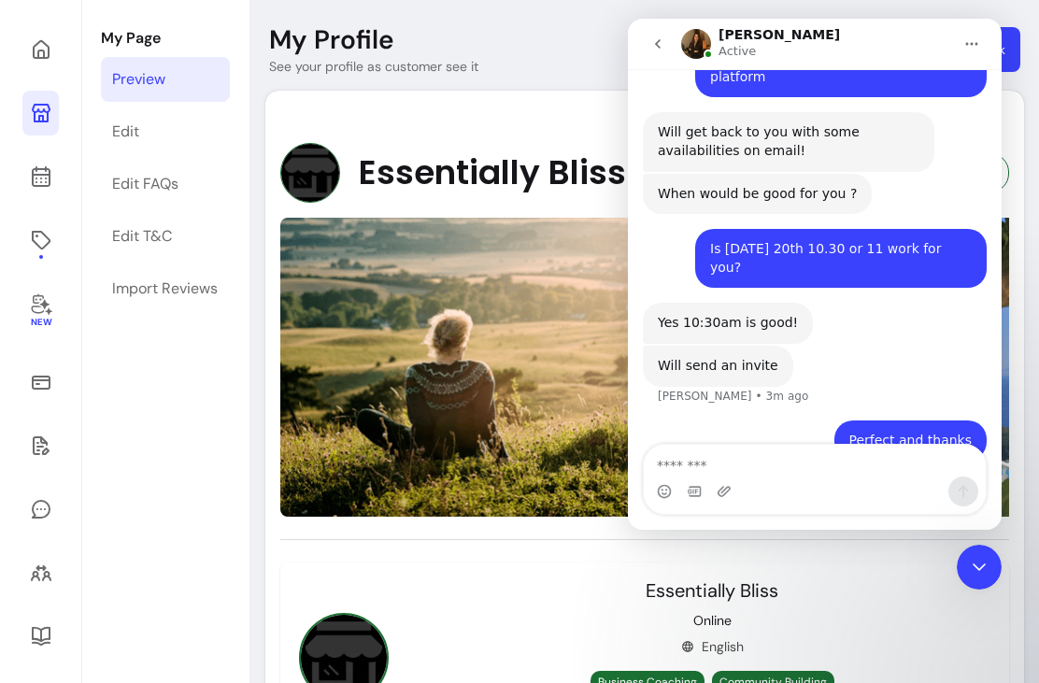
click at [558, 49] on header "My Profile See your profile as customer see it Copy profile link" at bounding box center [644, 49] width 788 height 52
click at [648, 43] on button "go back" at bounding box center [657, 43] width 35 height 35
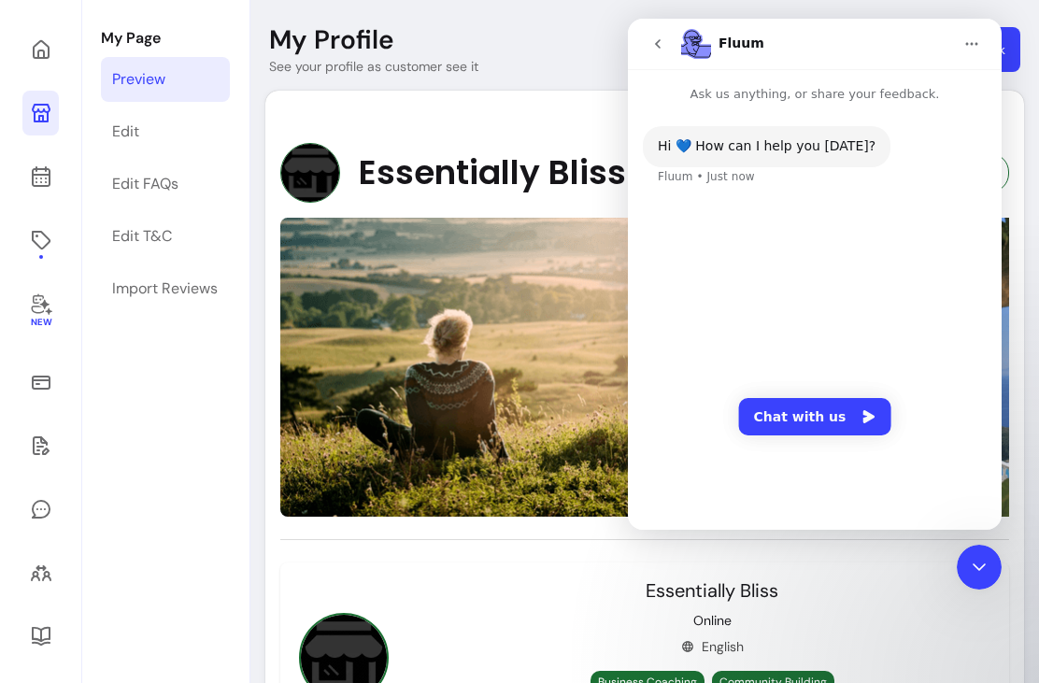
scroll to position [0, 0]
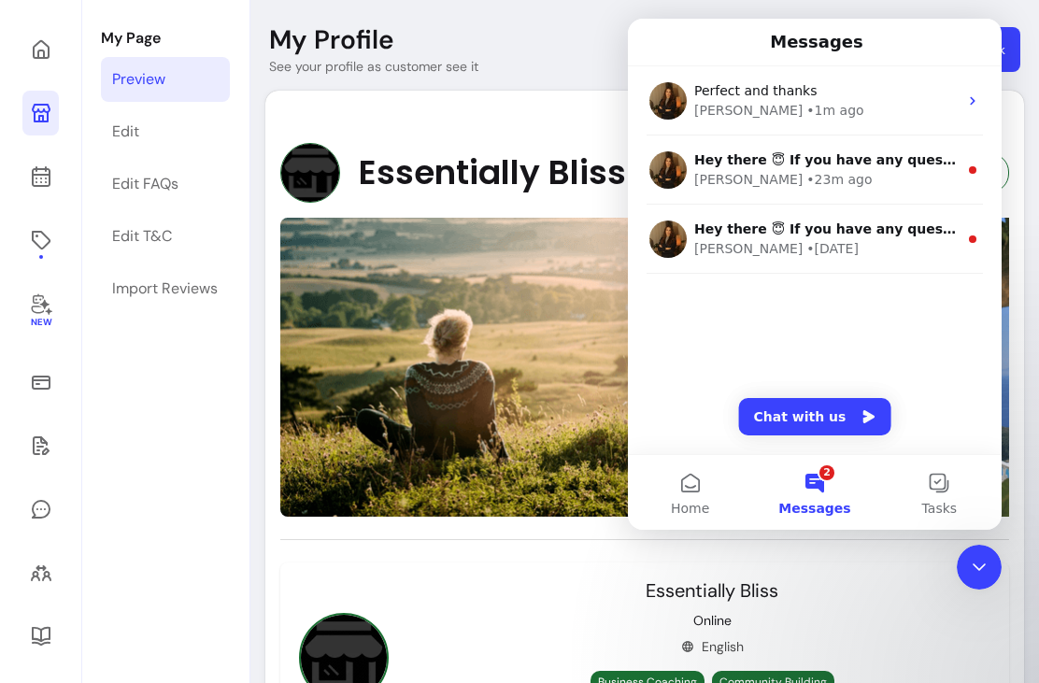
click at [546, 56] on header "My Profile See your profile as customer see it Copy profile link" at bounding box center [644, 49] width 788 height 52
click at [814, 502] on span "Messages" at bounding box center [814, 508] width 72 height 13
click at [684, 515] on span "Home" at bounding box center [690, 508] width 38 height 13
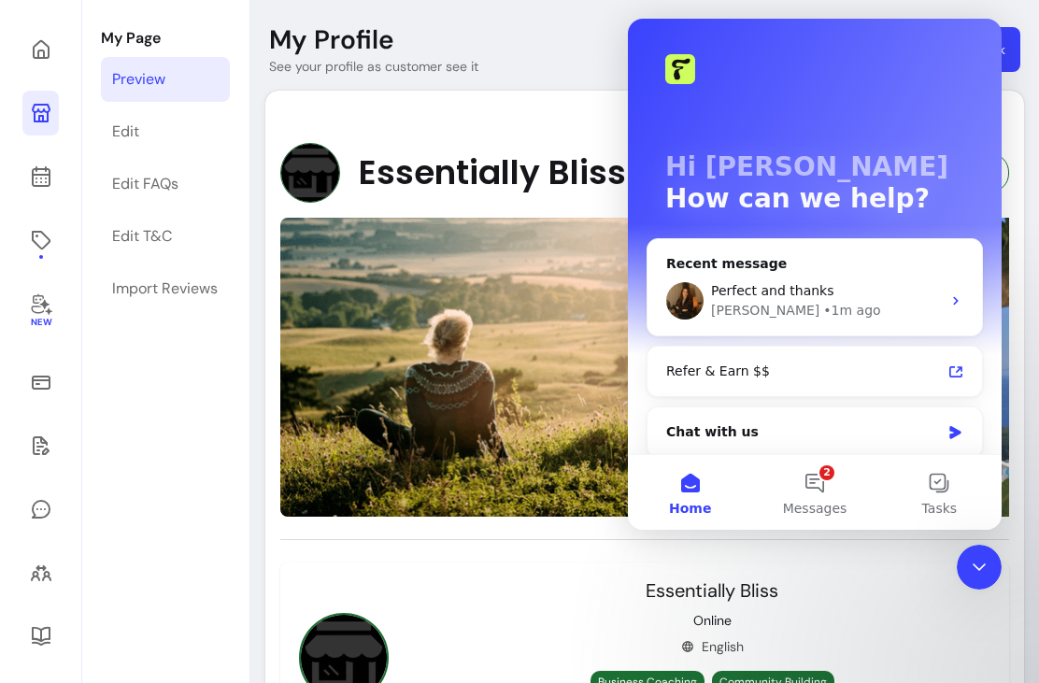
click at [186, 278] on div "Import Reviews" at bounding box center [165, 288] width 106 height 22
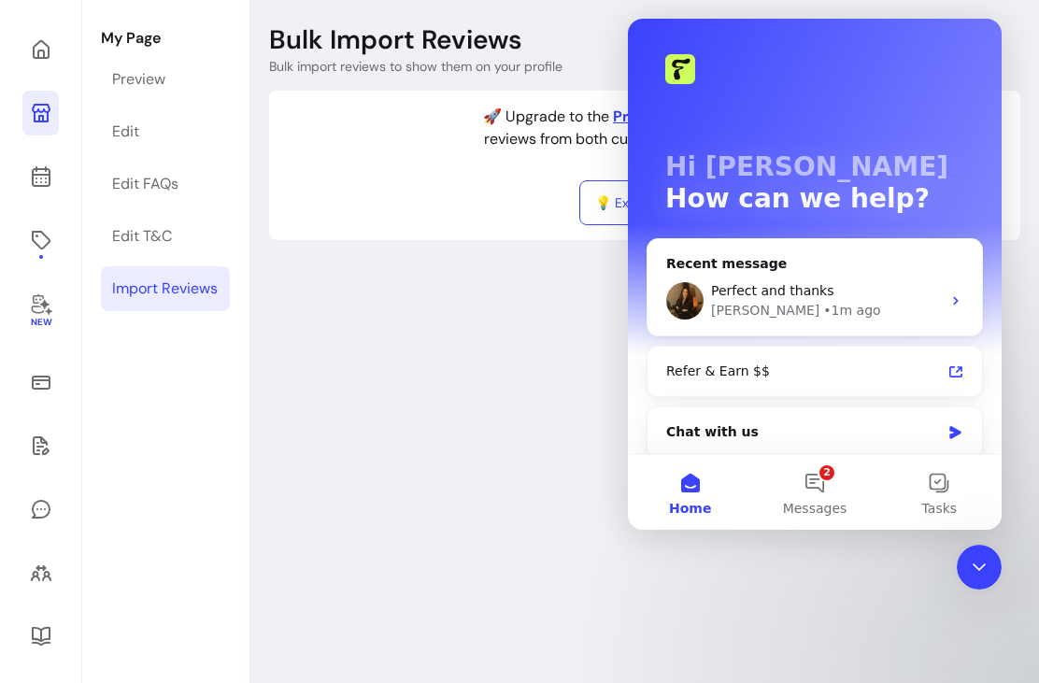
scroll to position [90, 0]
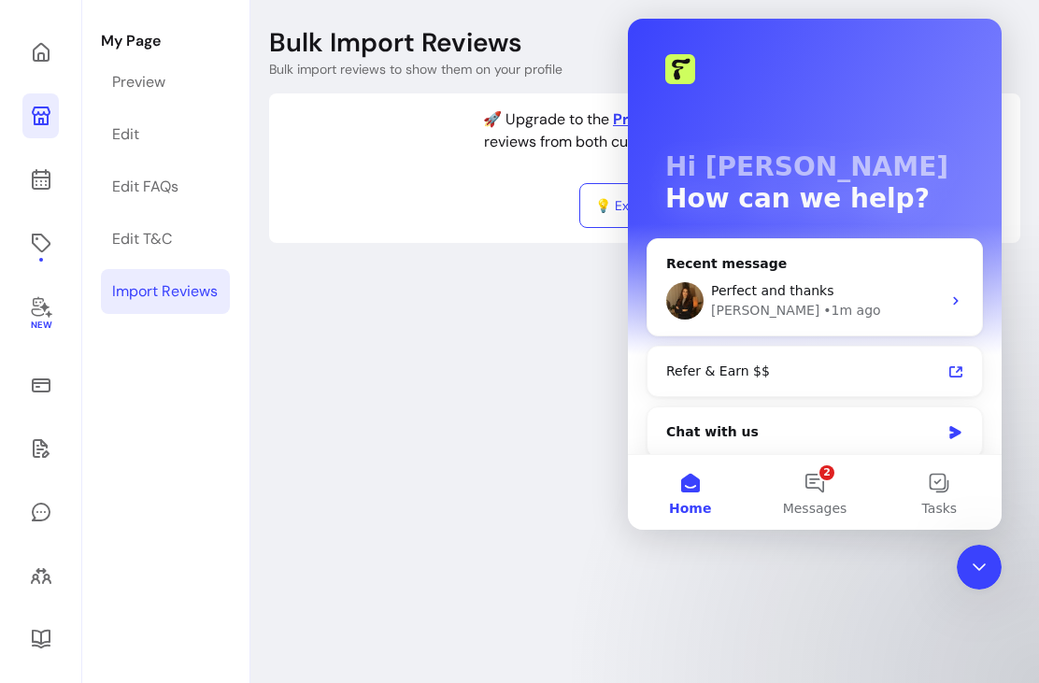
click at [467, 401] on div "Bulk Import Reviews Bulk import reviews to show them on your profile 🚀 Upgrade …" at bounding box center [644, 409] width 788 height 818
click at [39, 649] on icon at bounding box center [41, 639] width 22 height 22
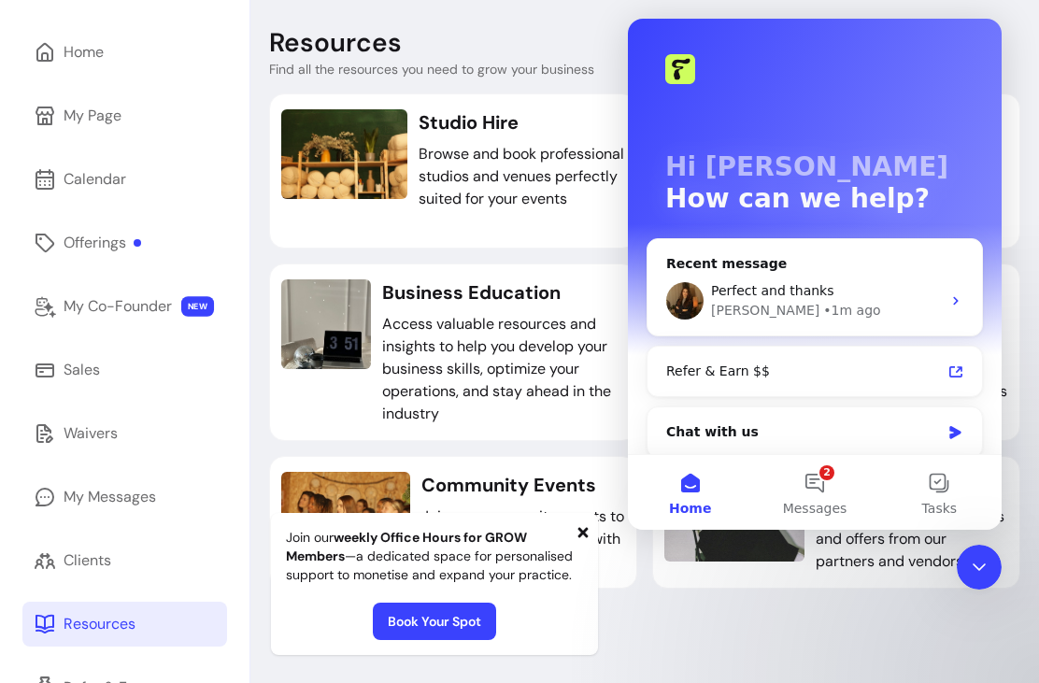
click at [104, 55] on div "Home" at bounding box center [84, 52] width 40 height 22
click at [83, 49] on div "Home" at bounding box center [84, 52] width 40 height 22
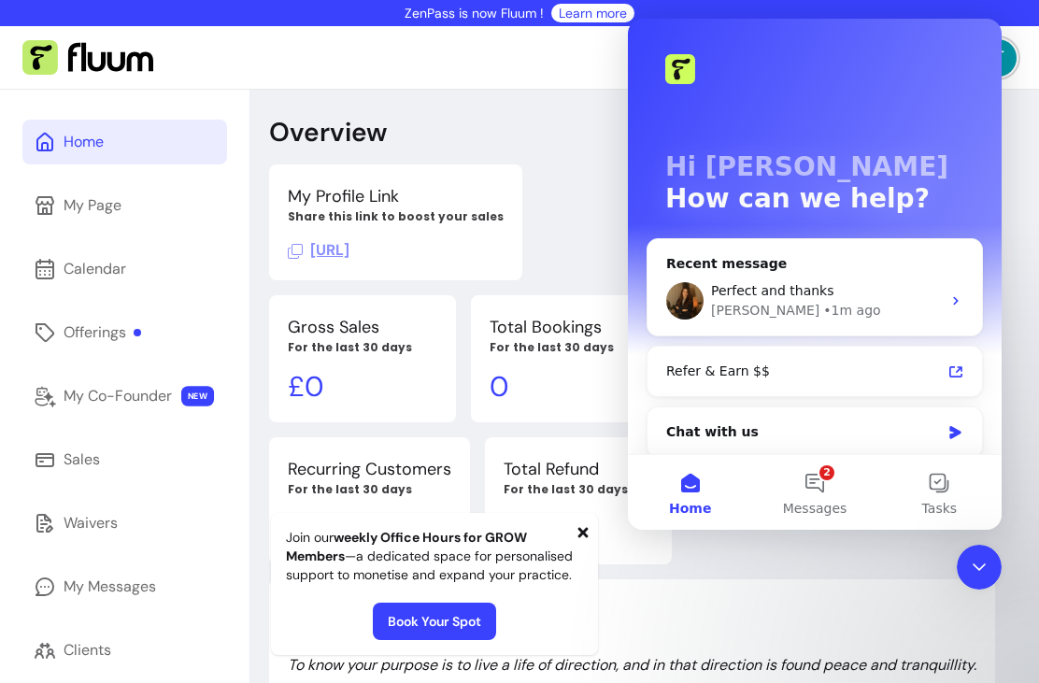
click at [864, 608] on p "Quote of the day" at bounding box center [632, 611] width 688 height 26
click at [877, 609] on p "Quote of the day" at bounding box center [632, 611] width 688 height 26
click at [977, 575] on icon "Close Intercom Messenger" at bounding box center [979, 567] width 22 height 22
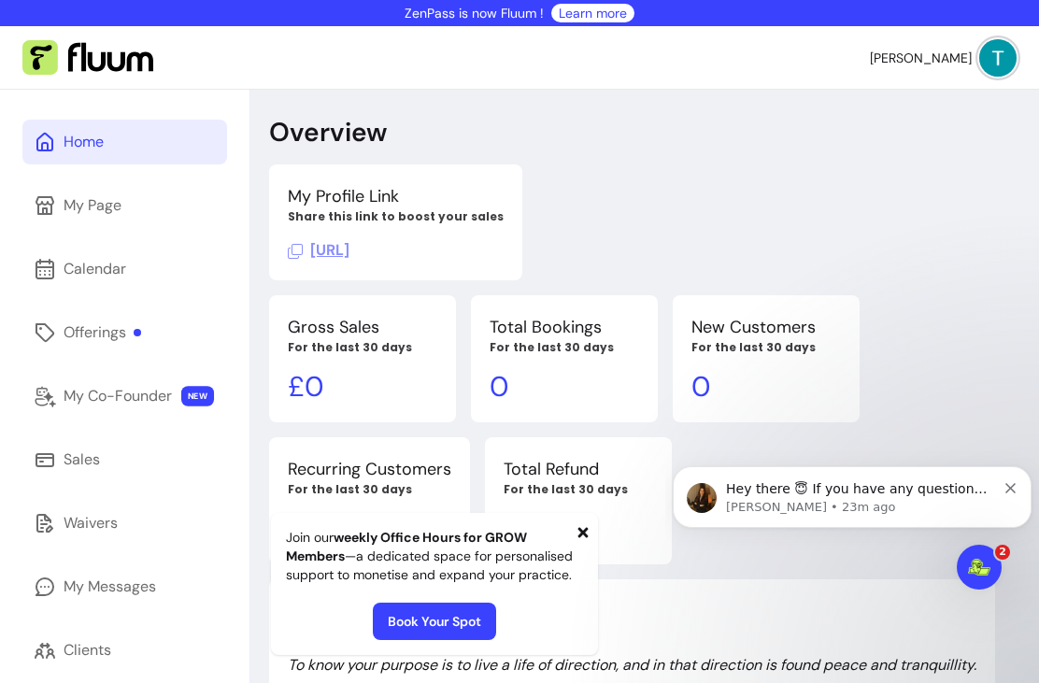
click at [575, 535] on icon at bounding box center [582, 532] width 15 height 15
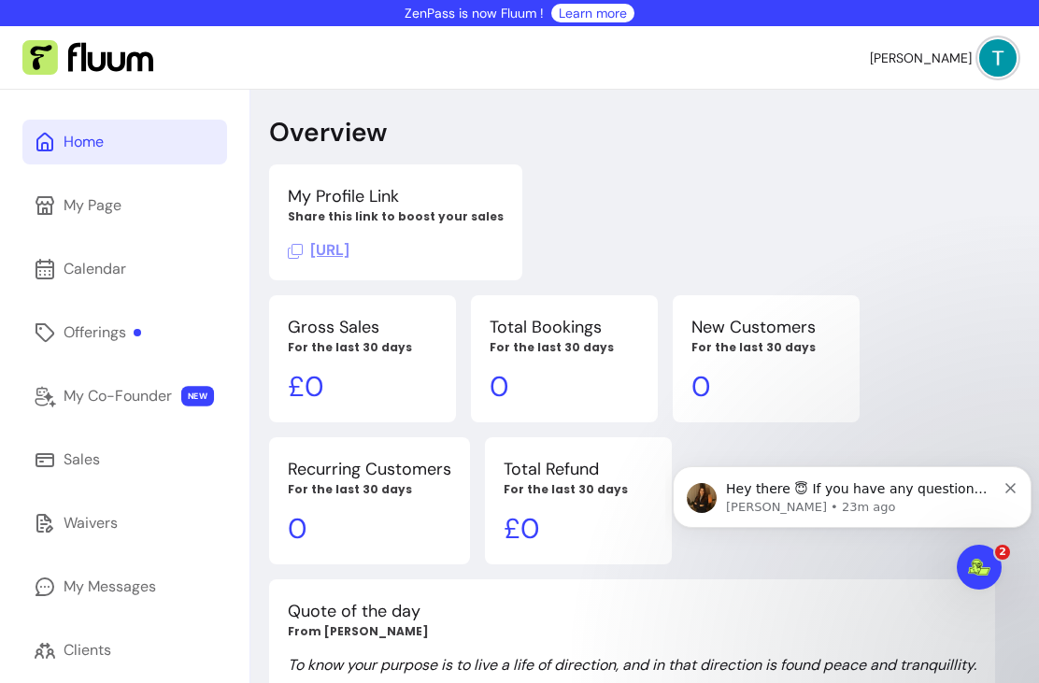
scroll to position [110, 0]
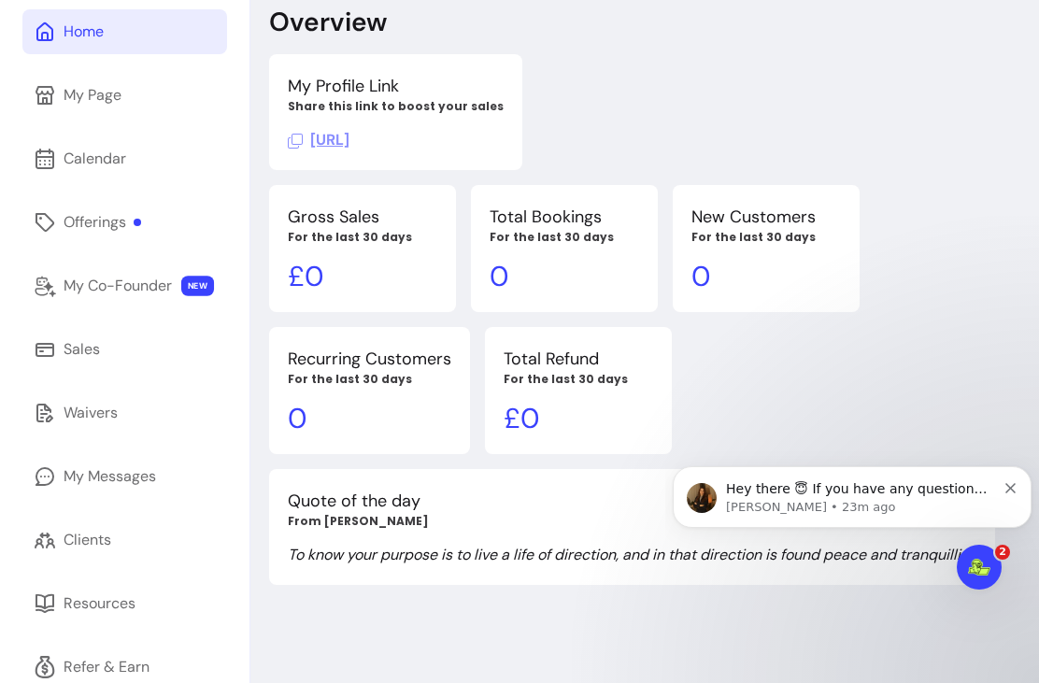
click at [1021, 481] on div "Hey there 😇 If you have any question about what you can do with Fluum, I'm here…" at bounding box center [851, 497] width 359 height 62
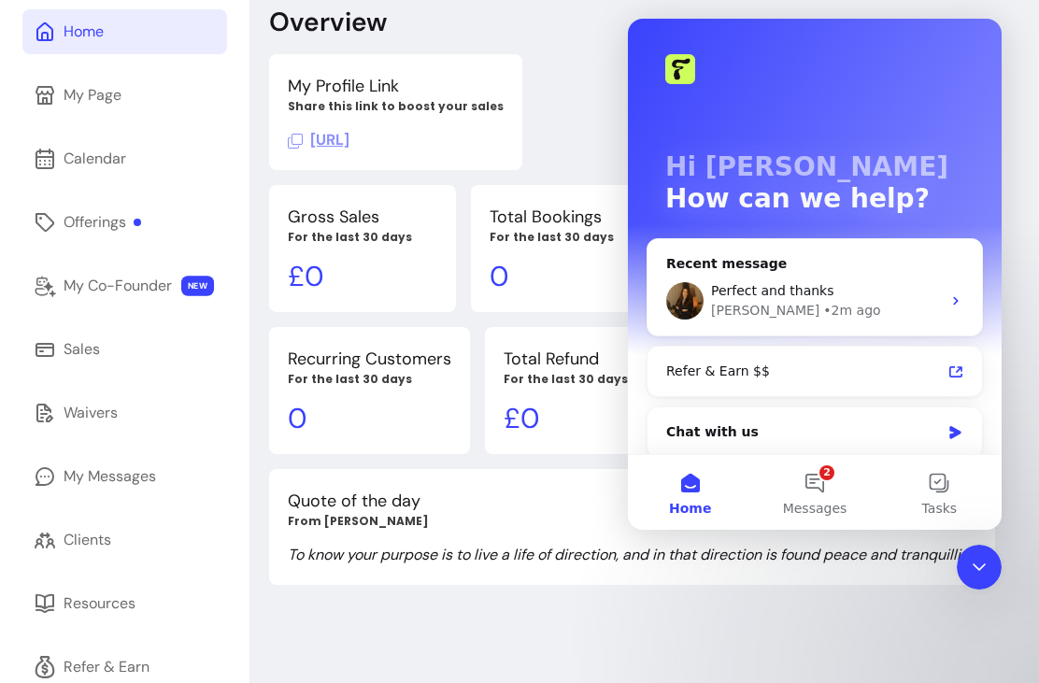
scroll to position [0, 0]
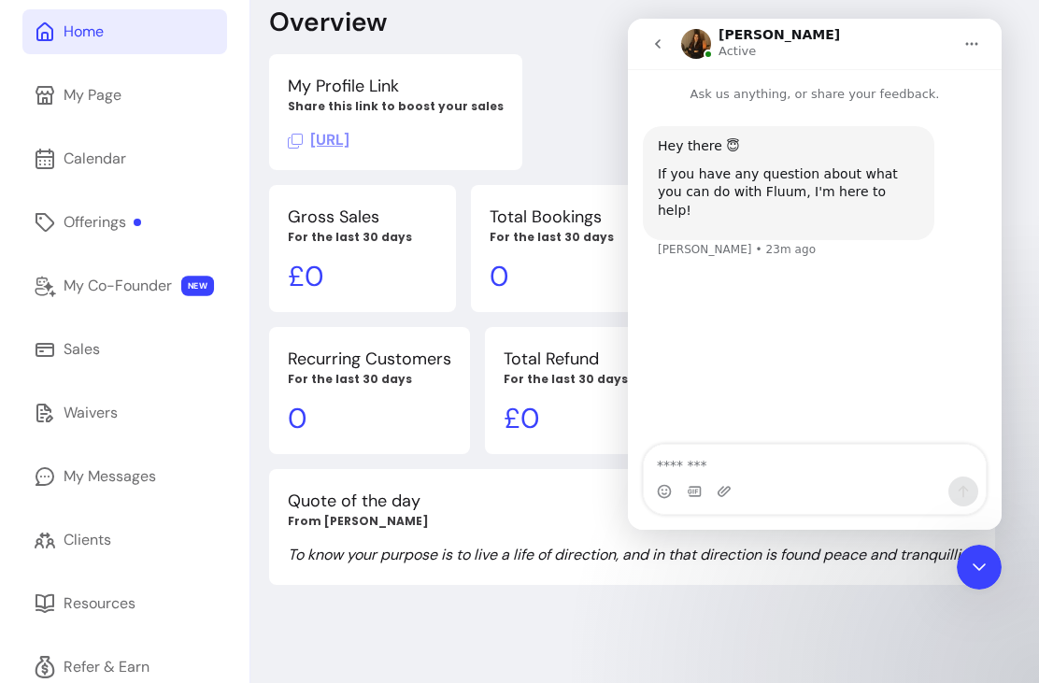
click at [729, 609] on div "Overview My Profile Link Share this link to boost your sales [URL] Gross Sales …" at bounding box center [644, 380] width 788 height 803
click at [971, 571] on icon "Close Intercom Messenger" at bounding box center [979, 567] width 22 height 22
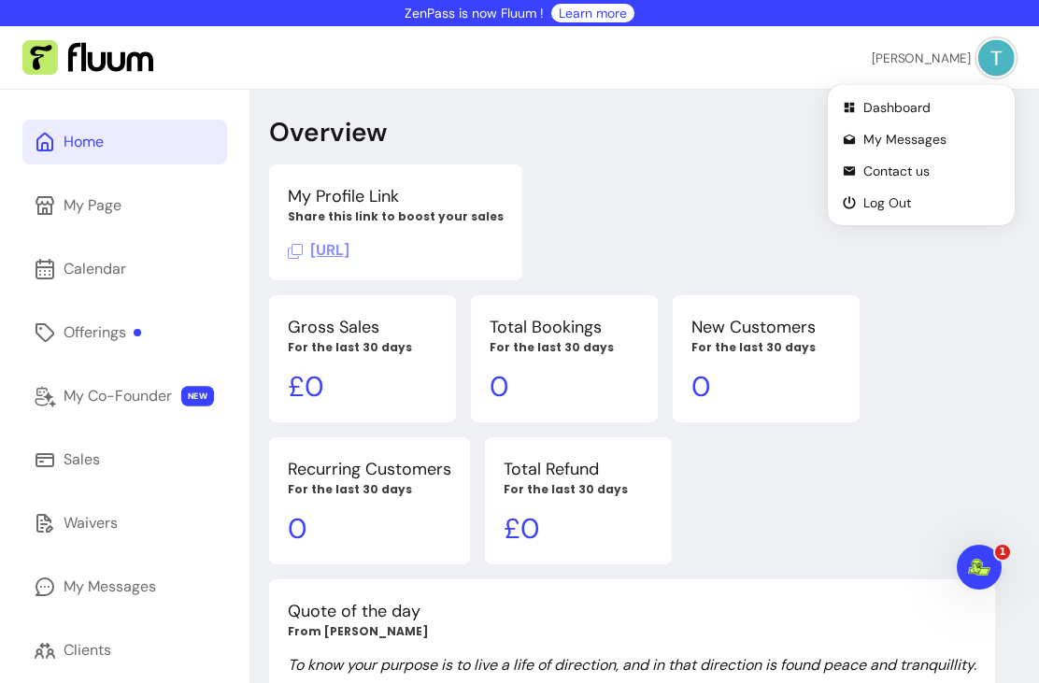
click at [982, 61] on img at bounding box center [996, 57] width 36 height 36
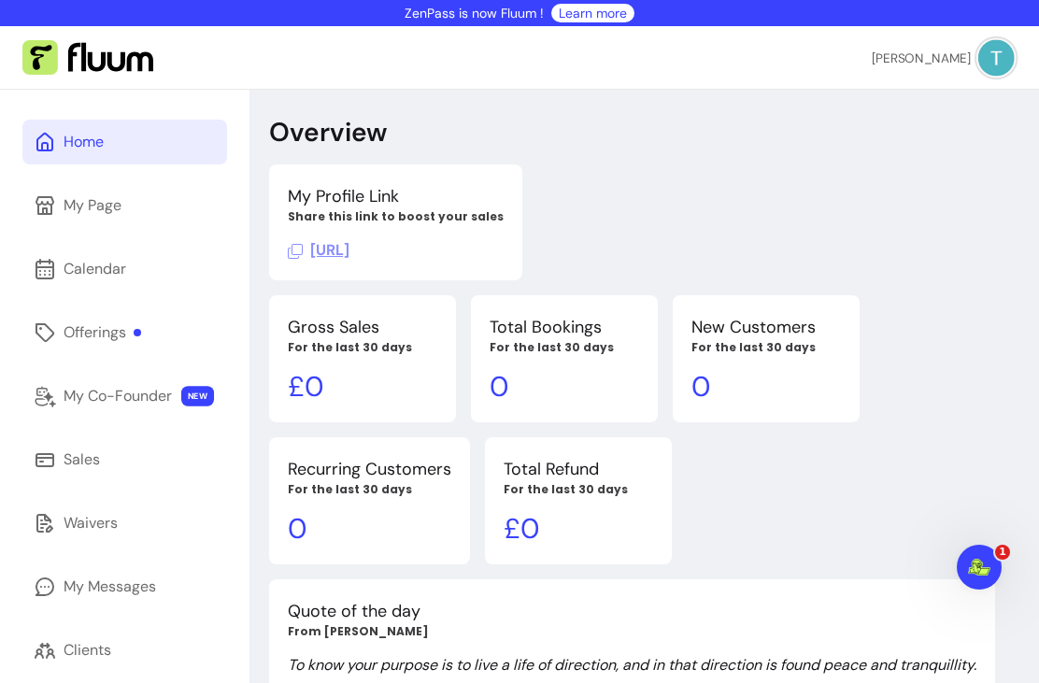
click at [887, 103] on span "Dashboard" at bounding box center [935, 106] width 131 height 18
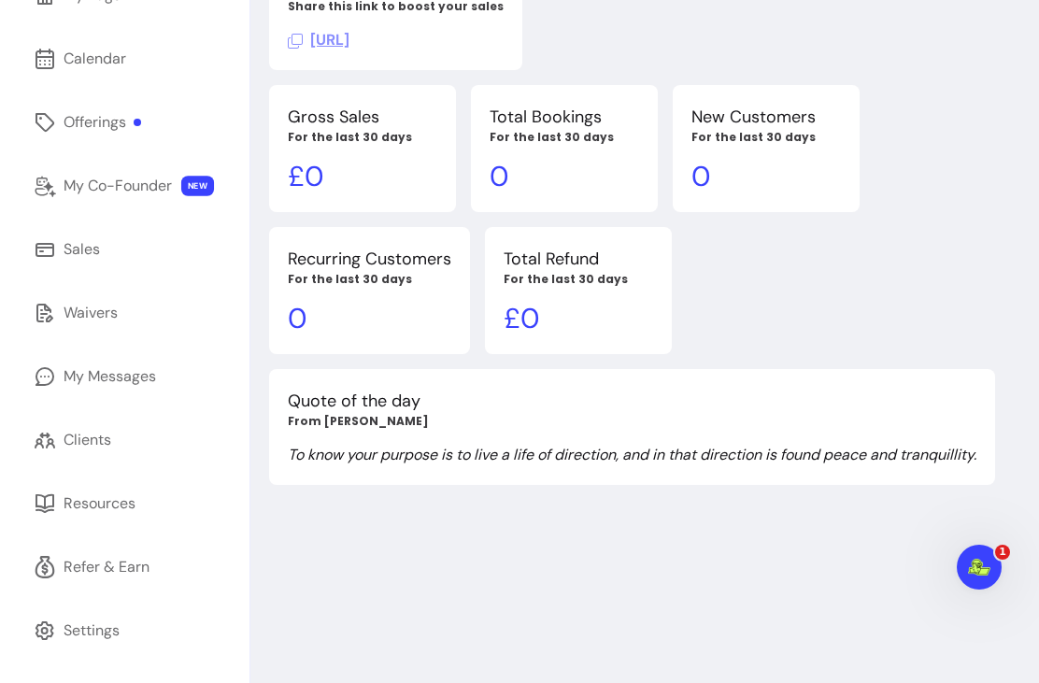
click at [176, 267] on link "Sales" at bounding box center [124, 249] width 205 height 45
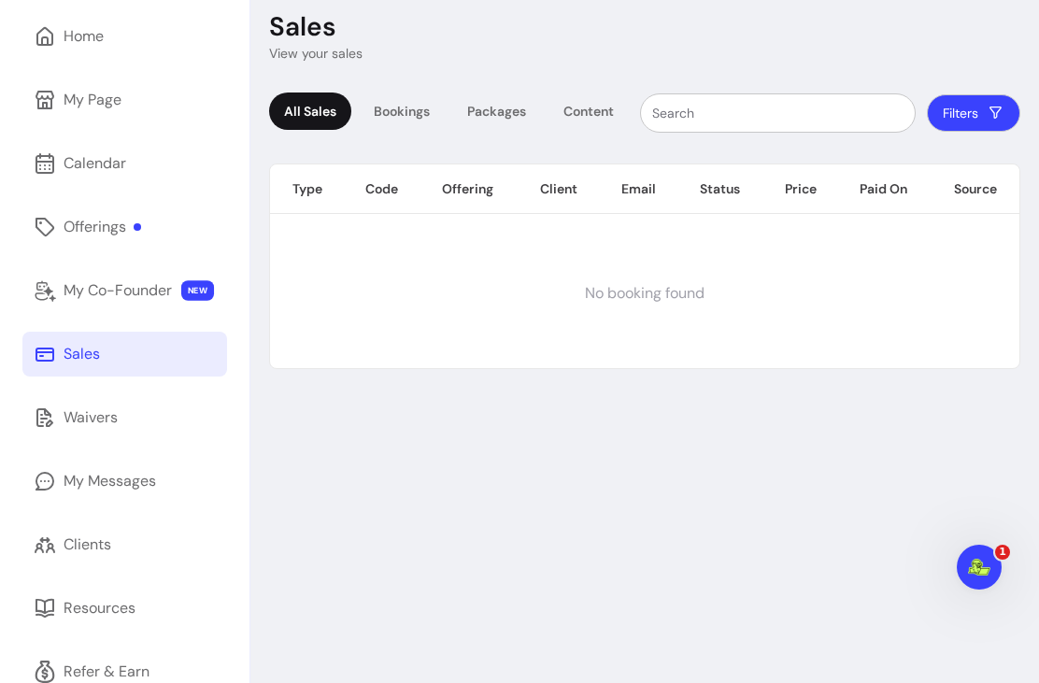
scroll to position [94, 0]
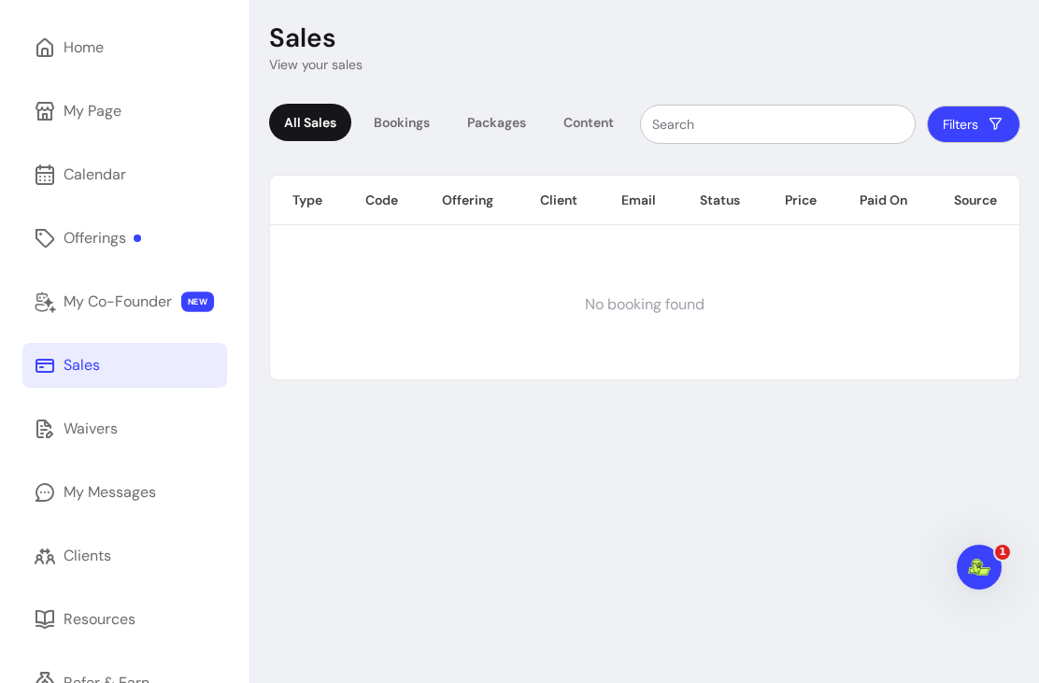
click at [85, 654] on div "Home My Page Calendar Offerings My Co-Founder NEW Sales Waivers My Messages Cli…" at bounding box center [124, 396] width 249 height 803
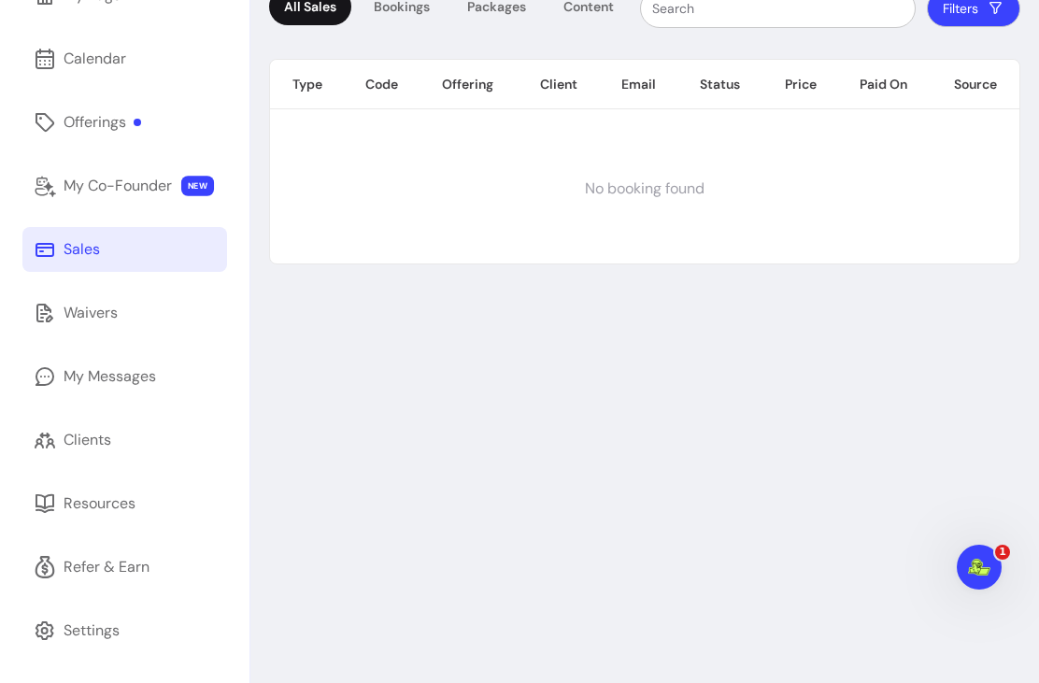
click at [68, 639] on div "Settings" at bounding box center [92, 630] width 56 height 22
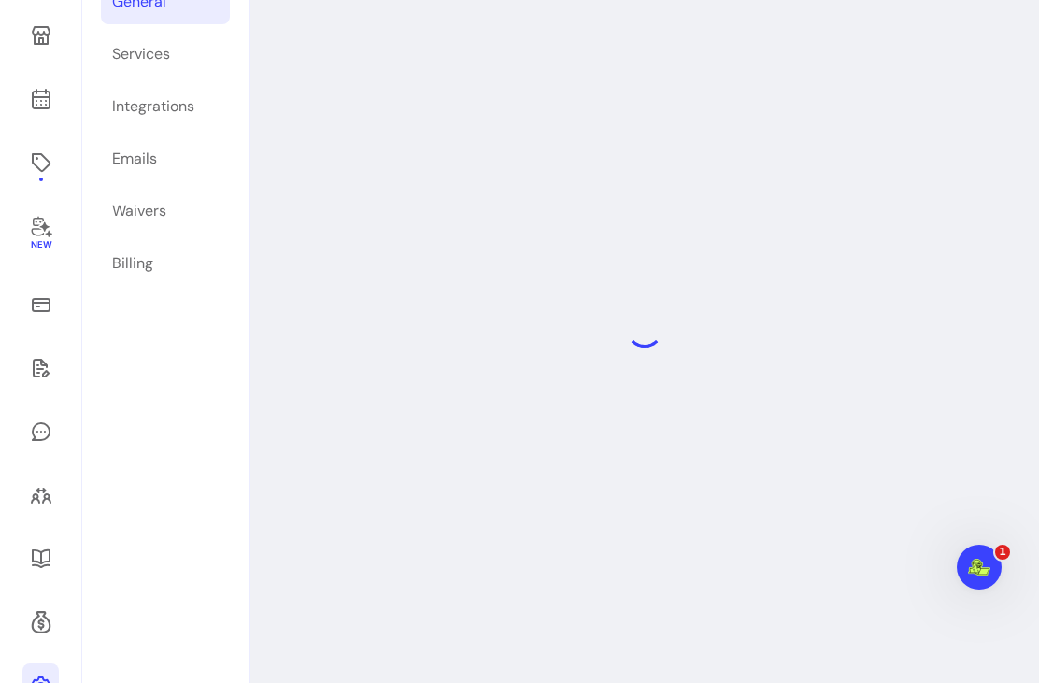
scroll to position [90, 0]
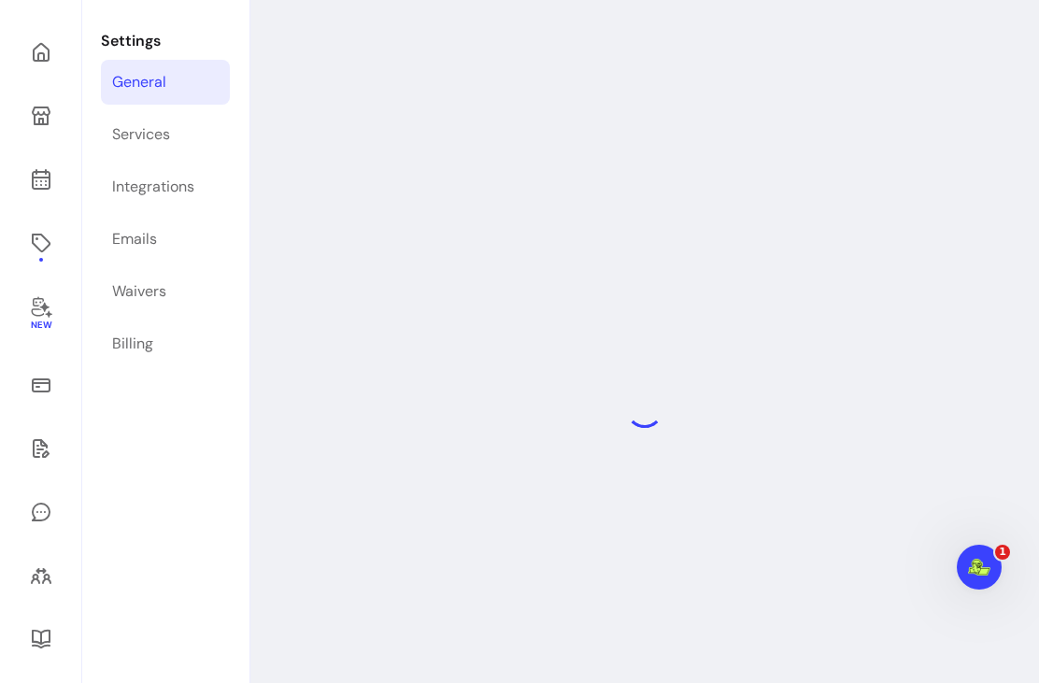
select select "**********"
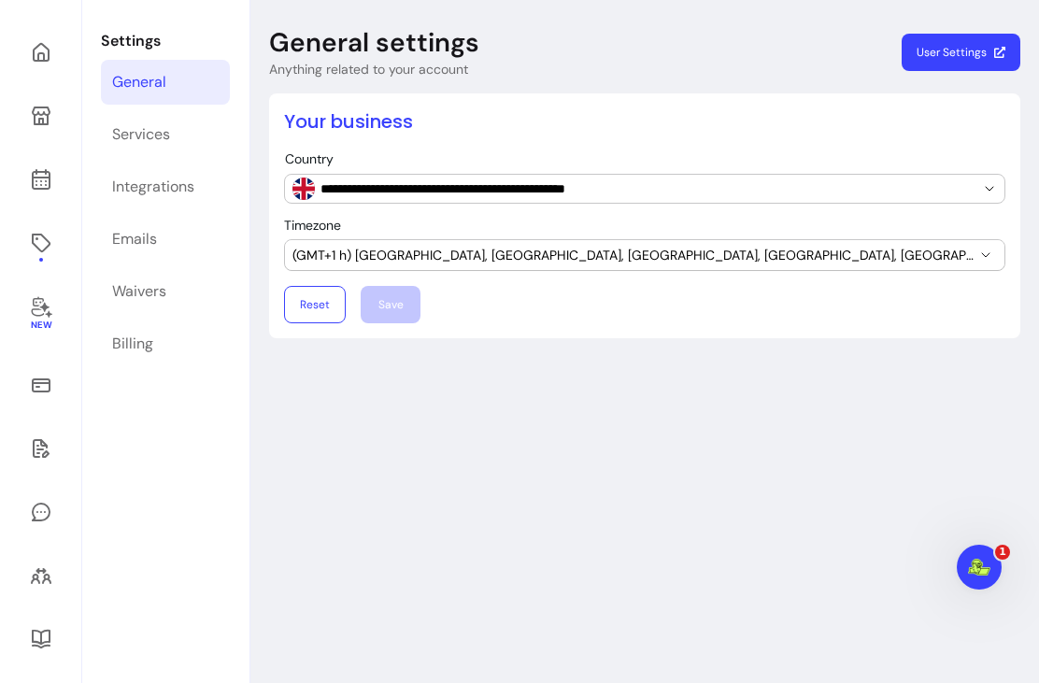
click at [144, 142] on div "Services" at bounding box center [141, 134] width 58 height 22
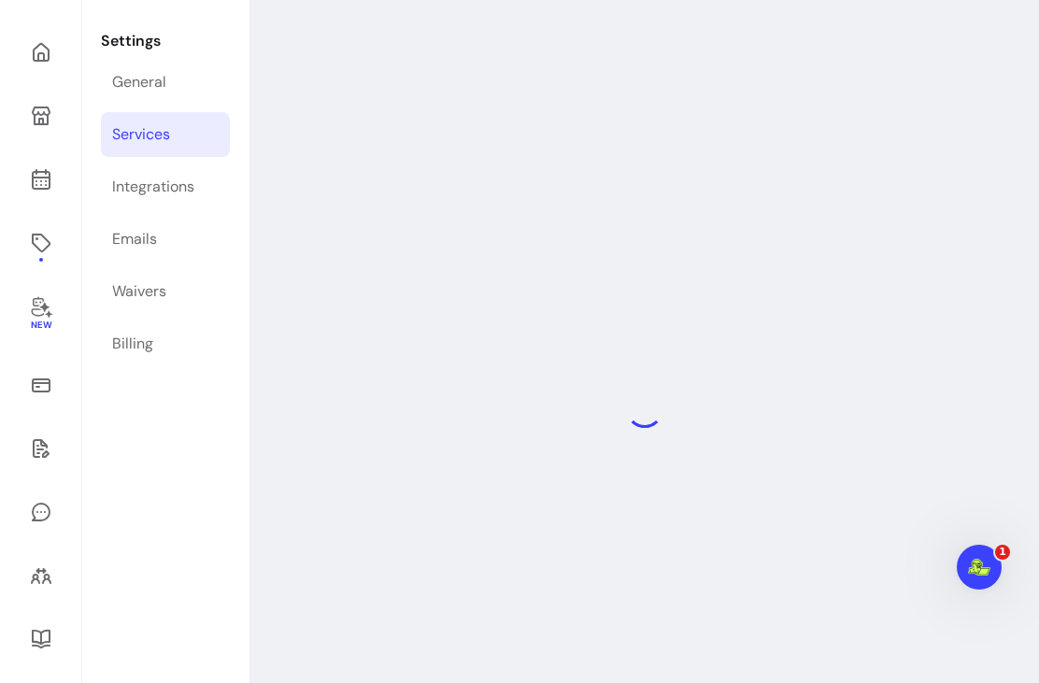
select select "***"
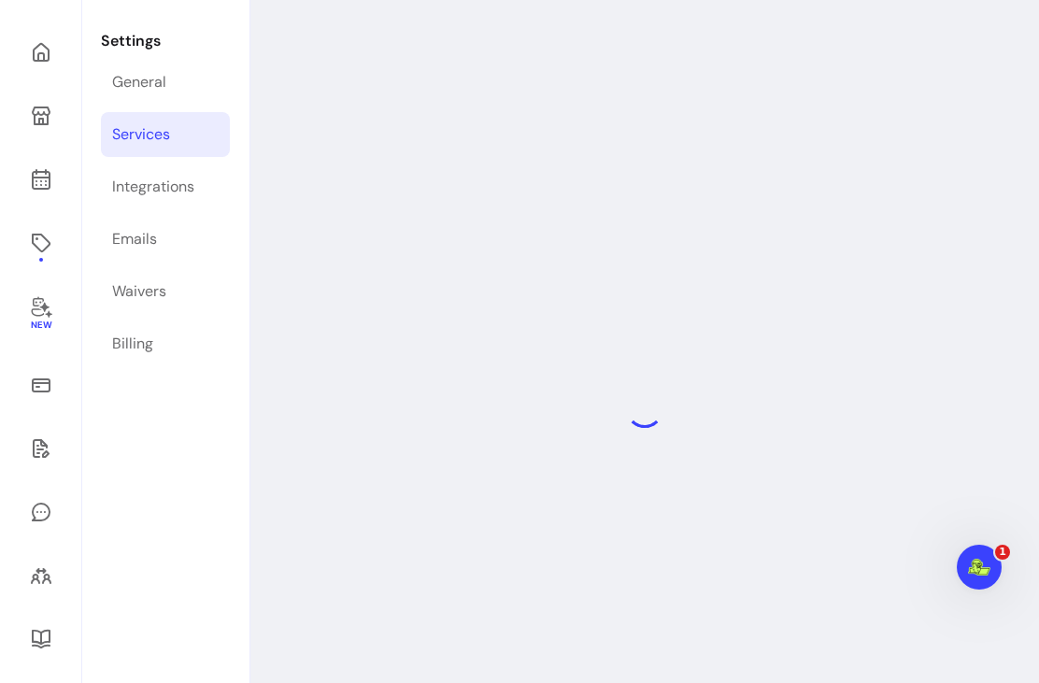
select select "***"
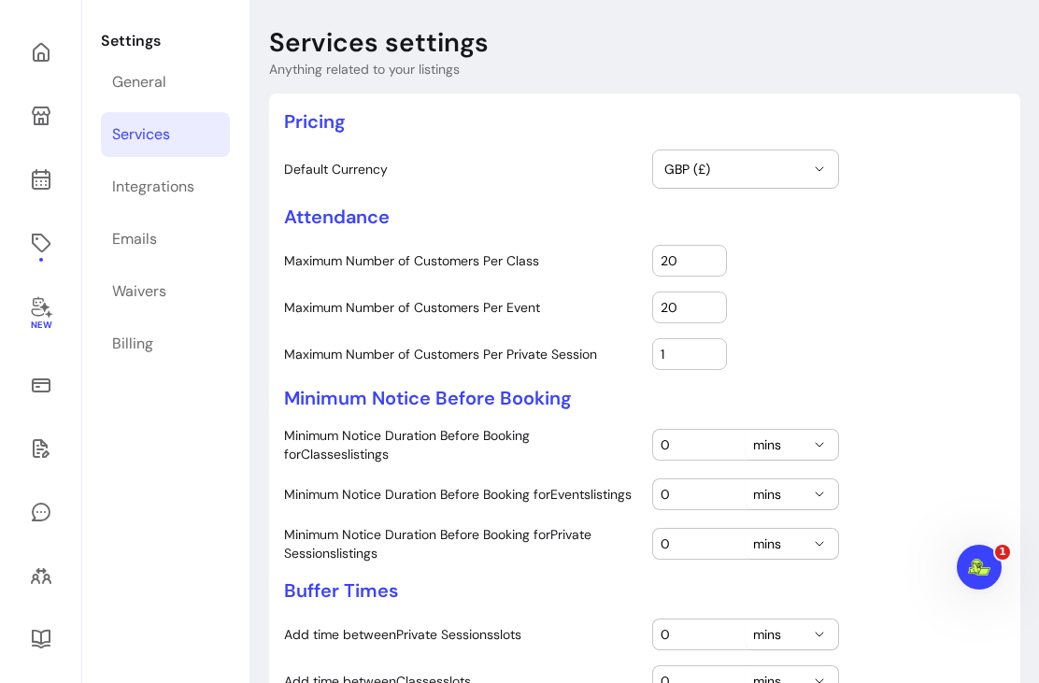
click at [145, 250] on link "Emails" at bounding box center [165, 239] width 129 height 45
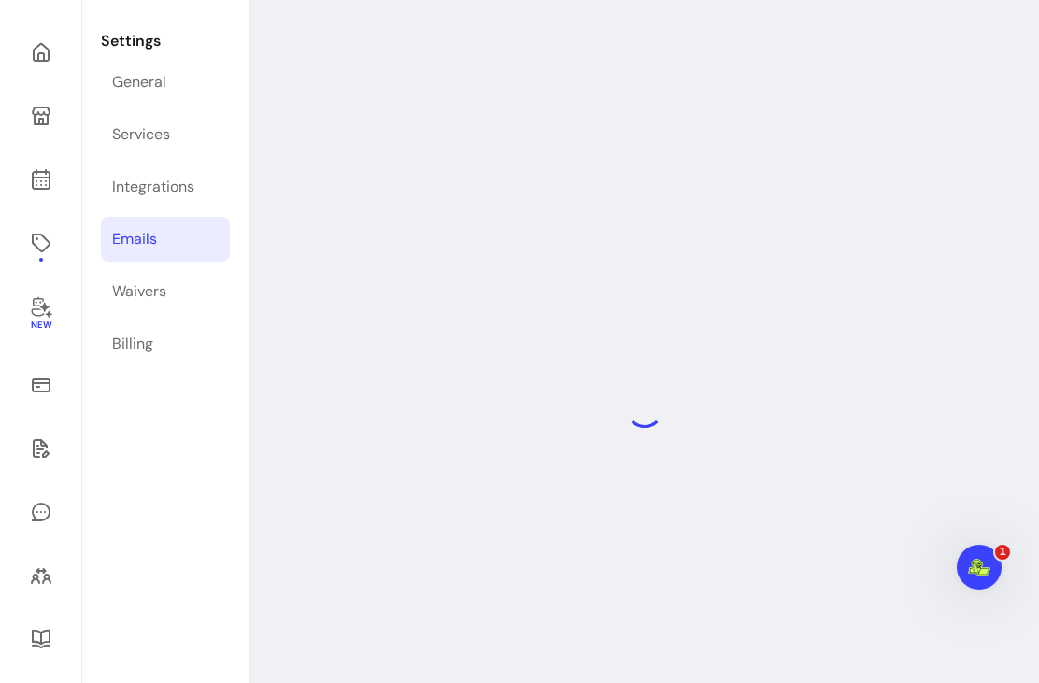
select select "**********"
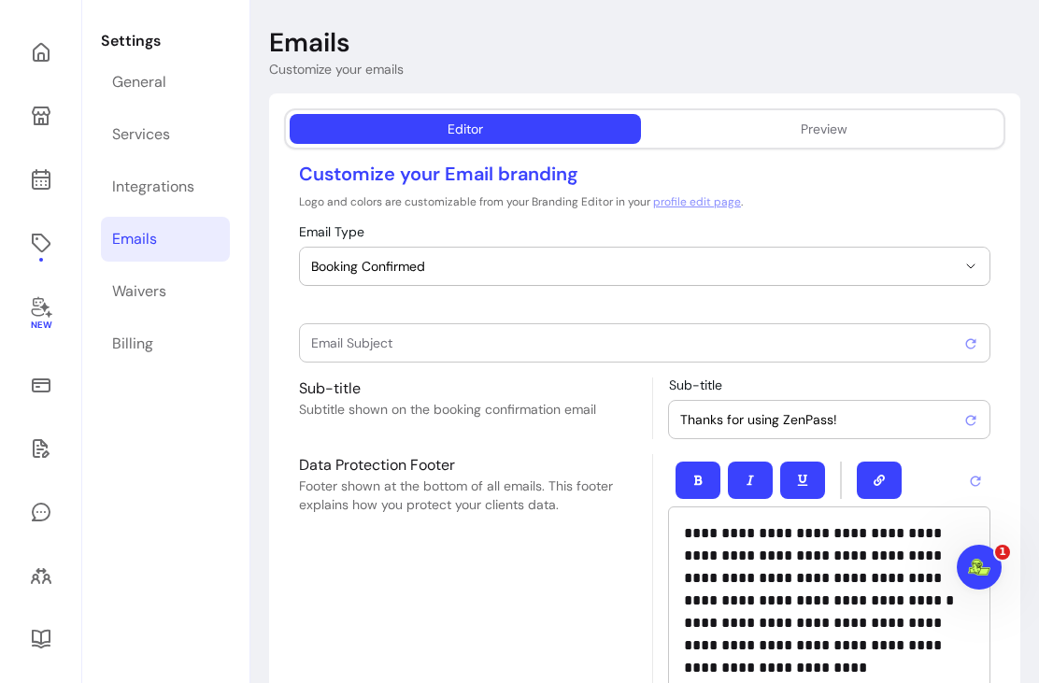
type input "Booking confirmed !"
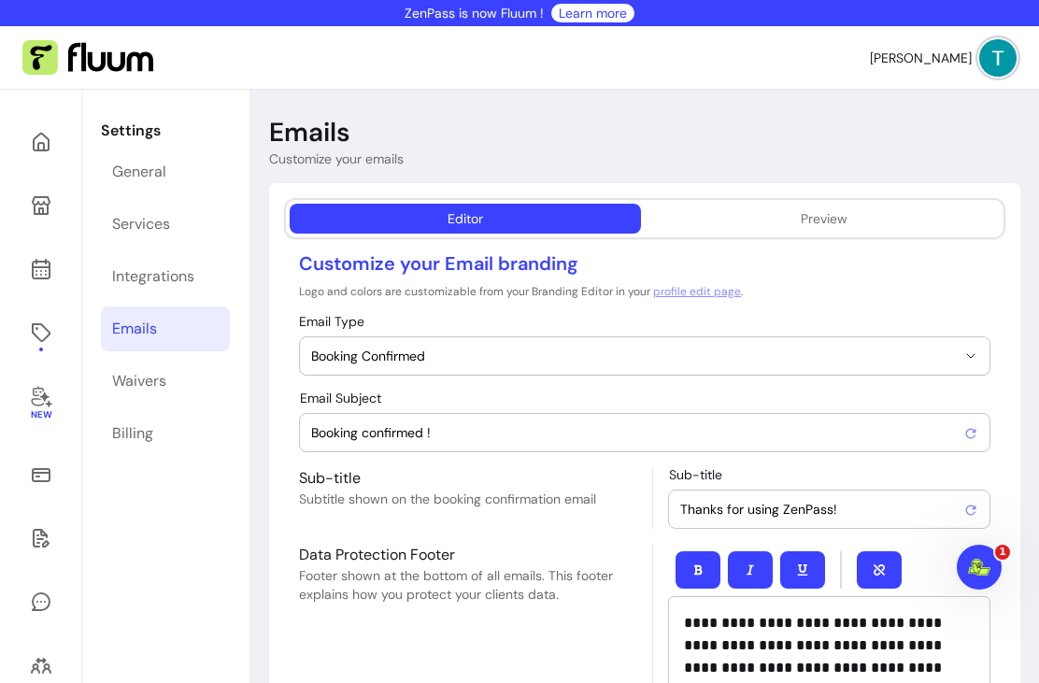
click at [138, 381] on div "Waivers" at bounding box center [139, 381] width 54 height 22
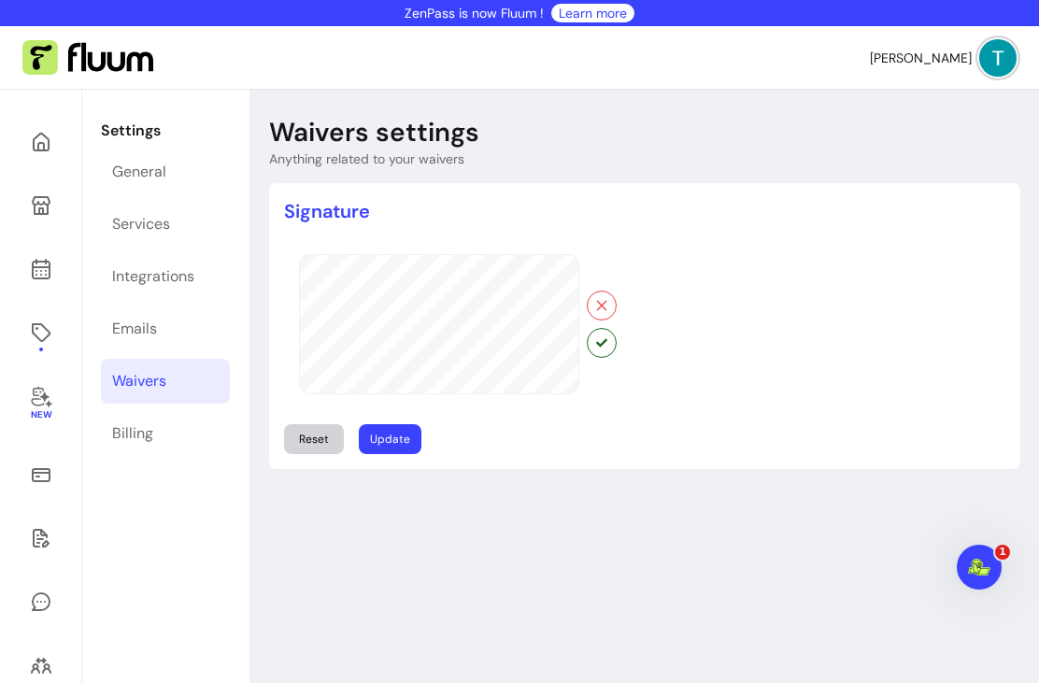
click at [133, 446] on link "Billing" at bounding box center [165, 433] width 129 height 45
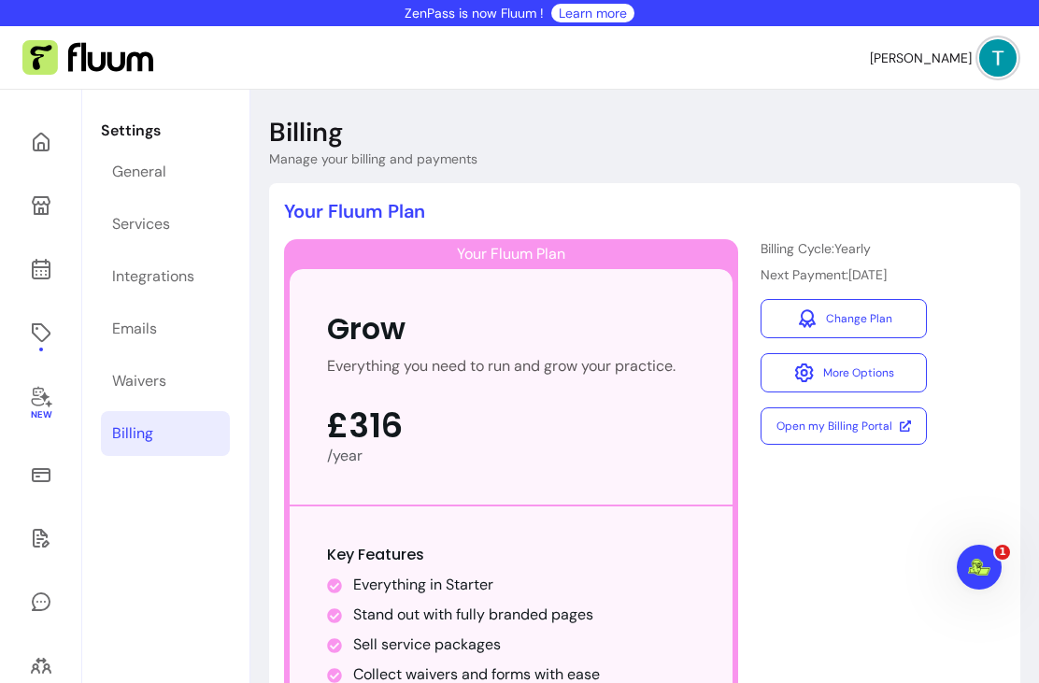
click at [134, 174] on div "General" at bounding box center [139, 172] width 54 height 22
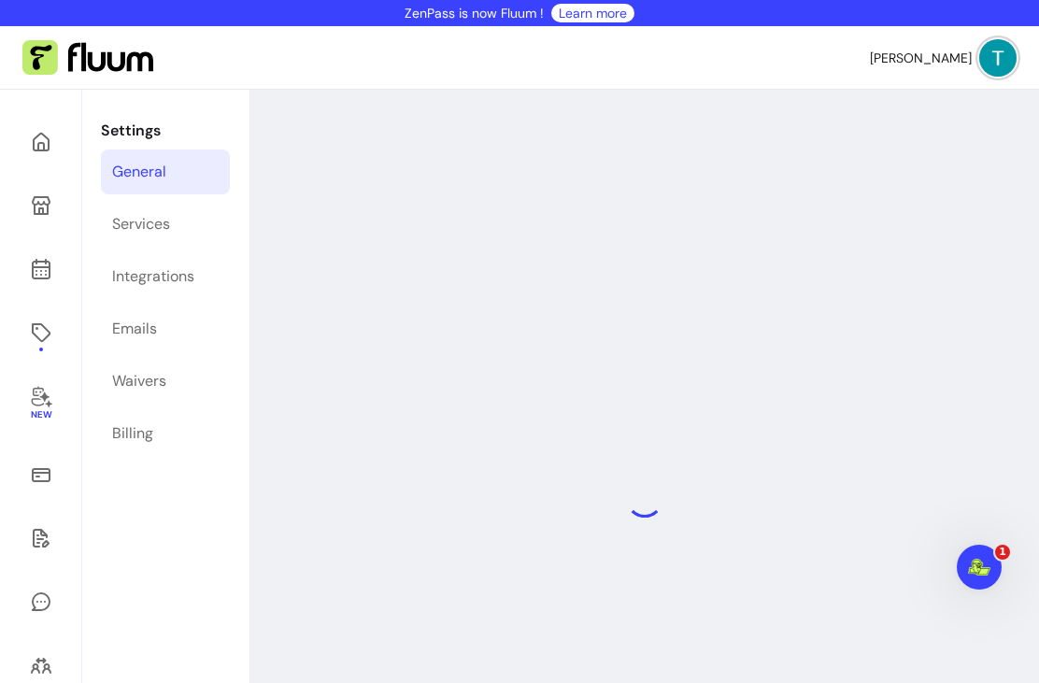
select select "**********"
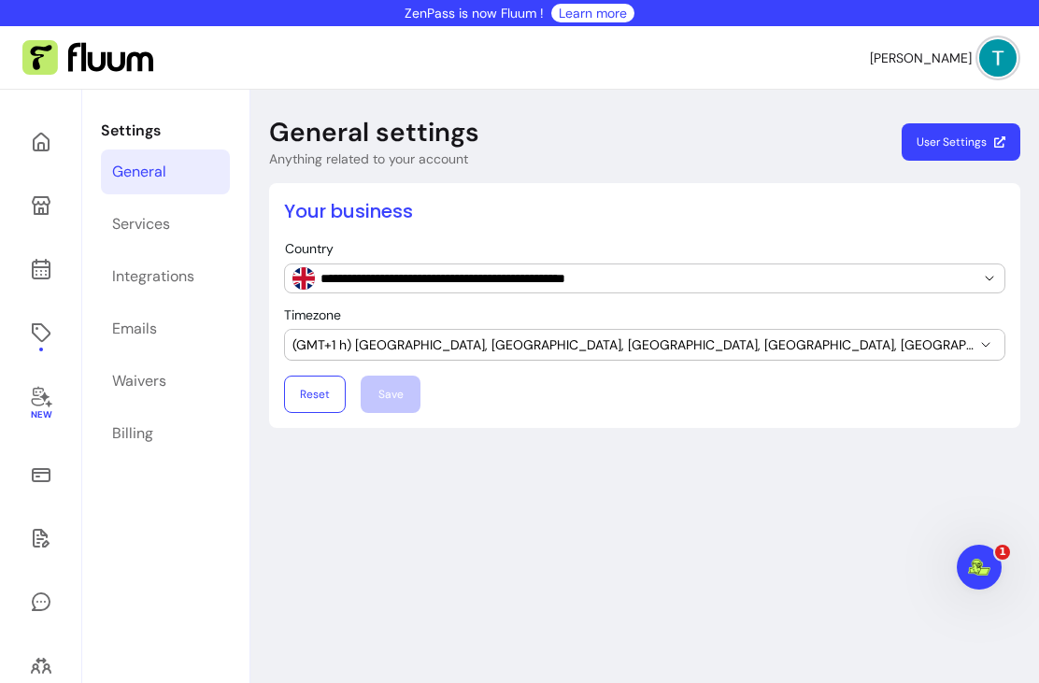
click at [139, 226] on div "Services" at bounding box center [141, 224] width 58 height 22
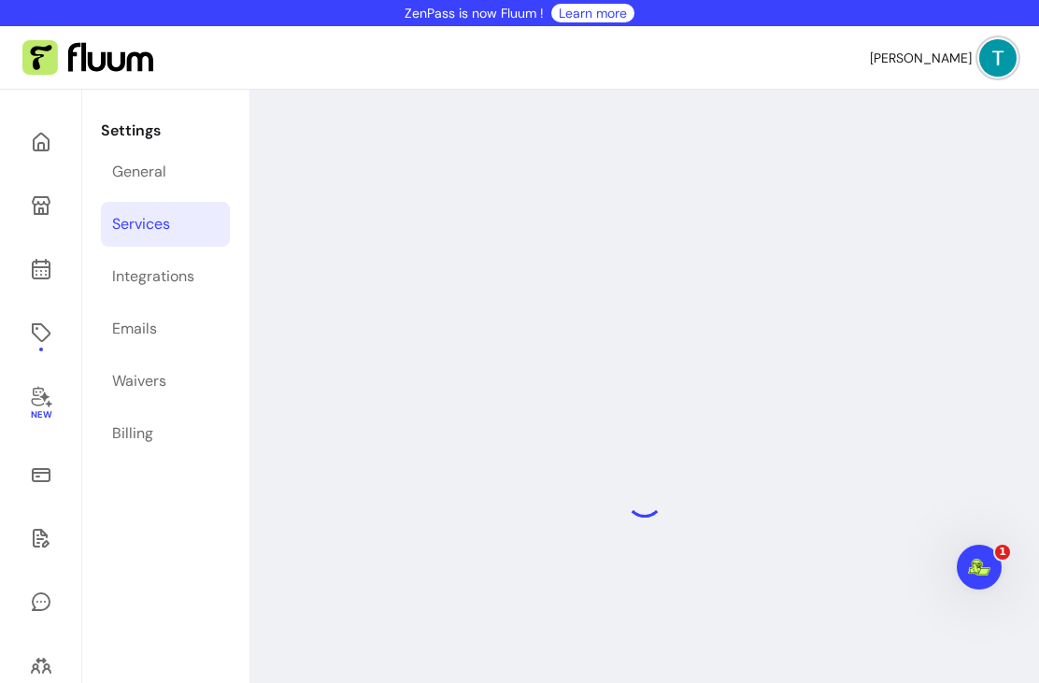
select select "***"
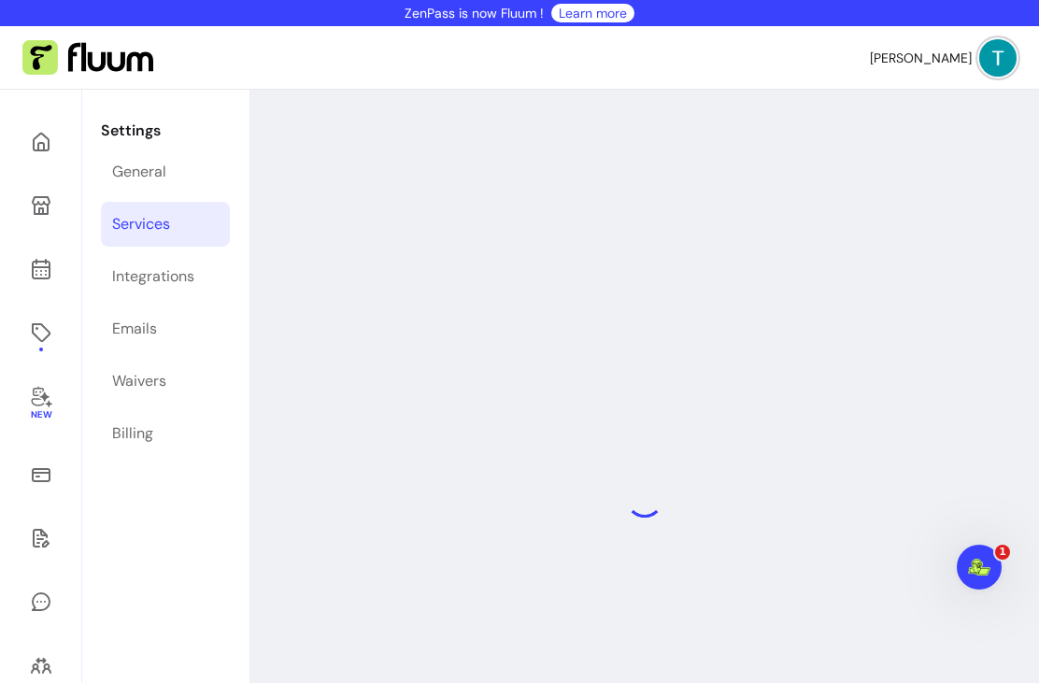
select select "***"
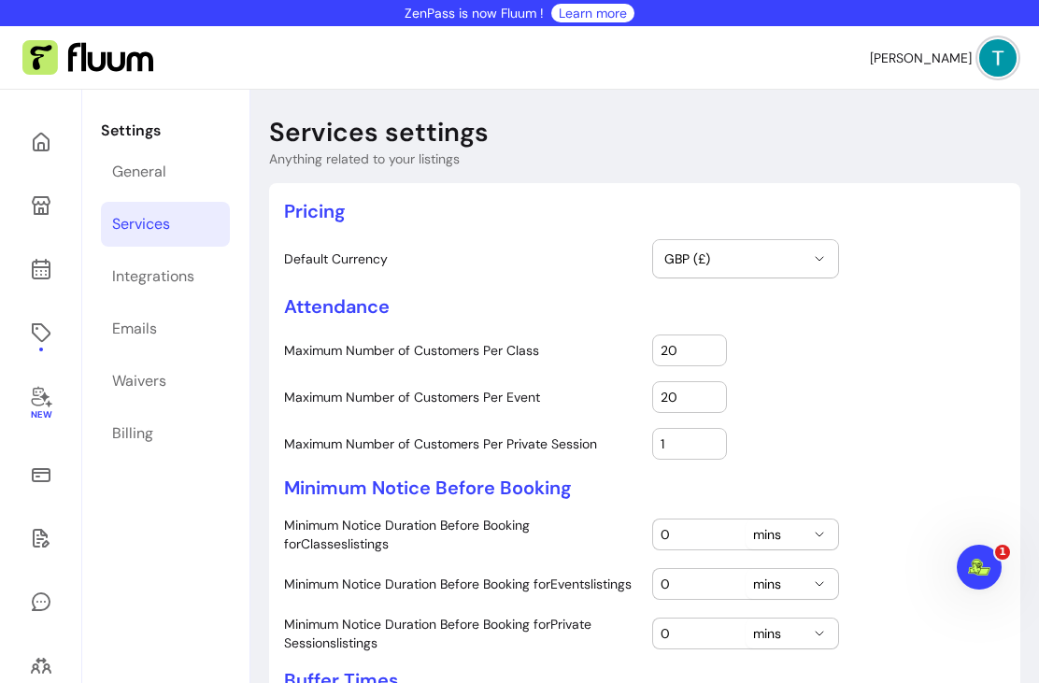
click at [32, 143] on icon at bounding box center [41, 142] width 22 height 22
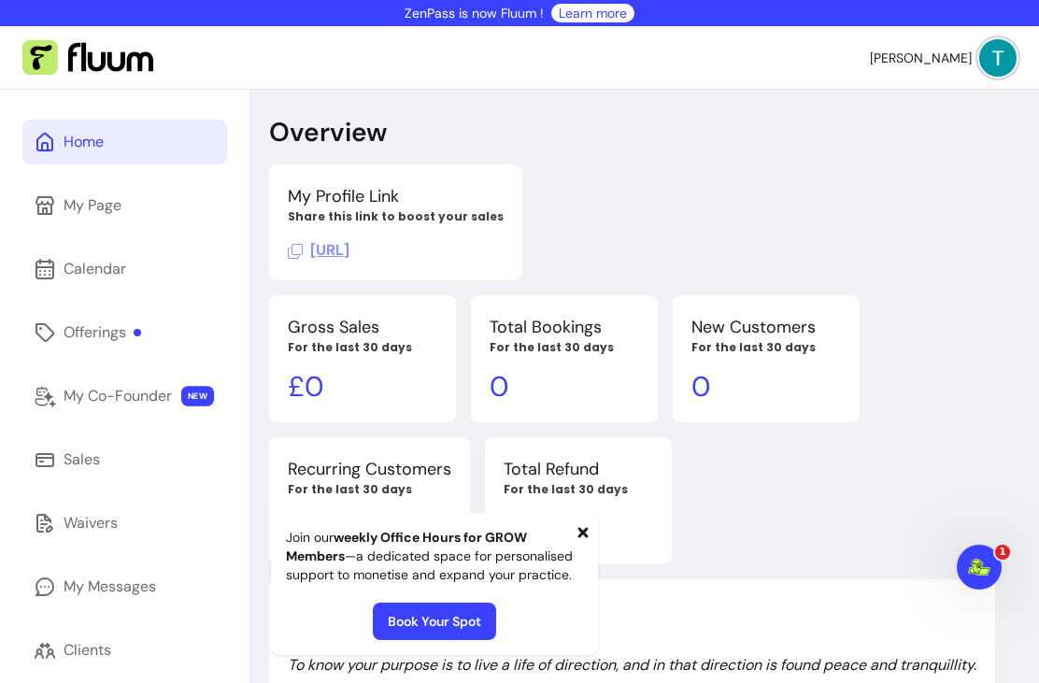
click at [109, 272] on div "Calendar" at bounding box center [95, 269] width 63 height 22
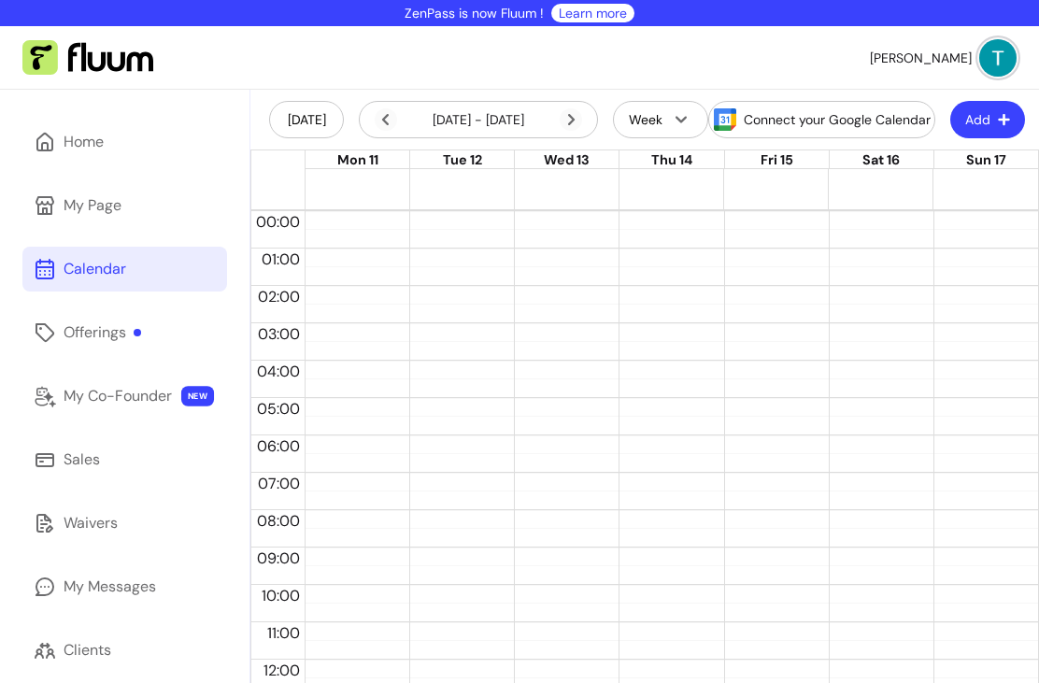
click at [1011, 103] on button "Add" at bounding box center [987, 119] width 75 height 37
click at [971, 123] on button "Add" at bounding box center [987, 120] width 73 height 36
click at [923, 201] on span "Add Appointment" at bounding box center [943, 196] width 131 height 18
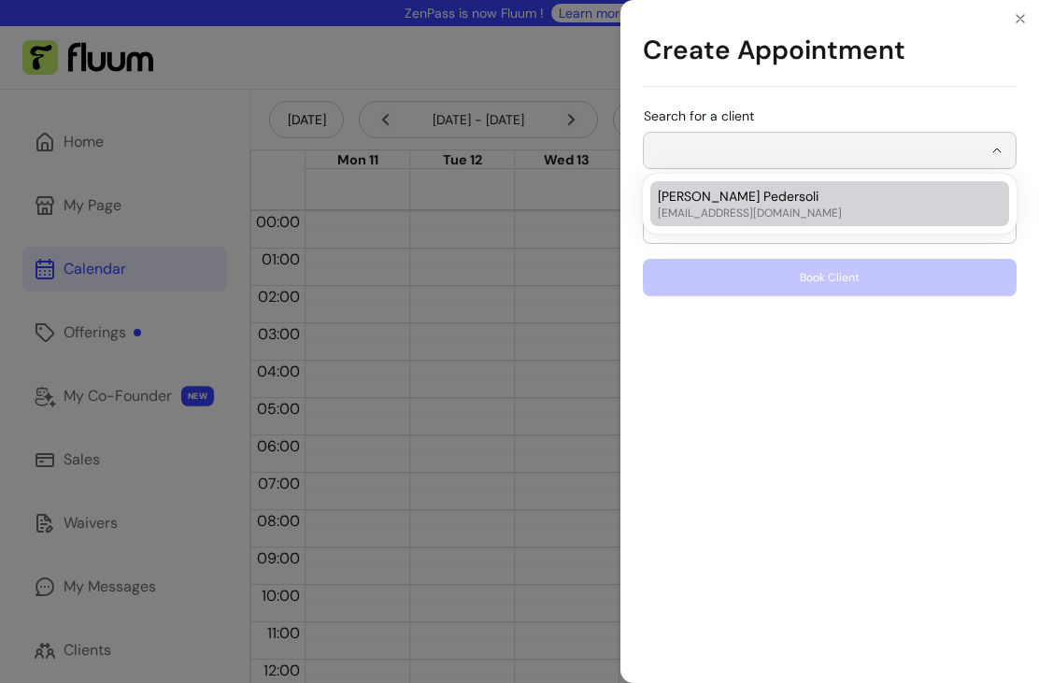
click at [908, 148] on input "Search for a client" at bounding box center [818, 150] width 327 height 19
click at [969, 93] on header "Create Appointment" at bounding box center [829, 51] width 418 height 102
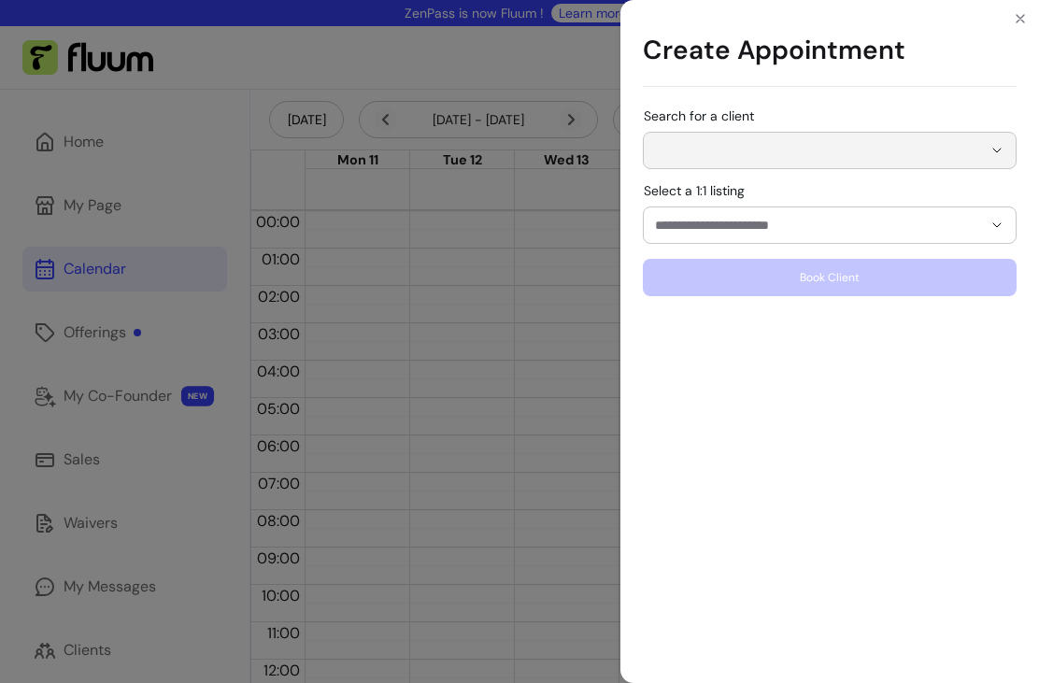
click at [1009, 220] on button "Show suggestions" at bounding box center [997, 225] width 30 height 30
click at [1016, 29] on button "Close" at bounding box center [1020, 19] width 30 height 30
